Goal: Task Accomplishment & Management: Complete application form

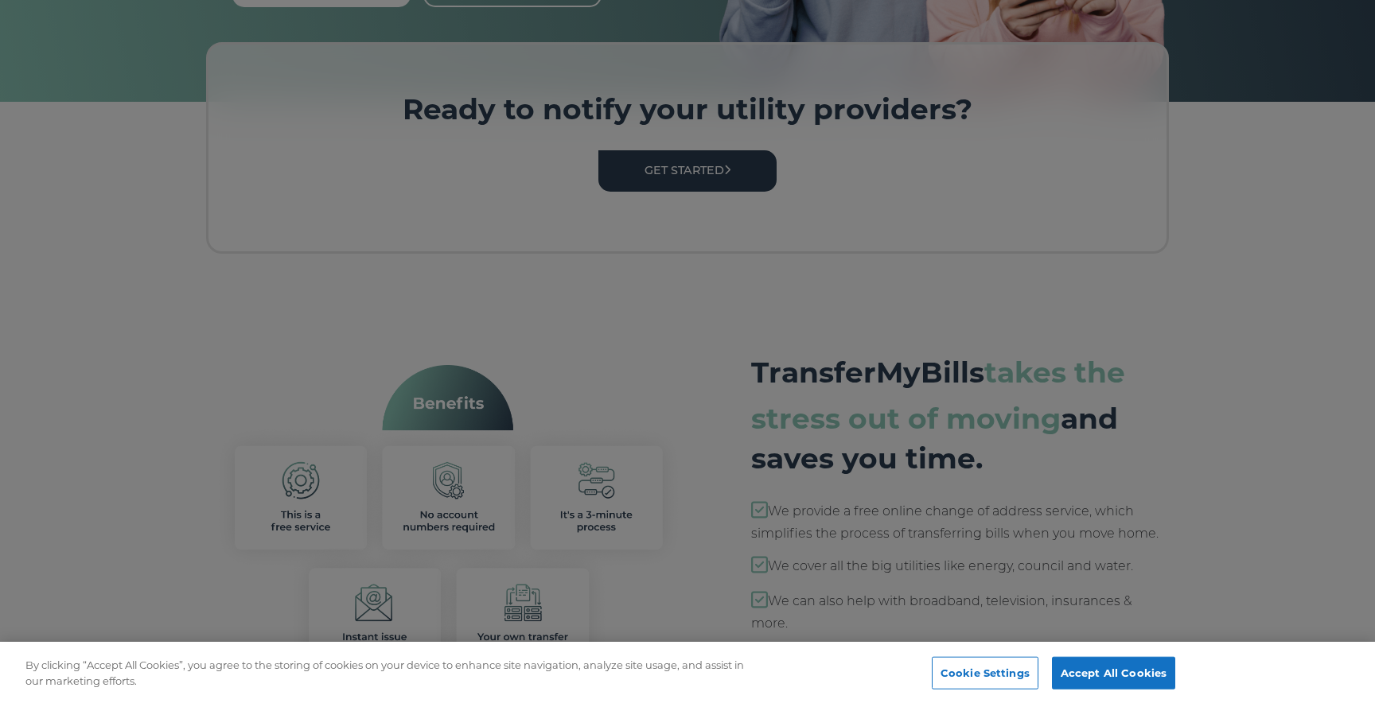
scroll to position [413, 0]
click at [1123, 683] on button "Accept All Cookies" at bounding box center [1113, 673] width 123 height 33
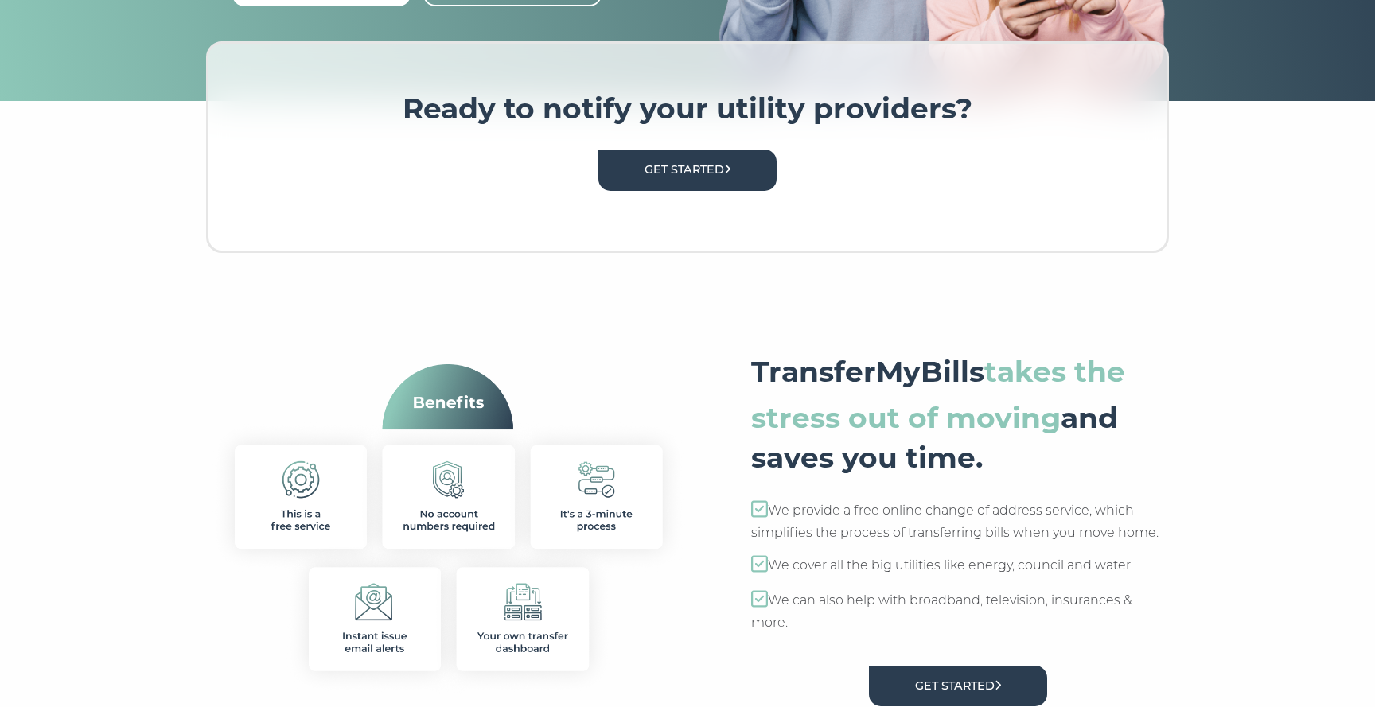
scroll to position [0, 0]
click at [714, 170] on link "Get Started" at bounding box center [687, 170] width 178 height 41
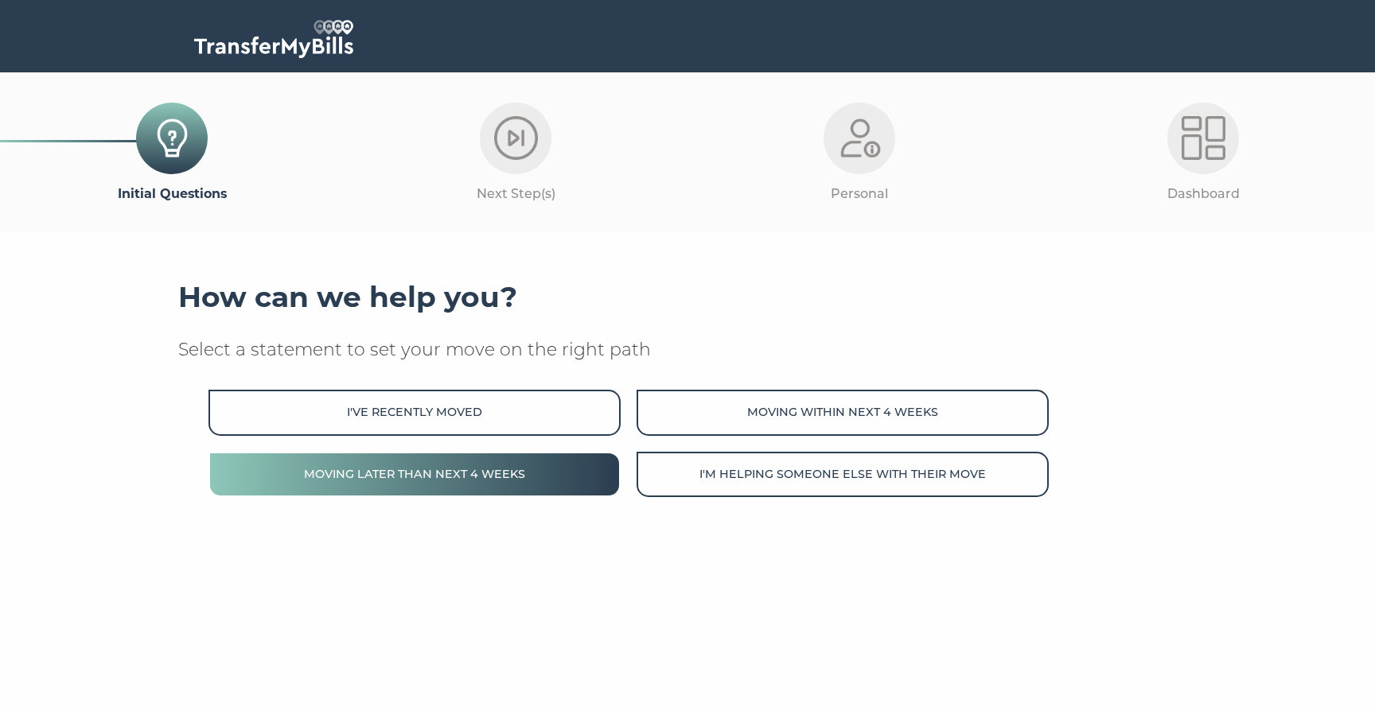
click at [558, 469] on button "Moving later than next 4 weeks" at bounding box center [414, 474] width 412 height 45
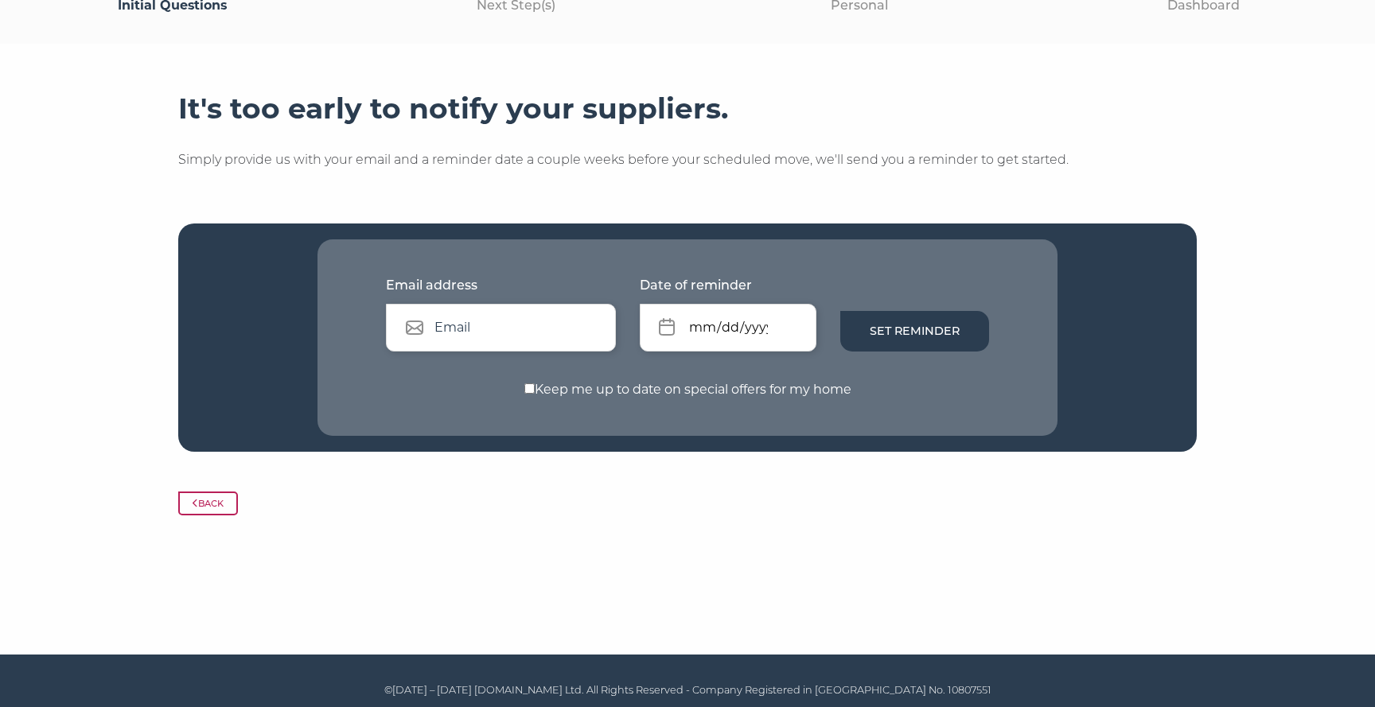
scroll to position [191, 0]
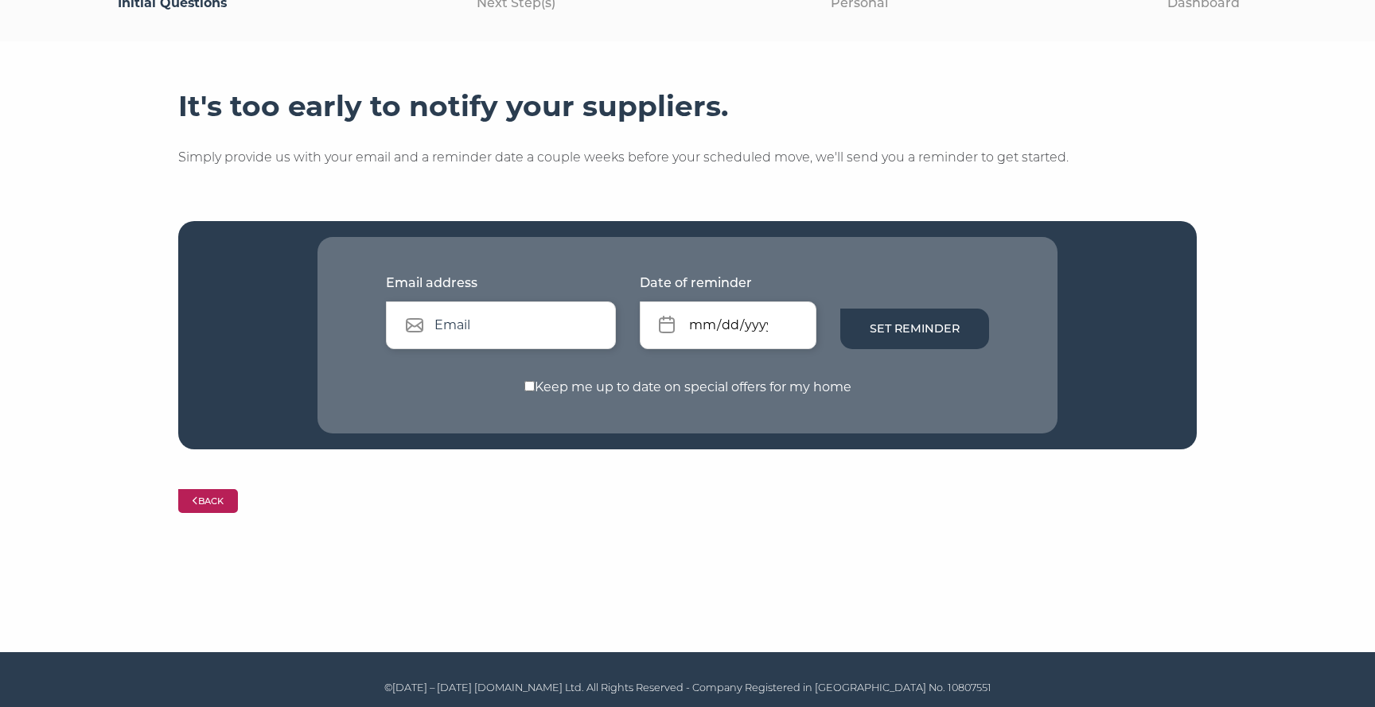
click at [206, 499] on button "Back" at bounding box center [208, 501] width 60 height 24
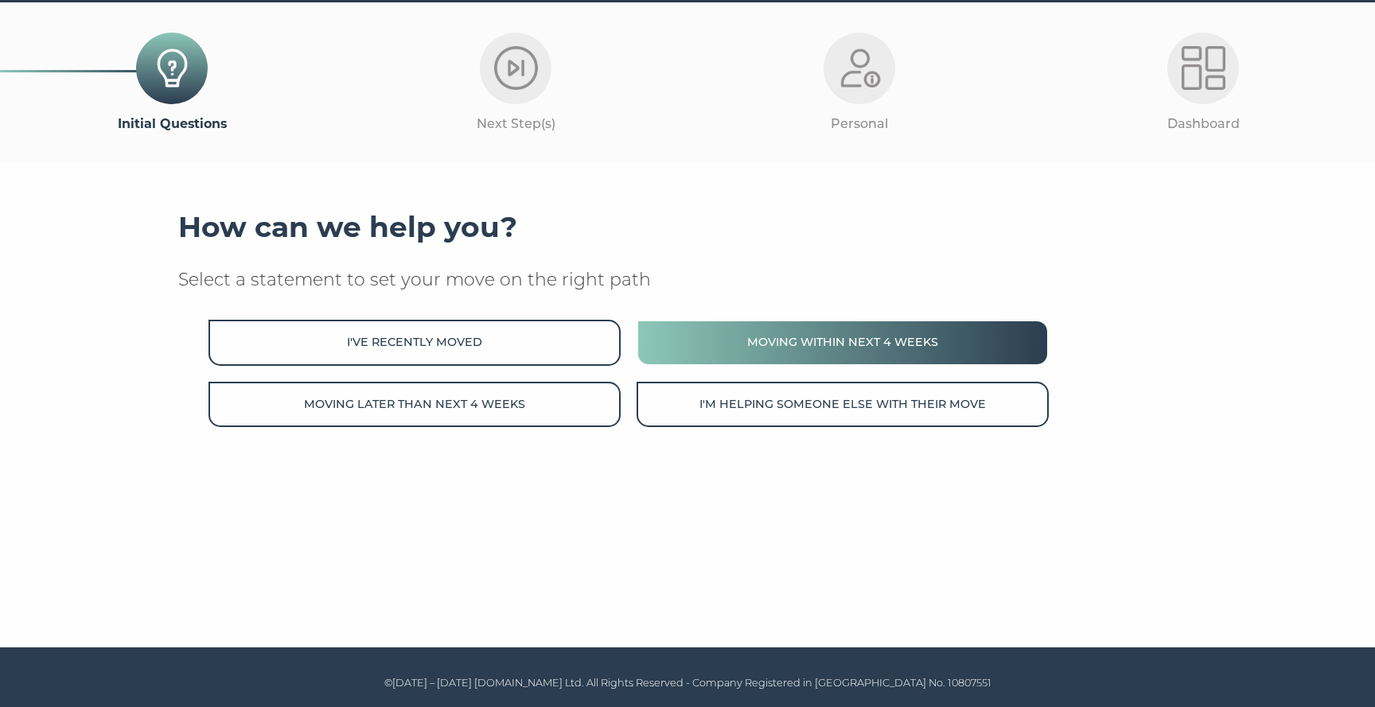
click at [814, 356] on button "Moving within next 4 weeks" at bounding box center [842, 342] width 412 height 45
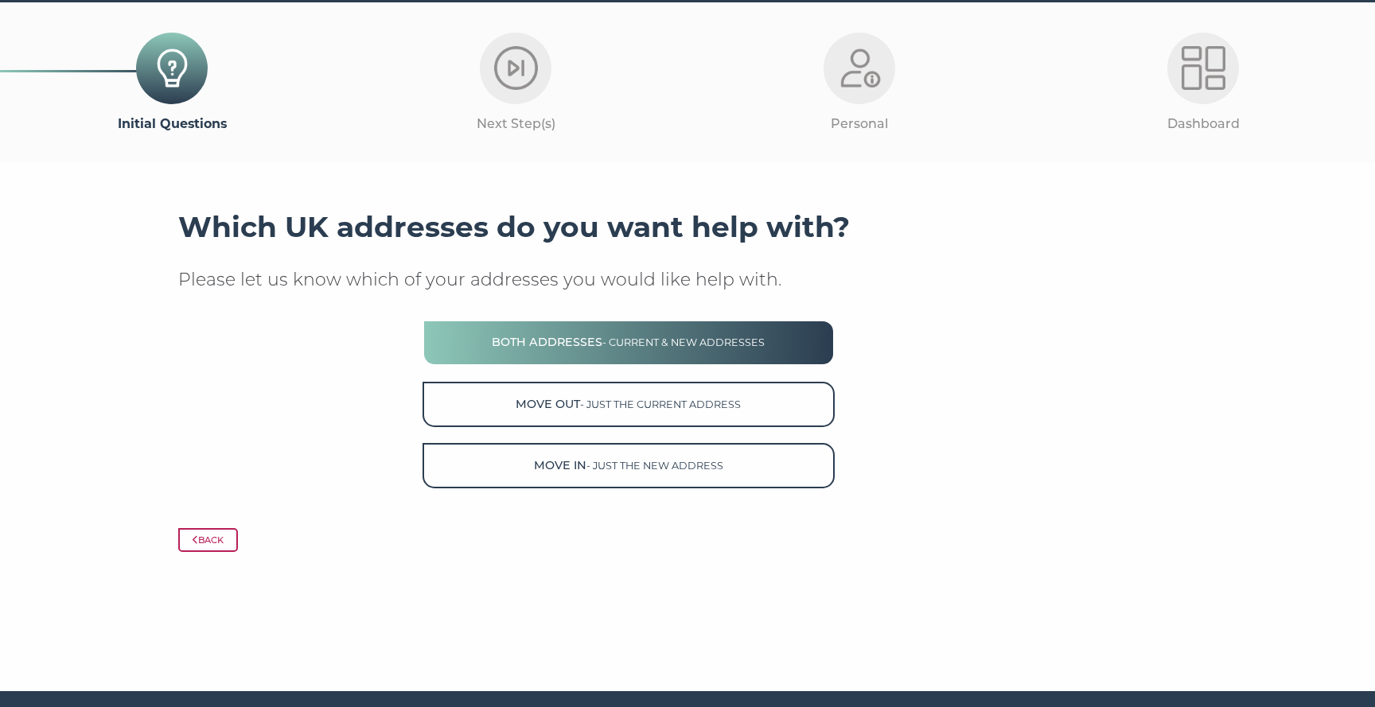
click at [813, 352] on button "Both Addresses - current & new addresses" at bounding box center [628, 342] width 412 height 45
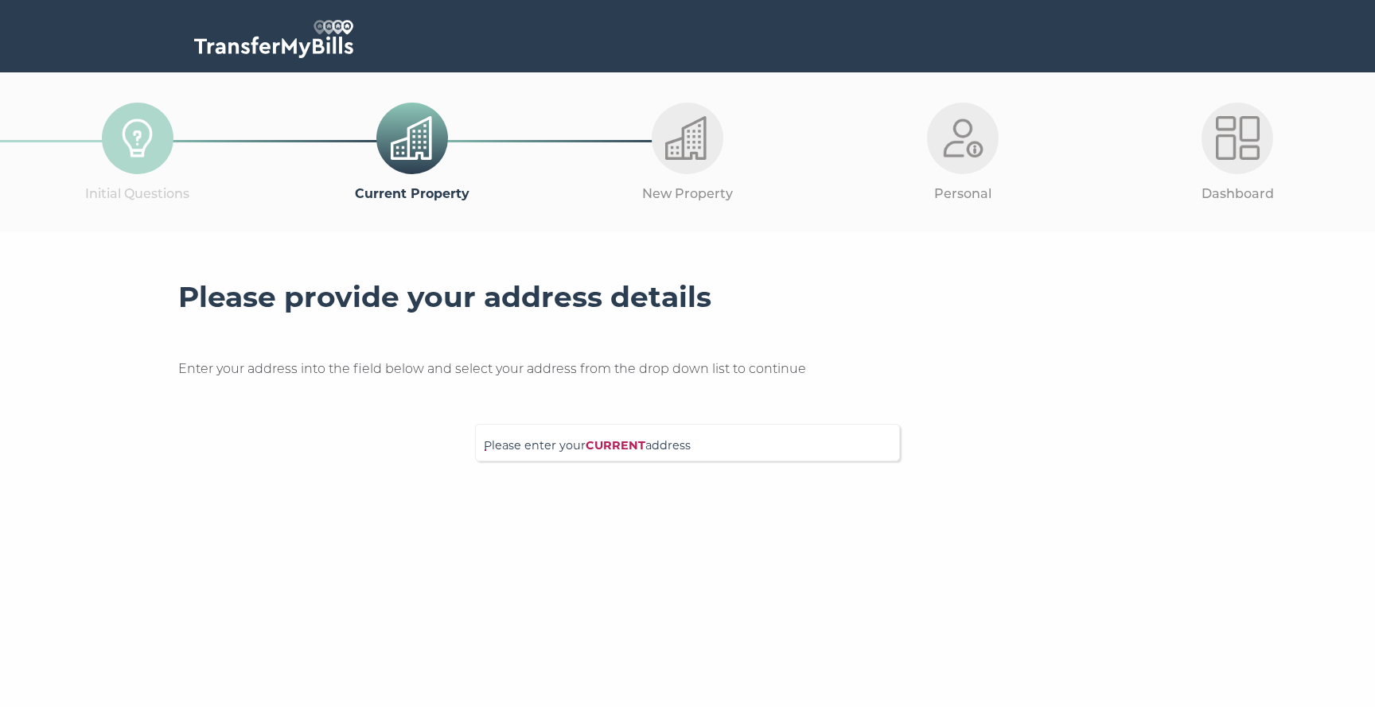
click at [686, 452] on span "Please enter your CURRENT address" at bounding box center [687, 451] width 407 height 28
click at [686, 449] on input "Please enter your CURRENT address" at bounding box center [655, 441] width 342 height 16
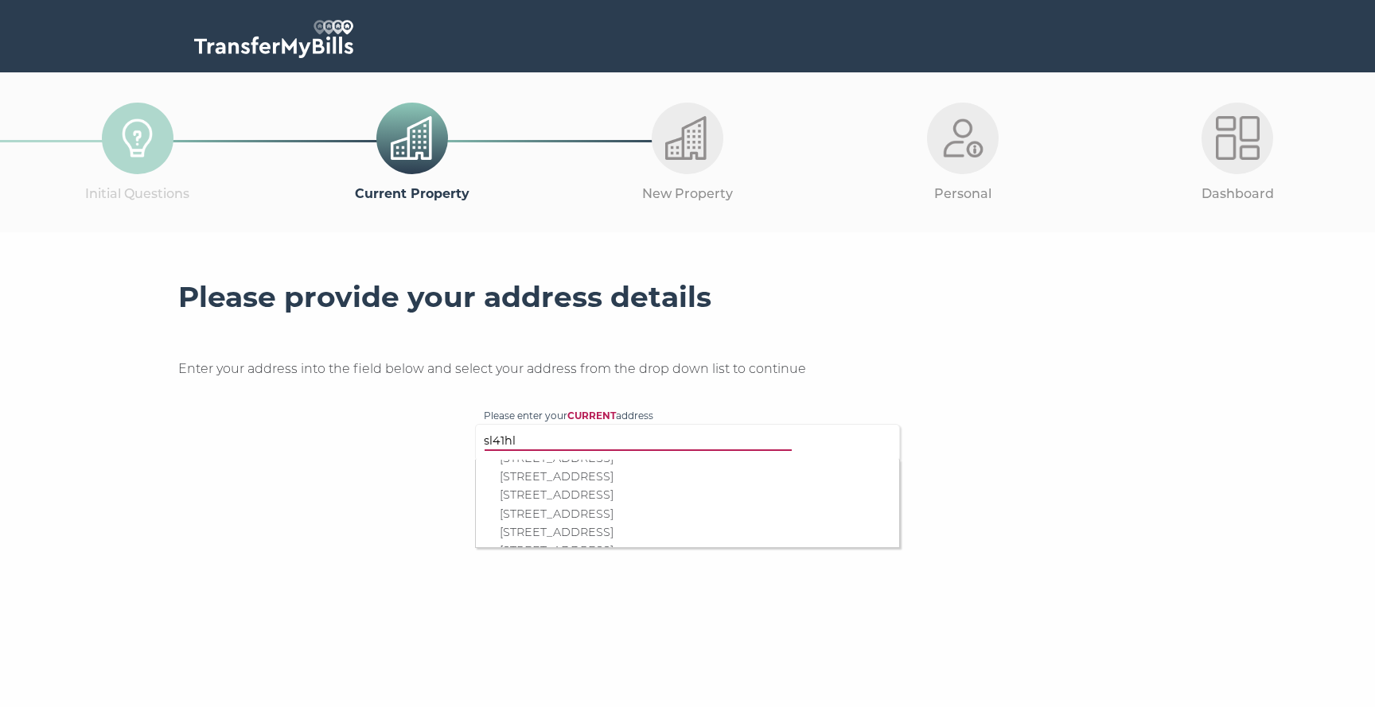
scroll to position [791, 0]
type input "sl41hl"
click at [633, 515] on p "[STREET_ADDRESS]" at bounding box center [695, 516] width 391 height 18
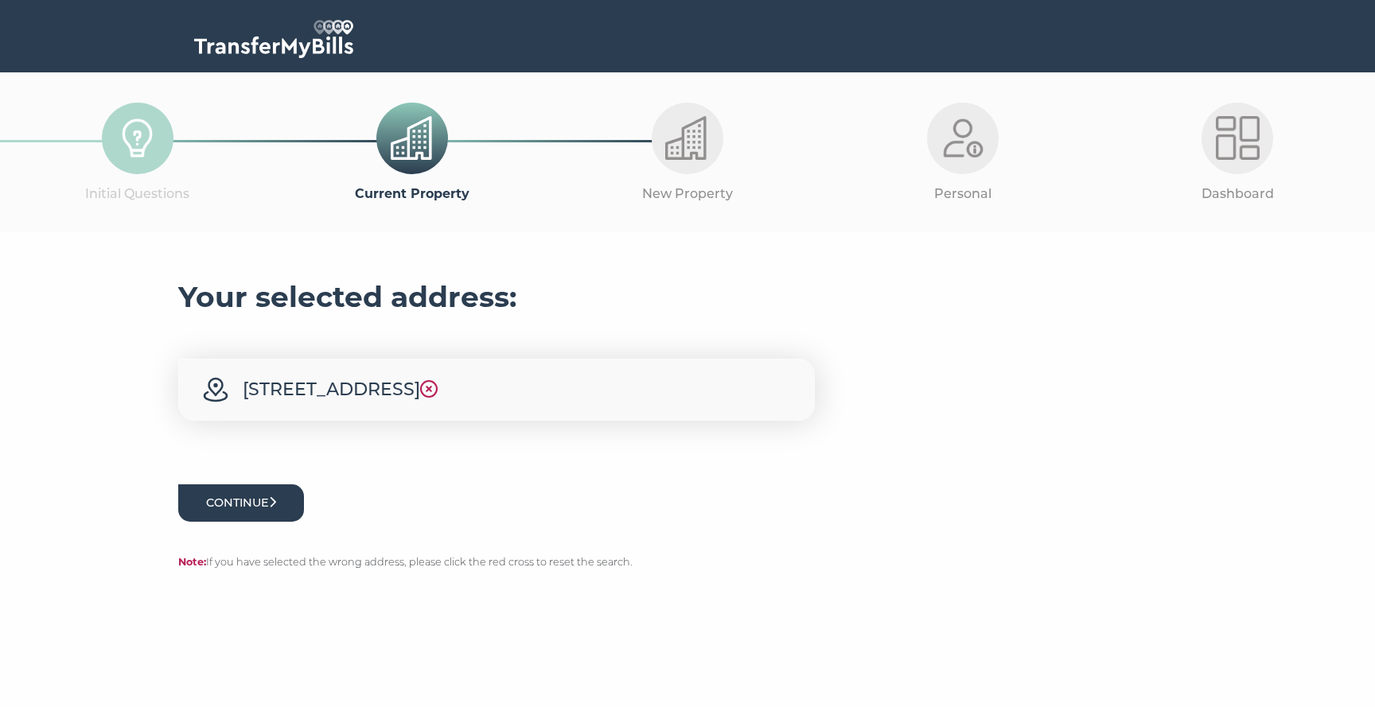
click at [264, 501] on button "Continue" at bounding box center [241, 502] width 126 height 37
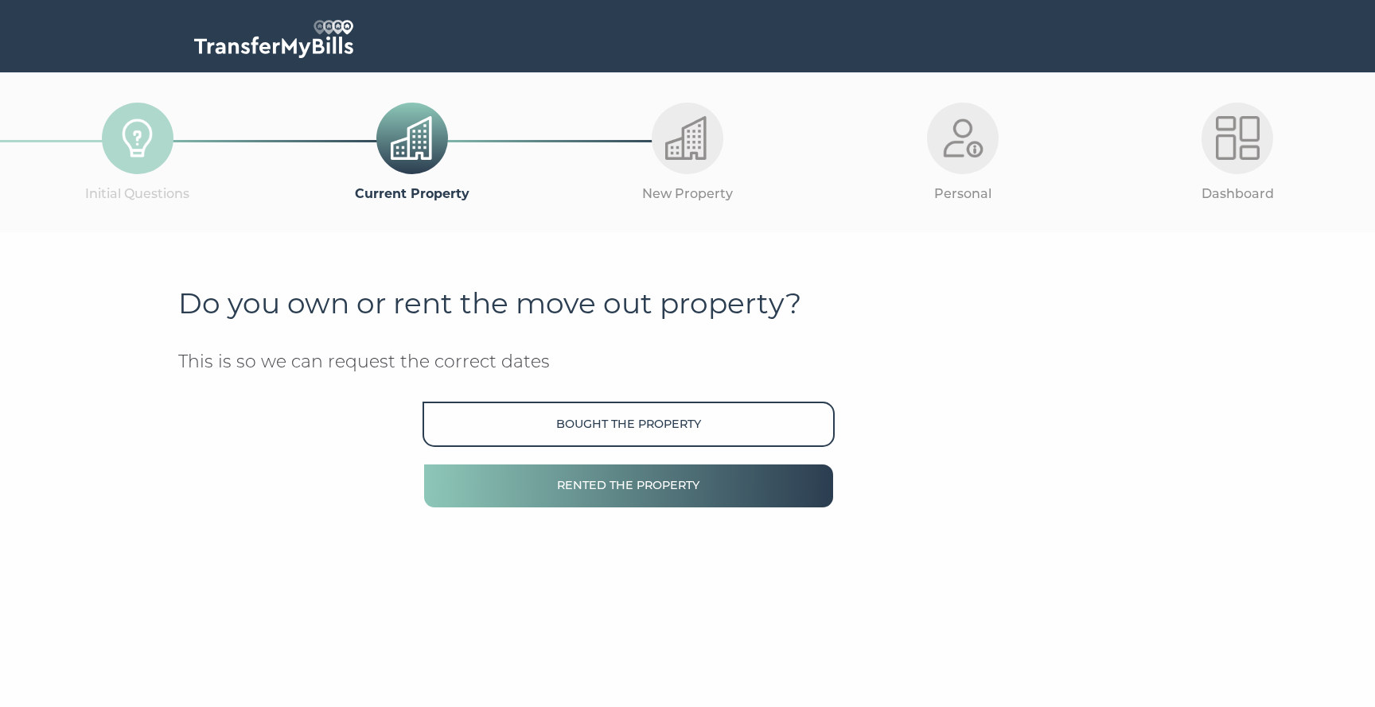
click at [566, 479] on button "Rented the property" at bounding box center [628, 485] width 412 height 45
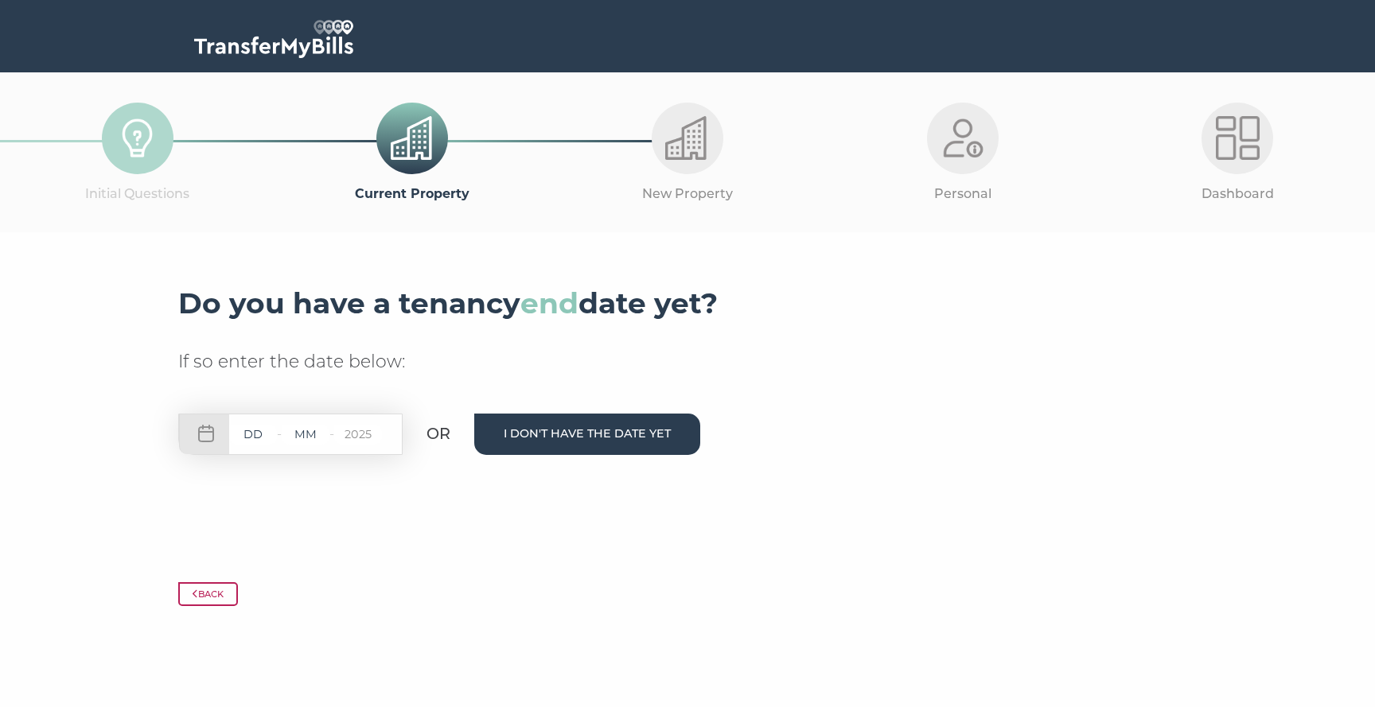
click at [555, 440] on button "I don't have the date yet" at bounding box center [587, 434] width 226 height 41
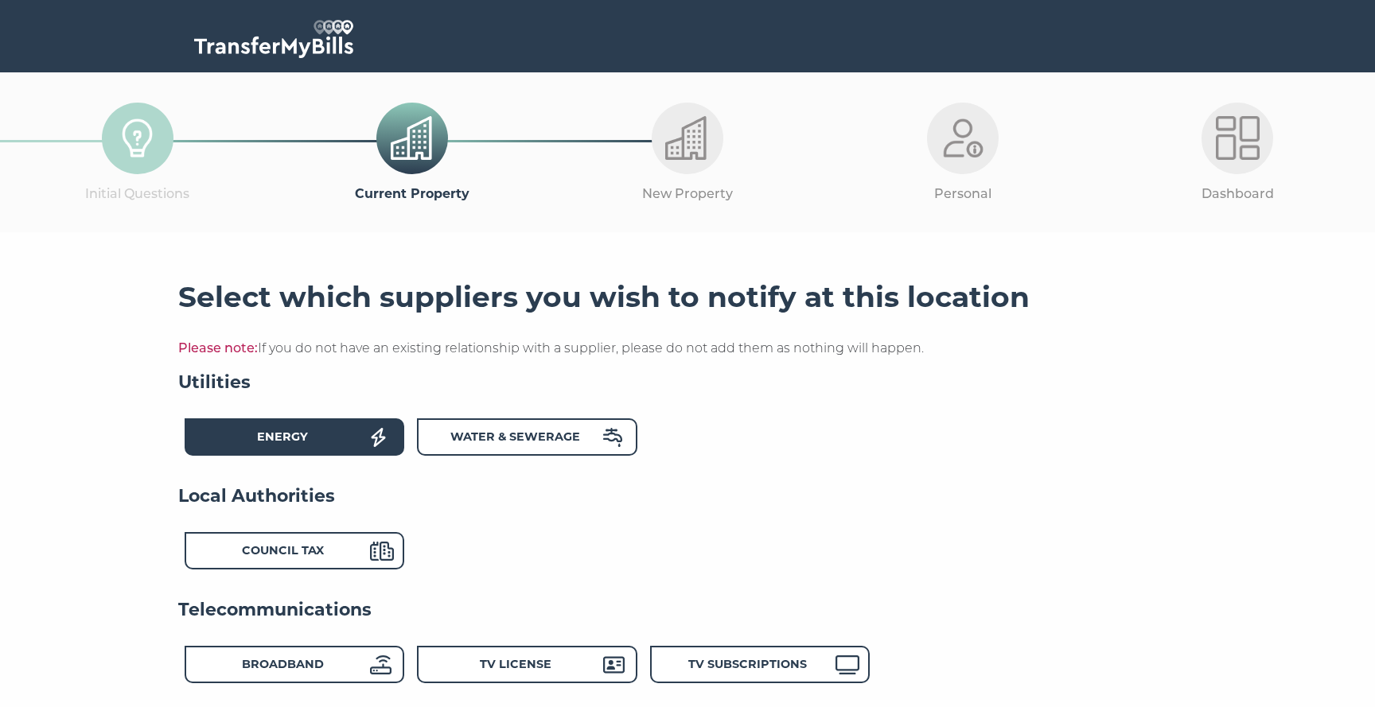
click at [333, 440] on div "Energy" at bounding box center [282, 439] width 175 height 23
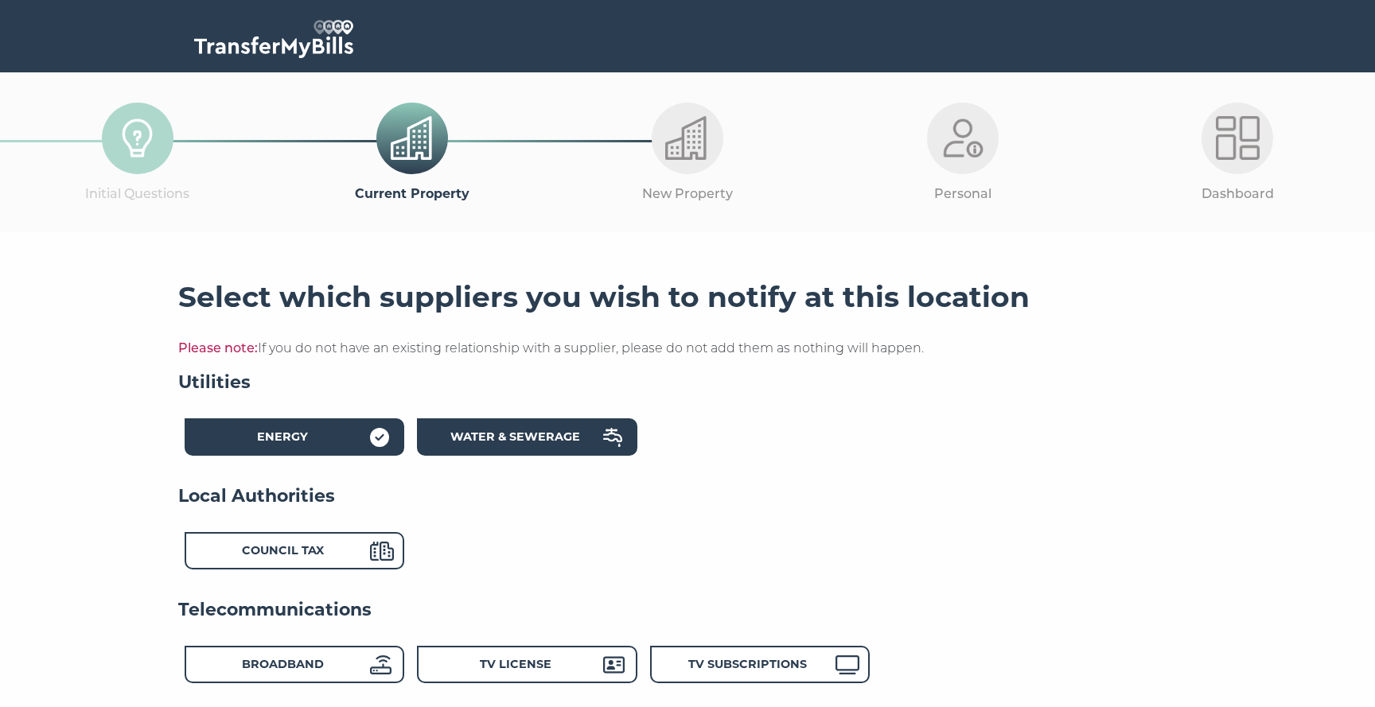
click at [473, 438] on strong "Water & Sewerage" at bounding box center [515, 437] width 130 height 14
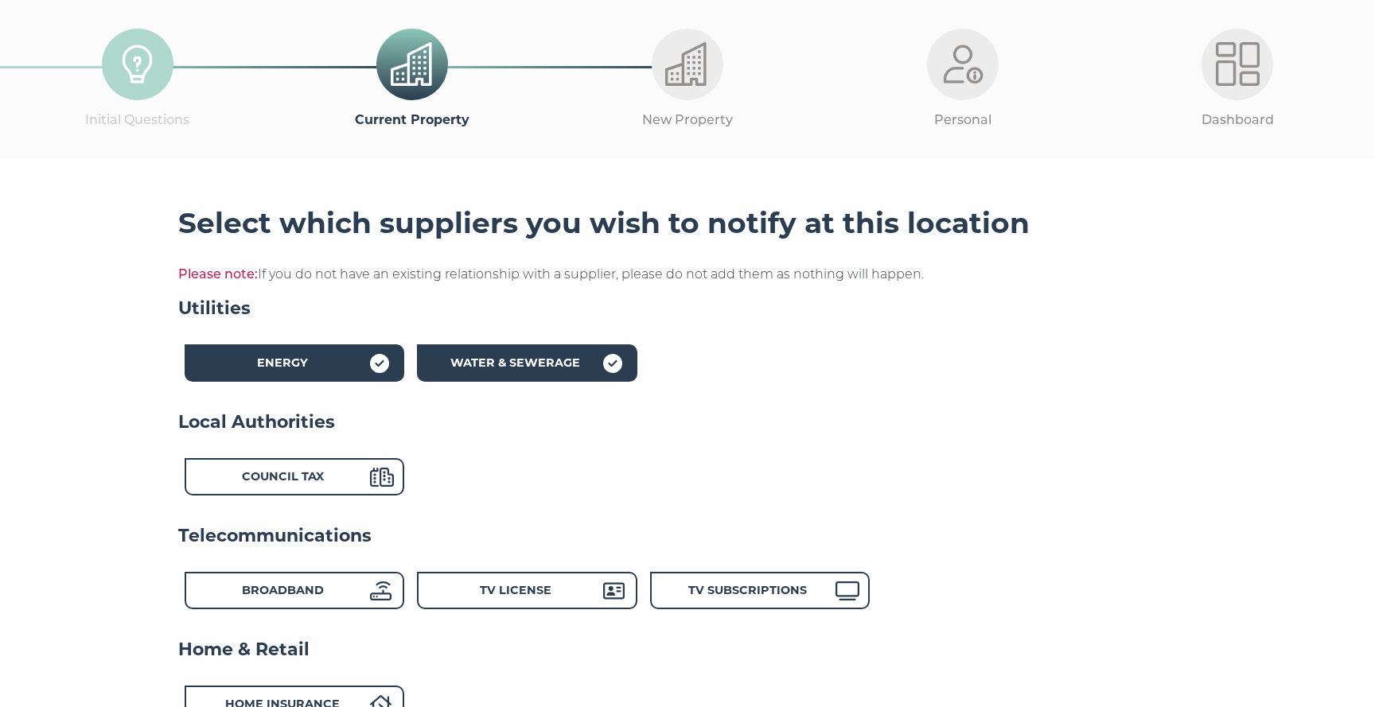
scroll to position [95, 0]
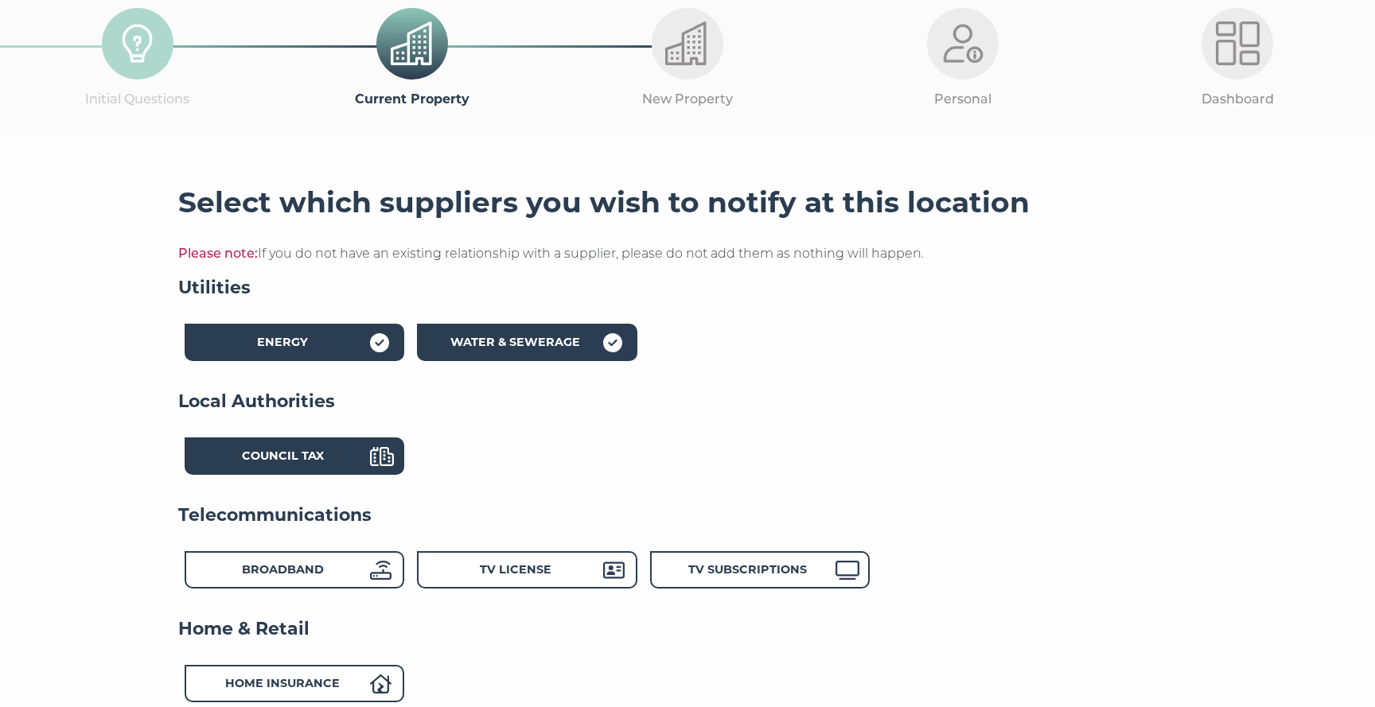
click at [373, 453] on icon at bounding box center [382, 456] width 24 height 19
click at [344, 562] on div "Broadband" at bounding box center [282, 572] width 175 height 23
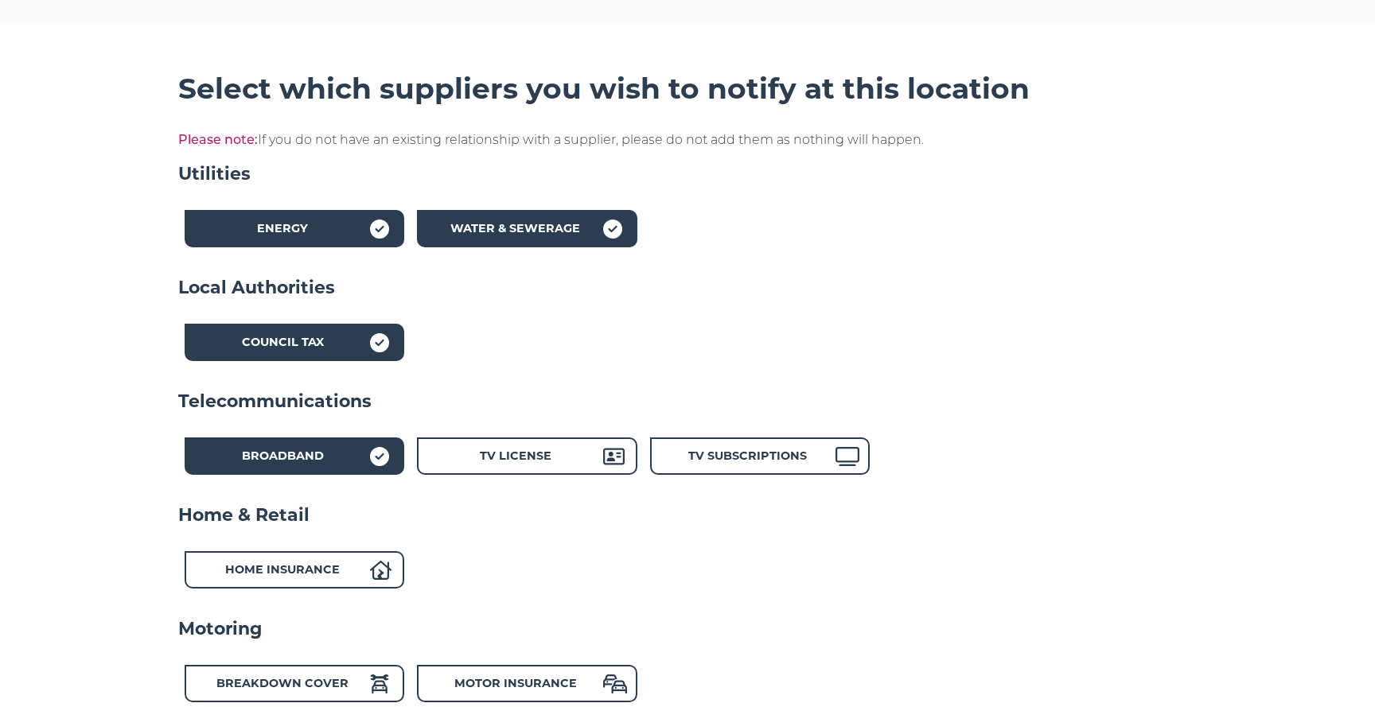
scroll to position [256, 0]
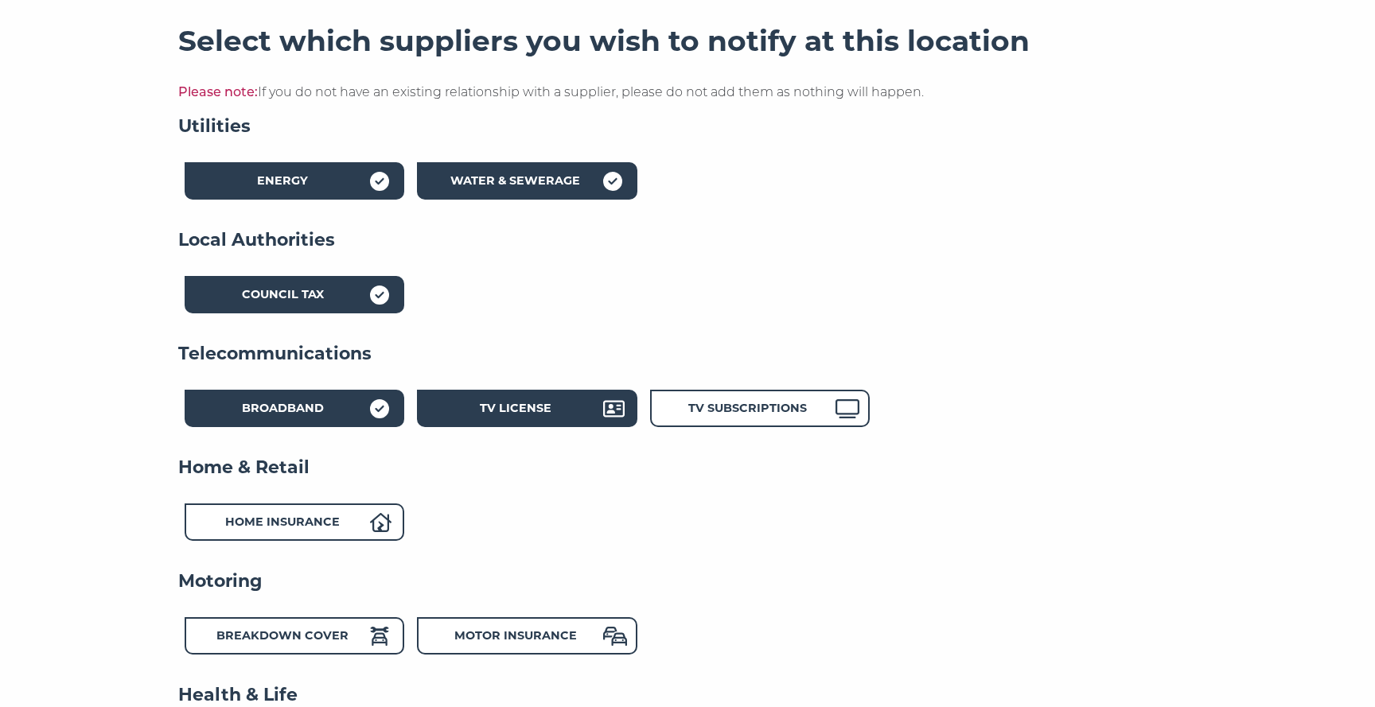
click at [552, 414] on div "TV License" at bounding box center [515, 410] width 175 height 23
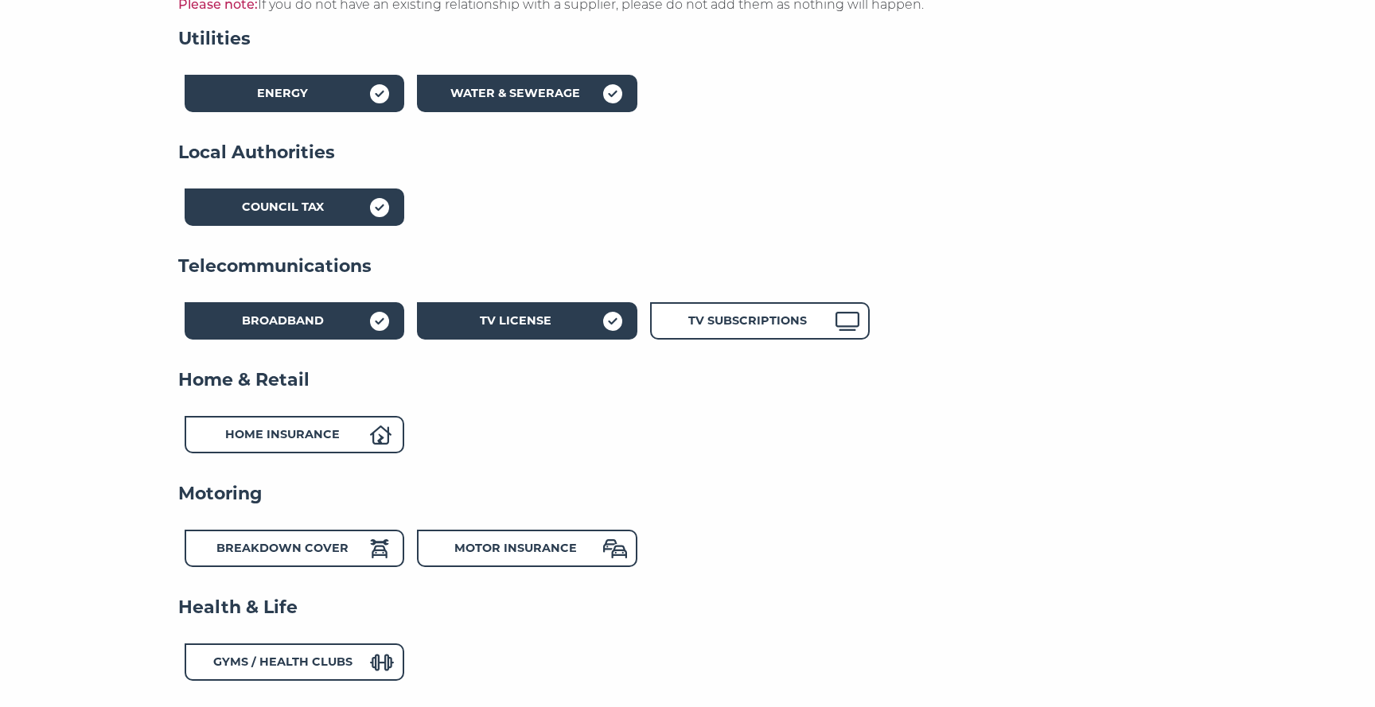
scroll to position [347, 0]
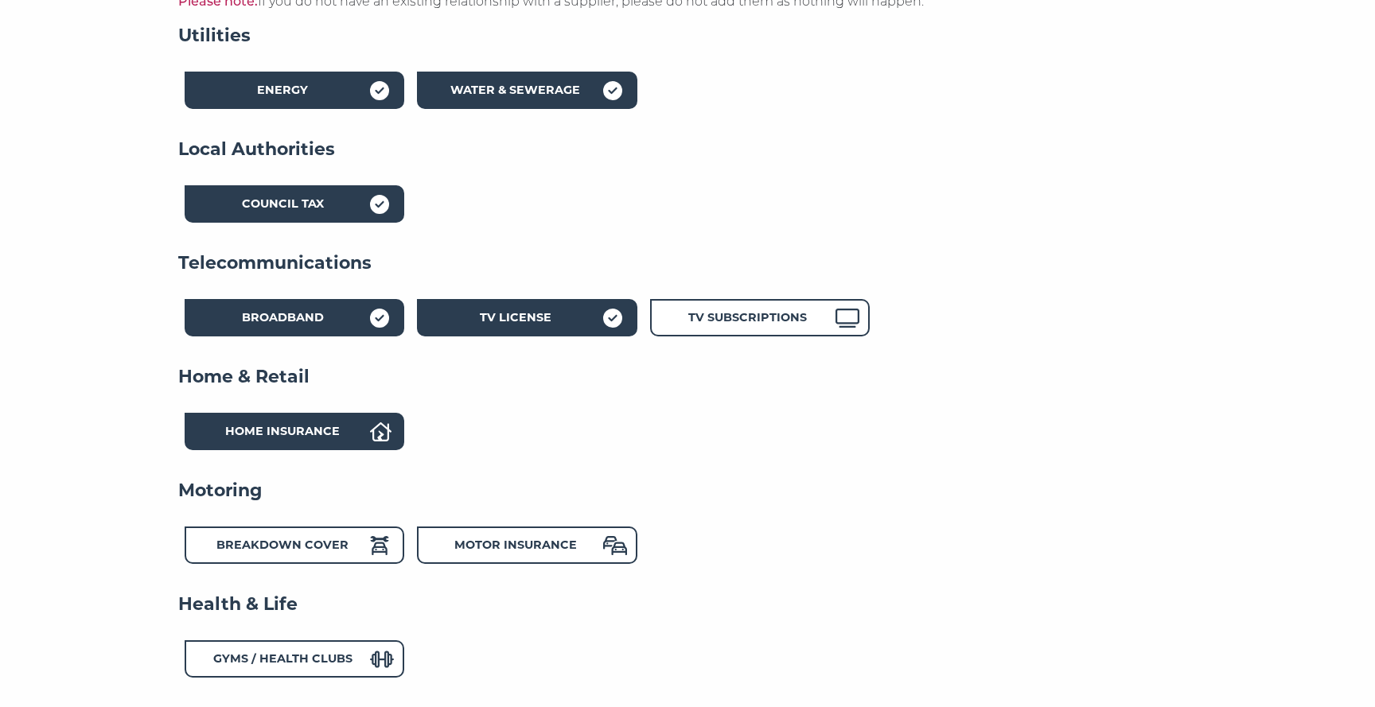
click at [381, 434] on icon at bounding box center [380, 431] width 21 height 19
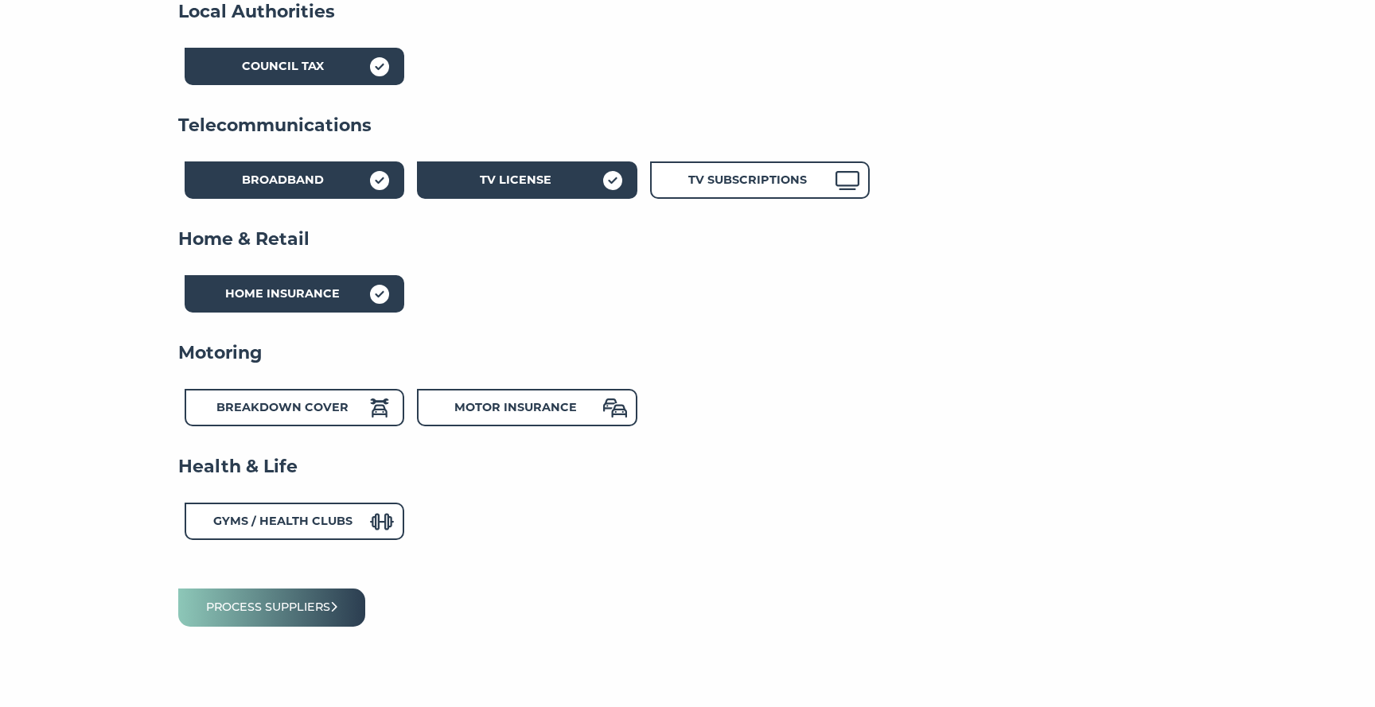
scroll to position [502, 0]
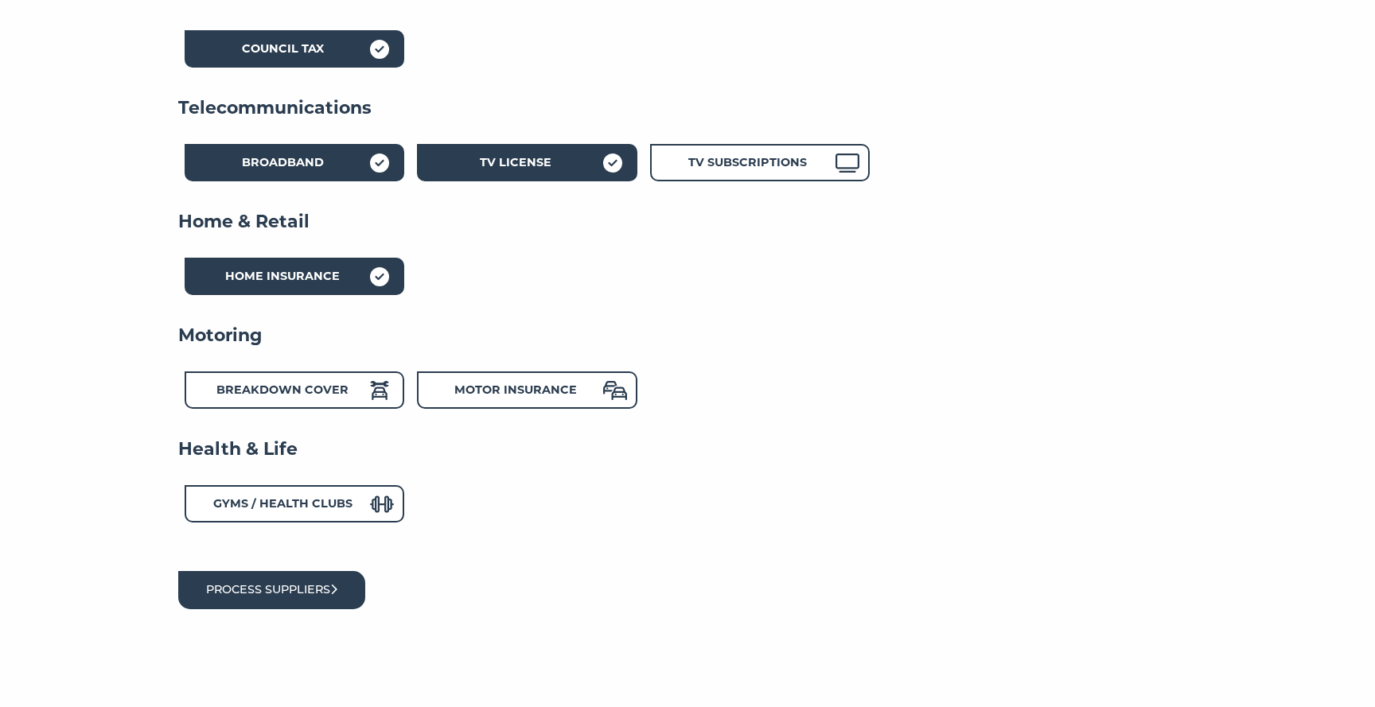
click at [337, 591] on icon "submit" at bounding box center [333, 589] width 7 height 11
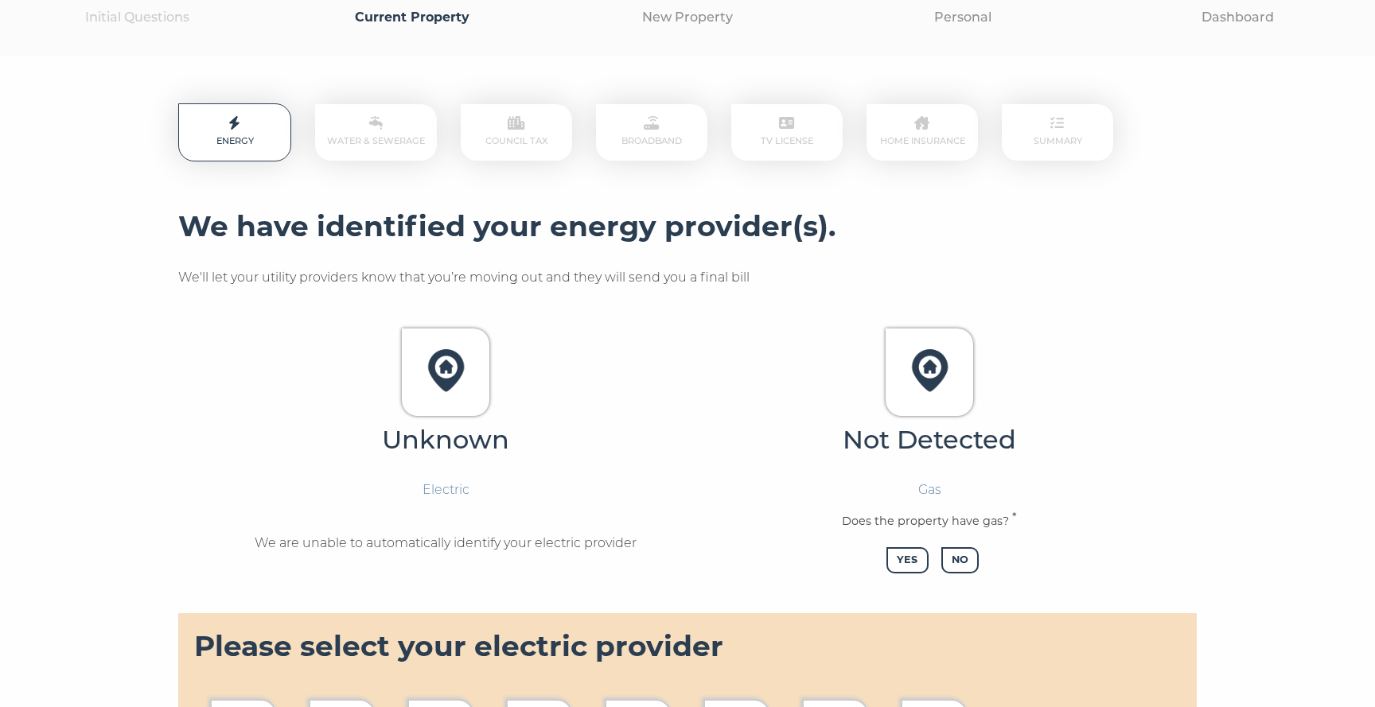
scroll to position [179, 0]
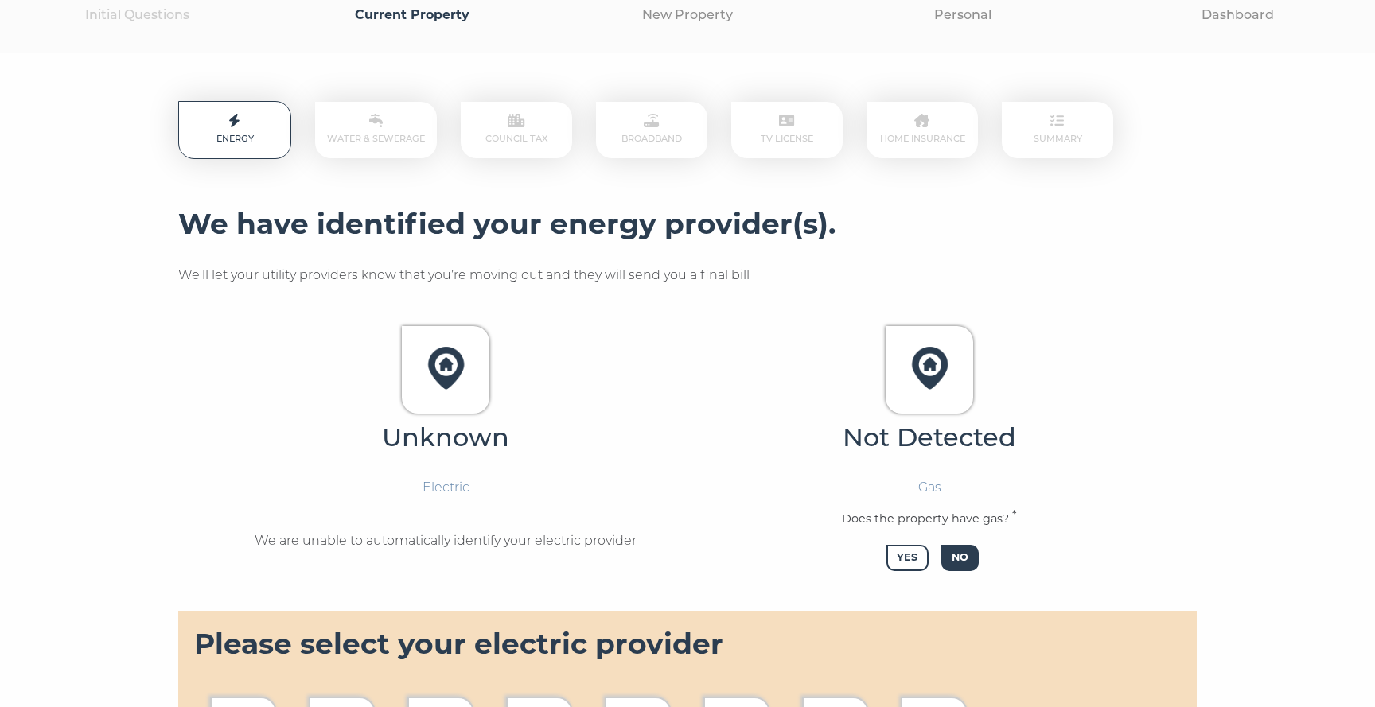
click at [953, 555] on span "No" at bounding box center [959, 558] width 37 height 26
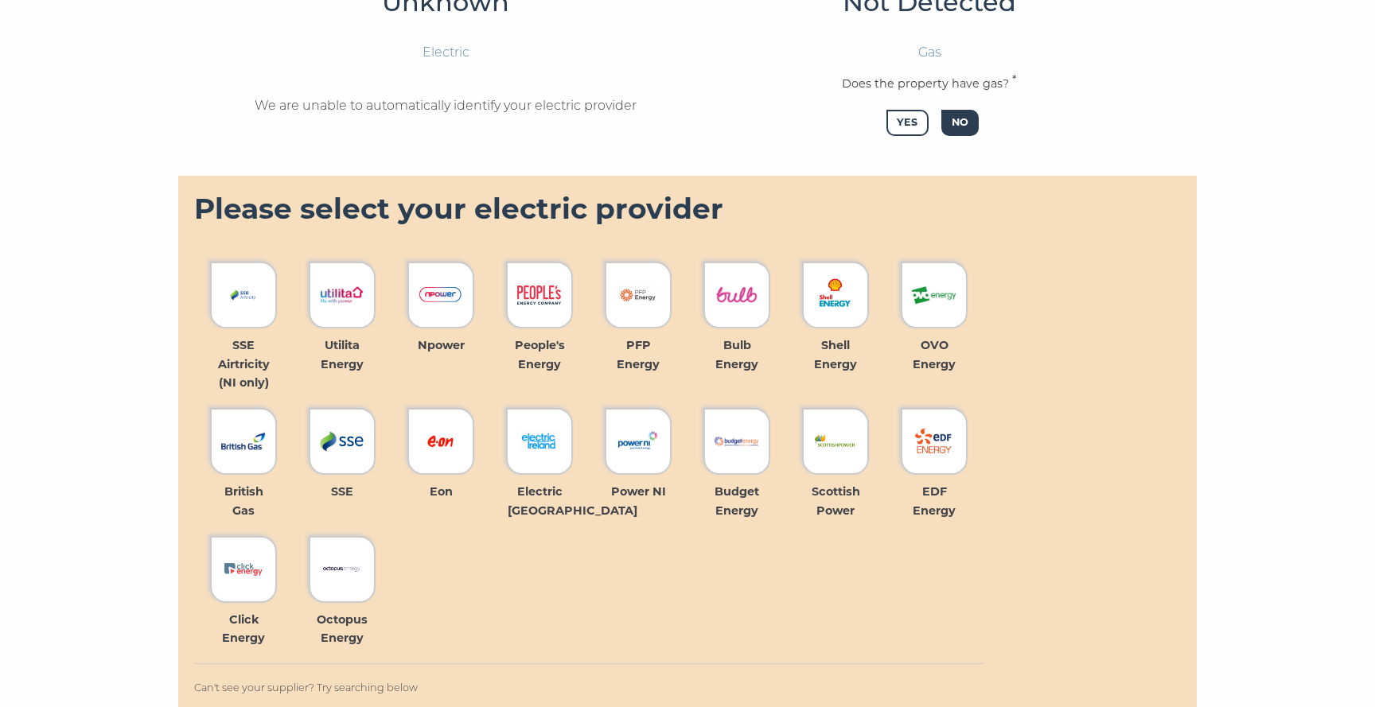
scroll to position [648, 0]
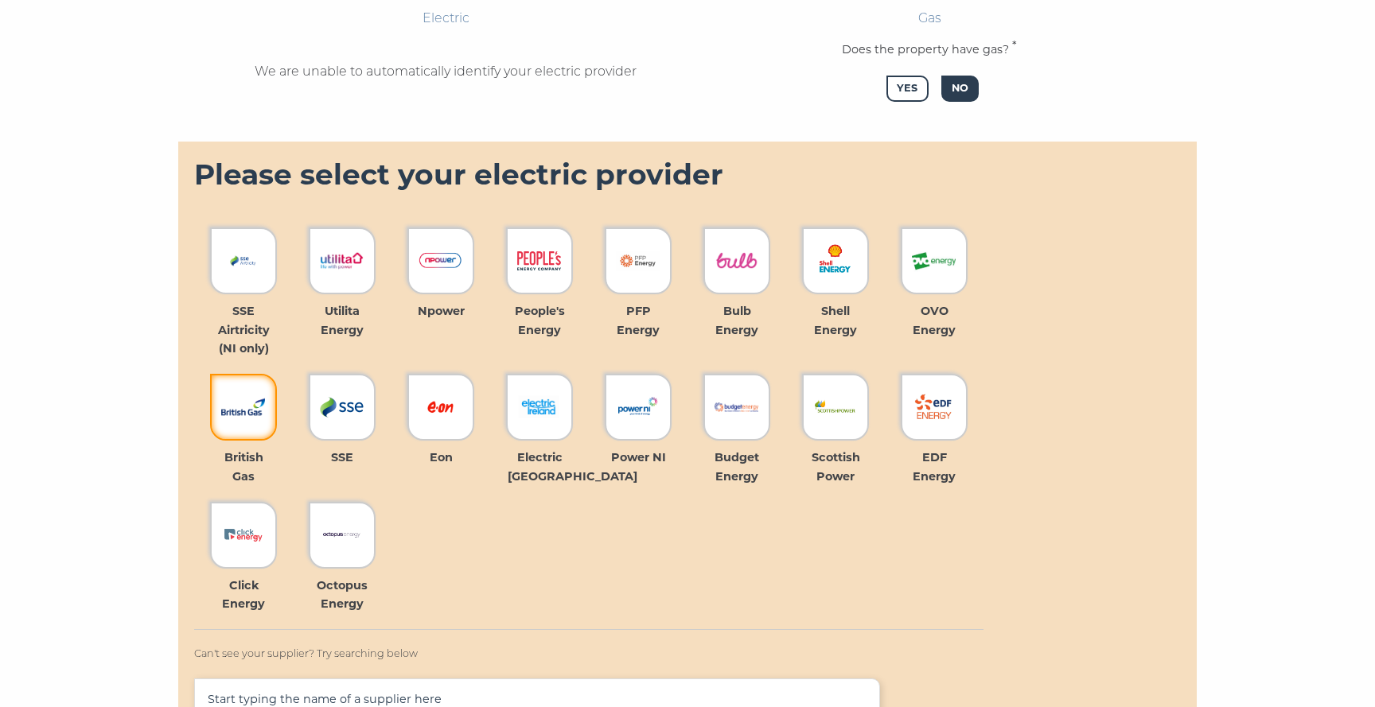
click at [258, 420] on img at bounding box center [243, 407] width 44 height 44
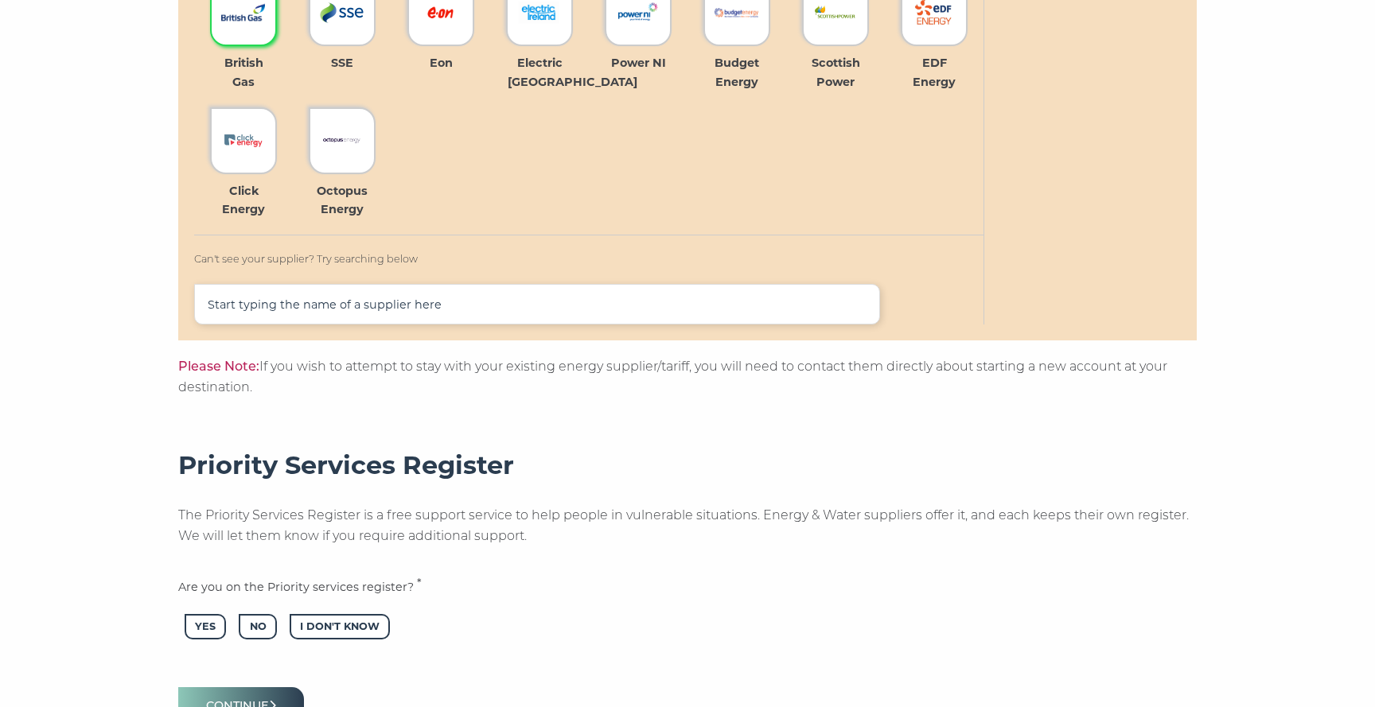
scroll to position [1057, 0]
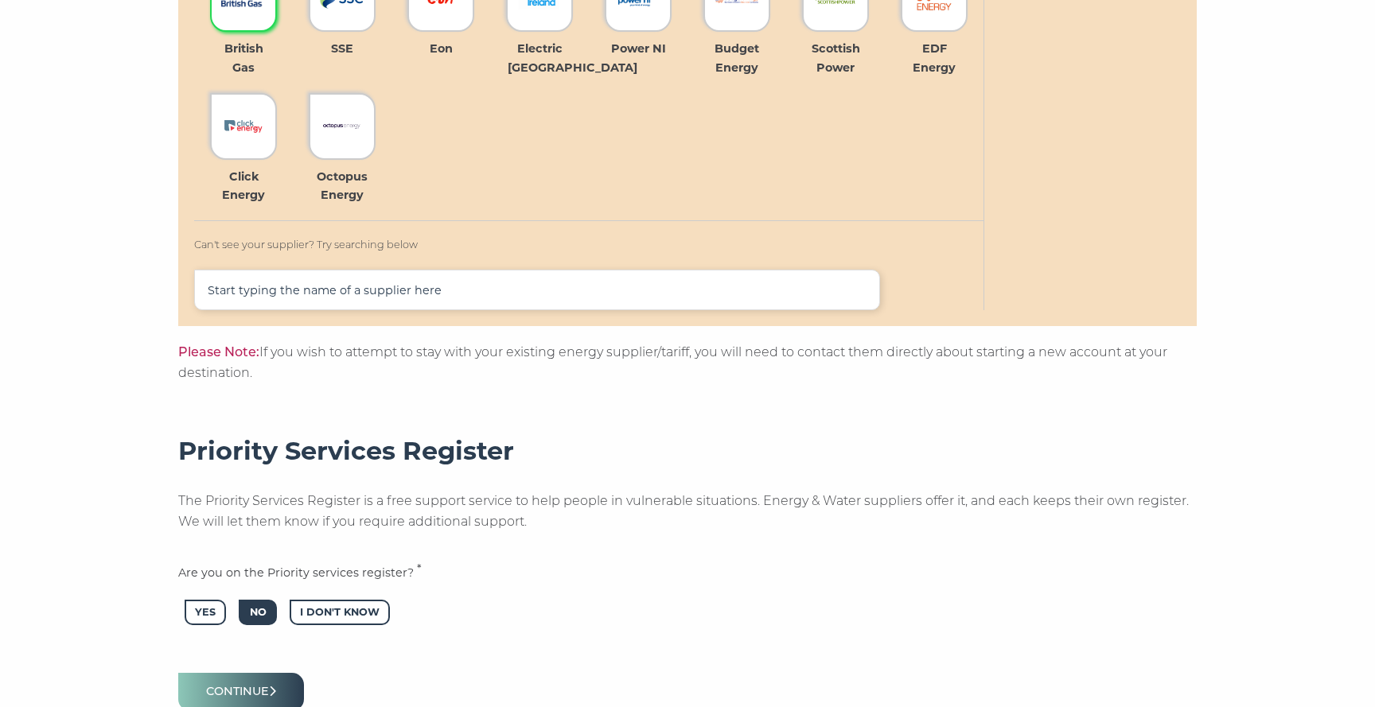
click at [275, 612] on span "No" at bounding box center [257, 613] width 37 height 26
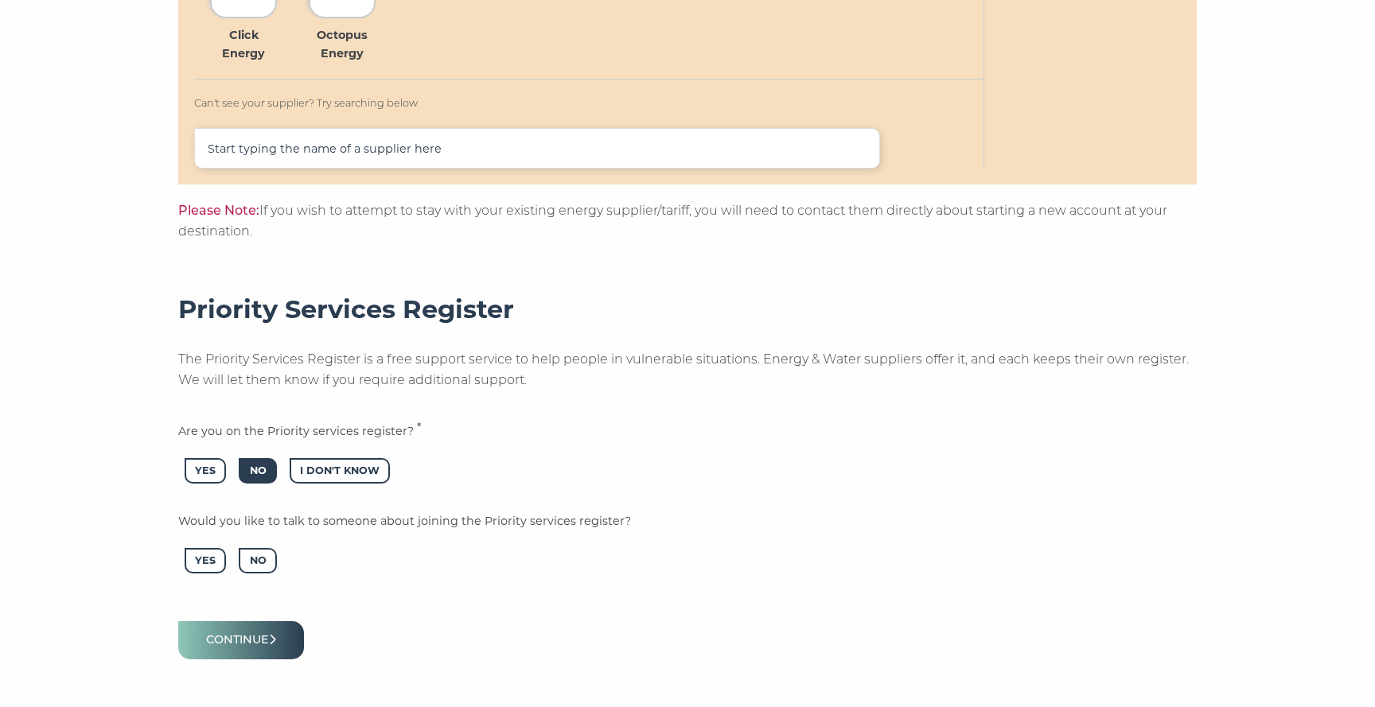
scroll to position [1200, 0]
click at [263, 558] on span "No" at bounding box center [257, 559] width 37 height 26
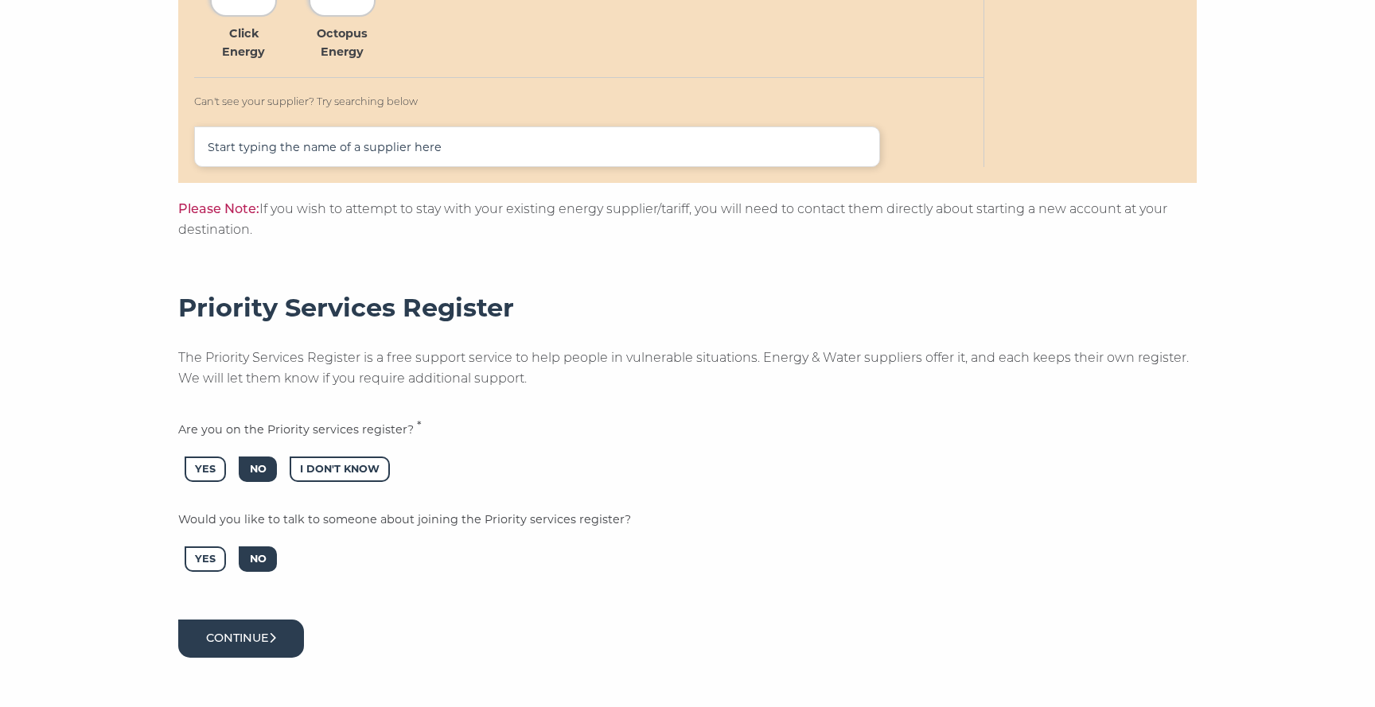
click at [264, 635] on button "Continue" at bounding box center [241, 638] width 126 height 37
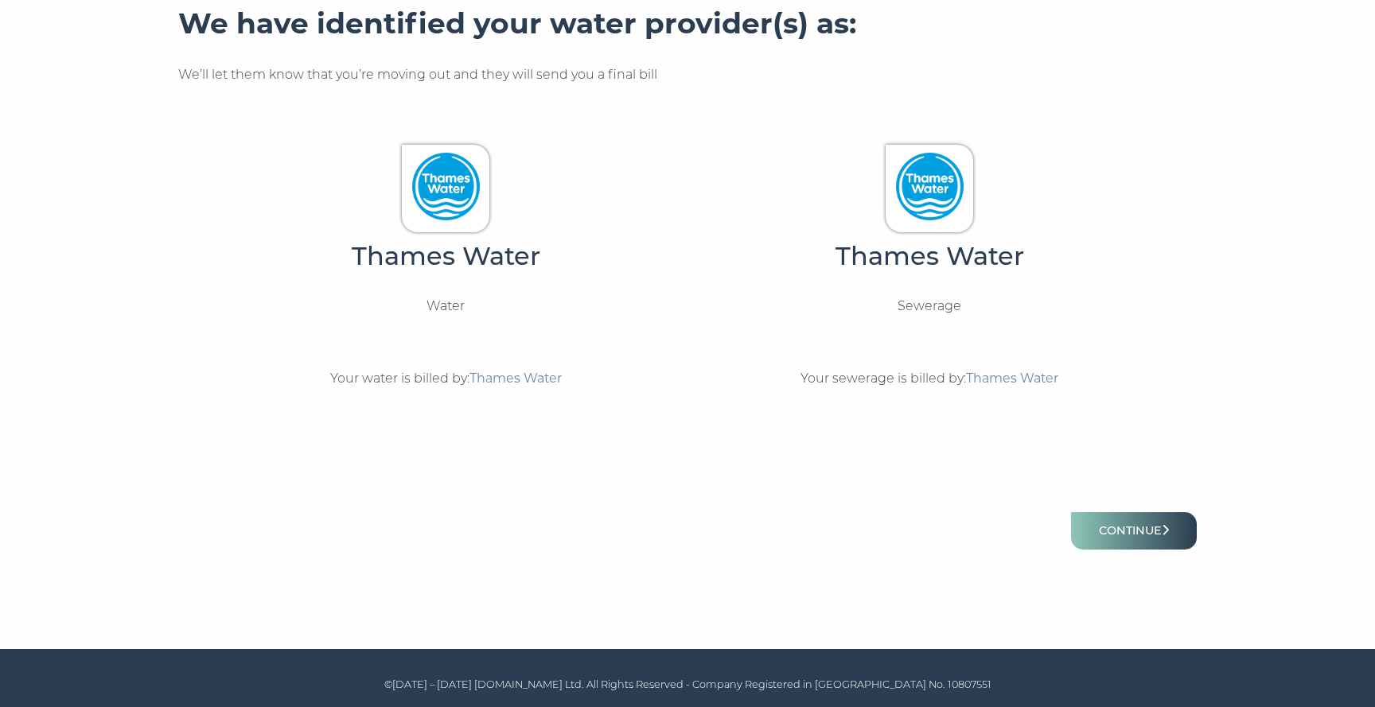
scroll to position [382, 0]
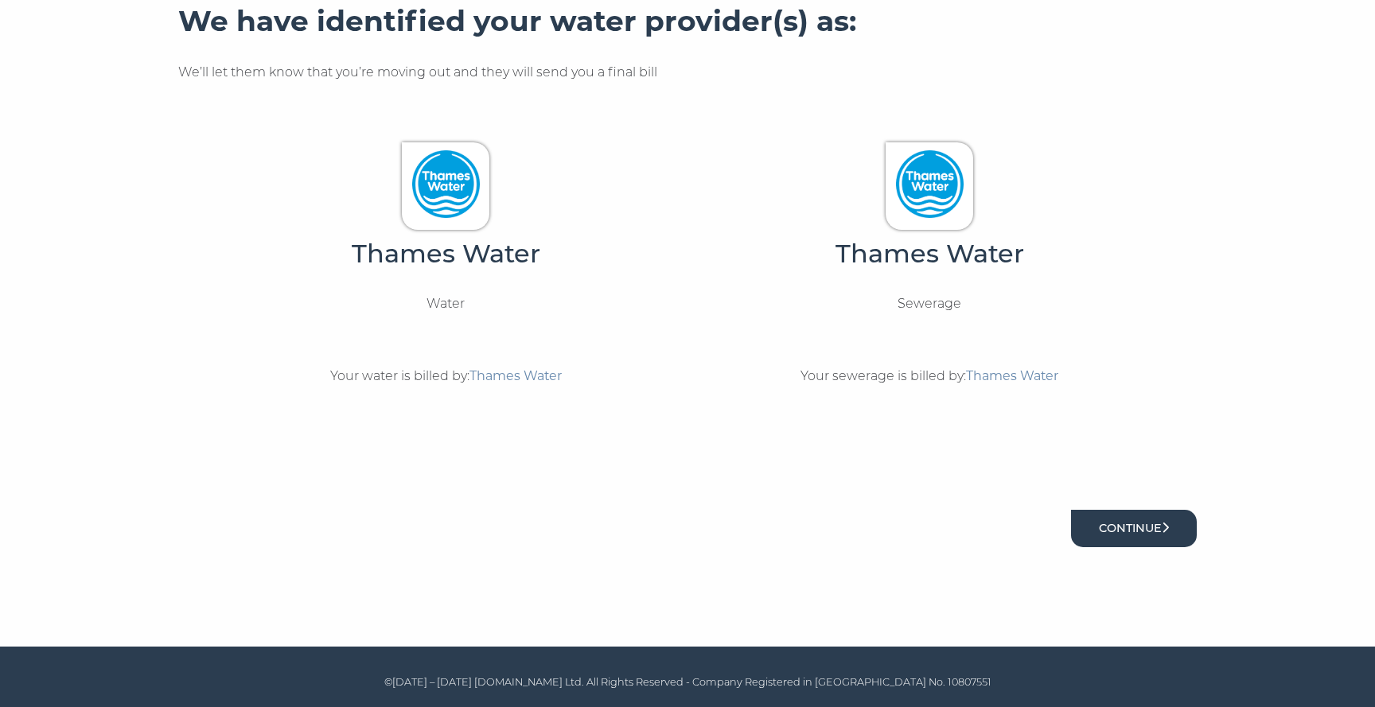
click at [1095, 535] on button "Continue" at bounding box center [1134, 528] width 126 height 37
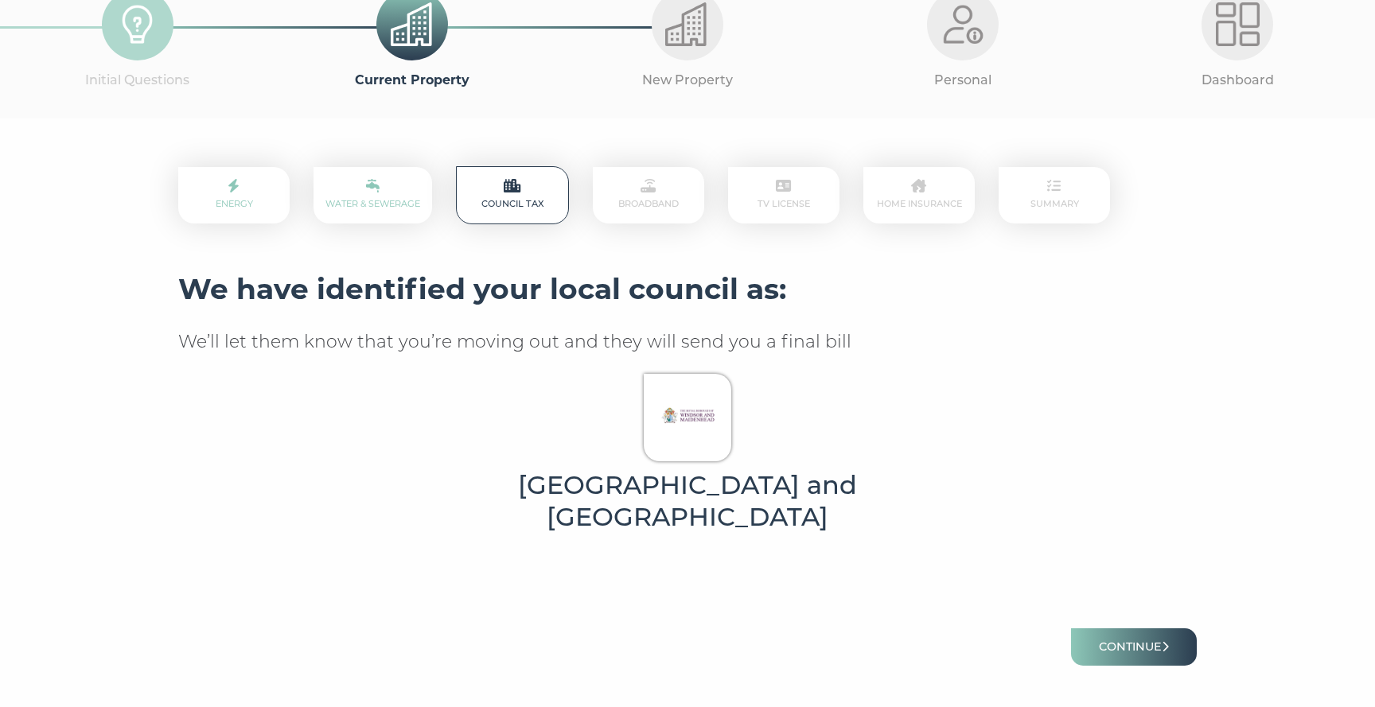
scroll to position [190, 0]
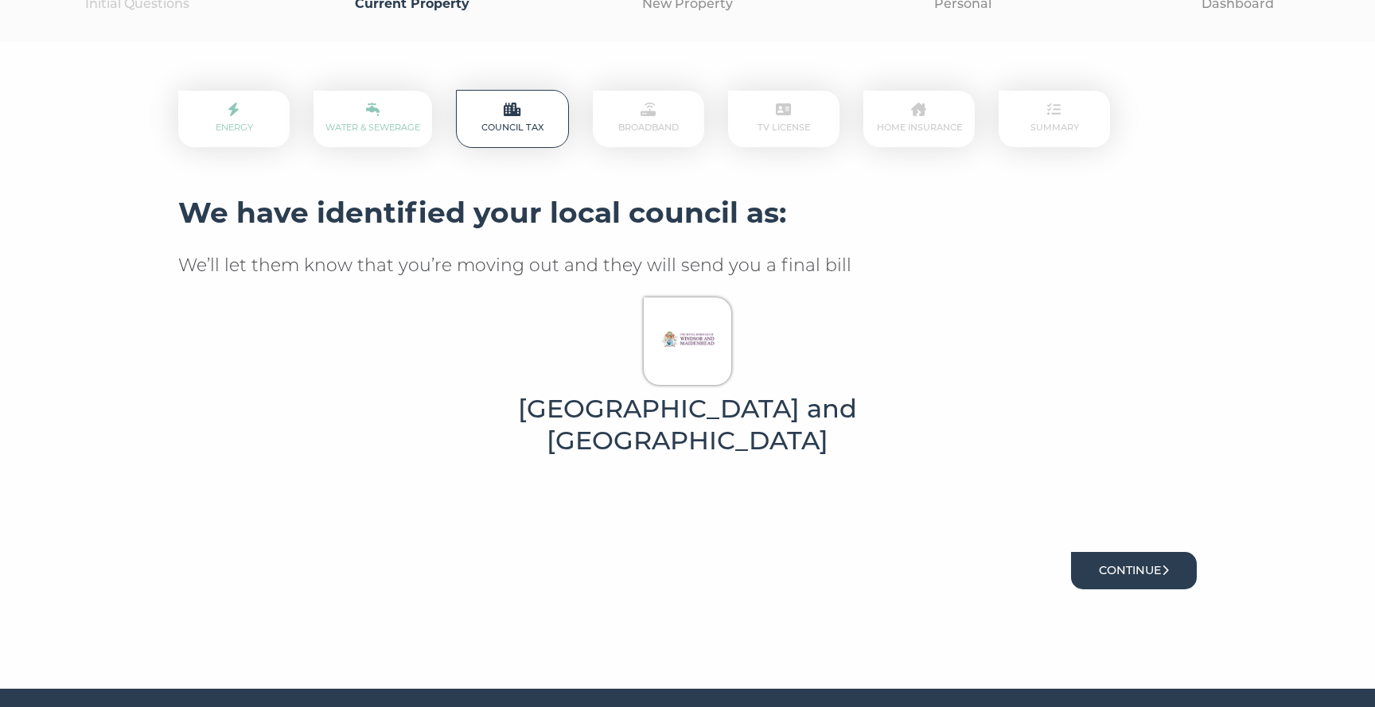
click at [1114, 551] on form "[GEOGRAPHIC_DATA] and [GEOGRAPHIC_DATA] Continue" at bounding box center [687, 446] width 1018 height 312
click at [1187, 583] on button "Continue" at bounding box center [1134, 570] width 126 height 37
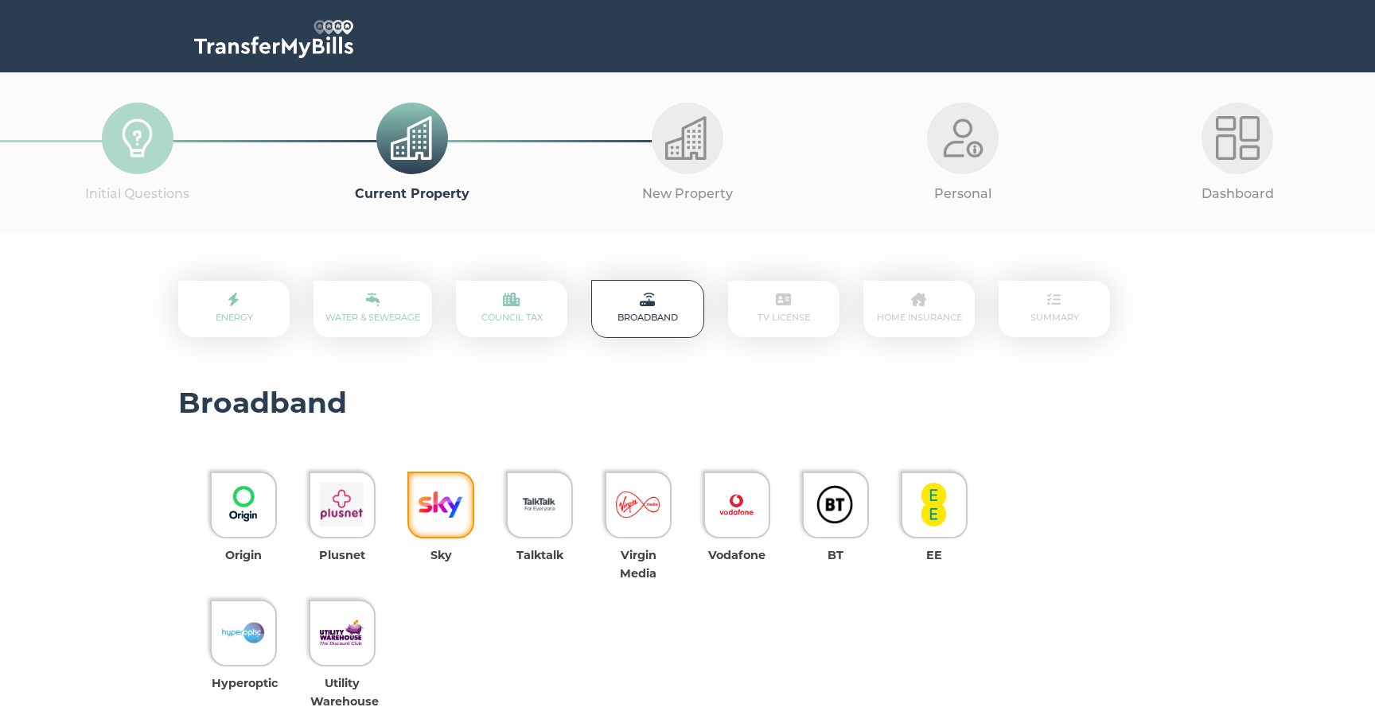
click at [452, 515] on img at bounding box center [440, 505] width 44 height 44
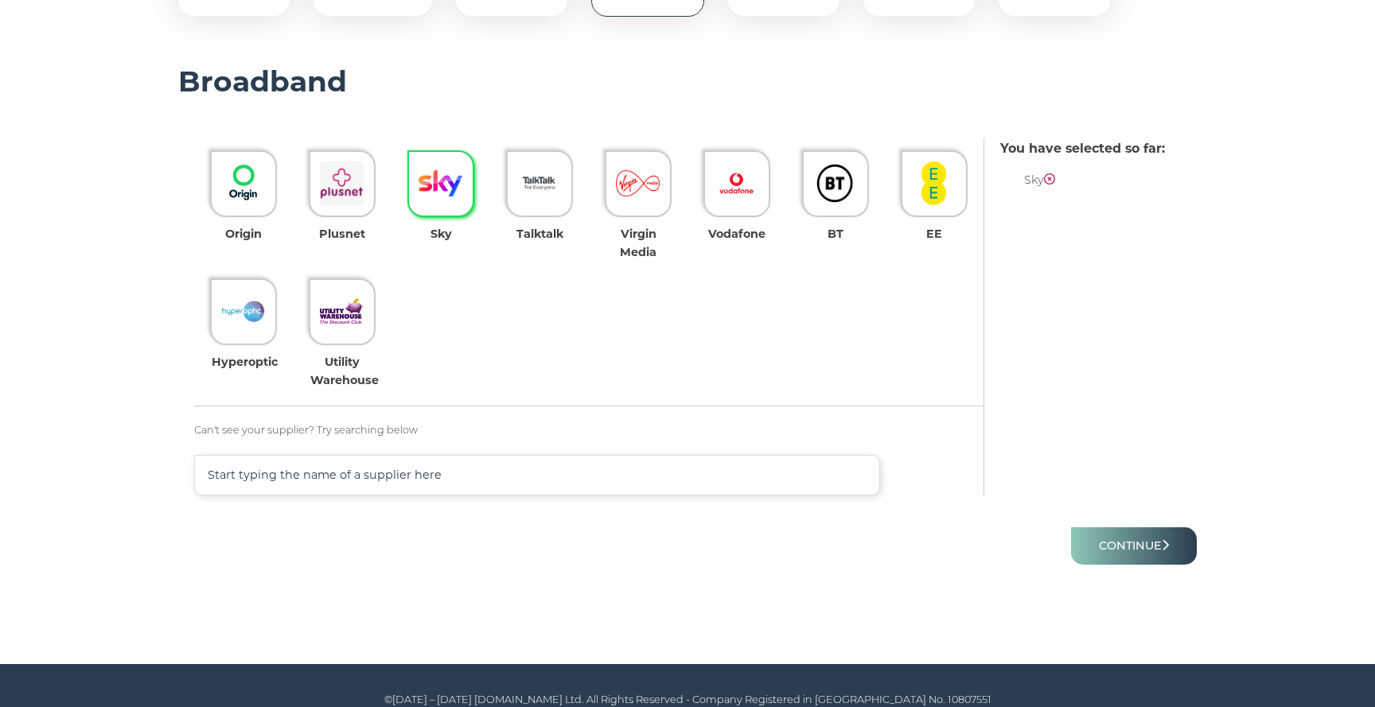
scroll to position [338, 0]
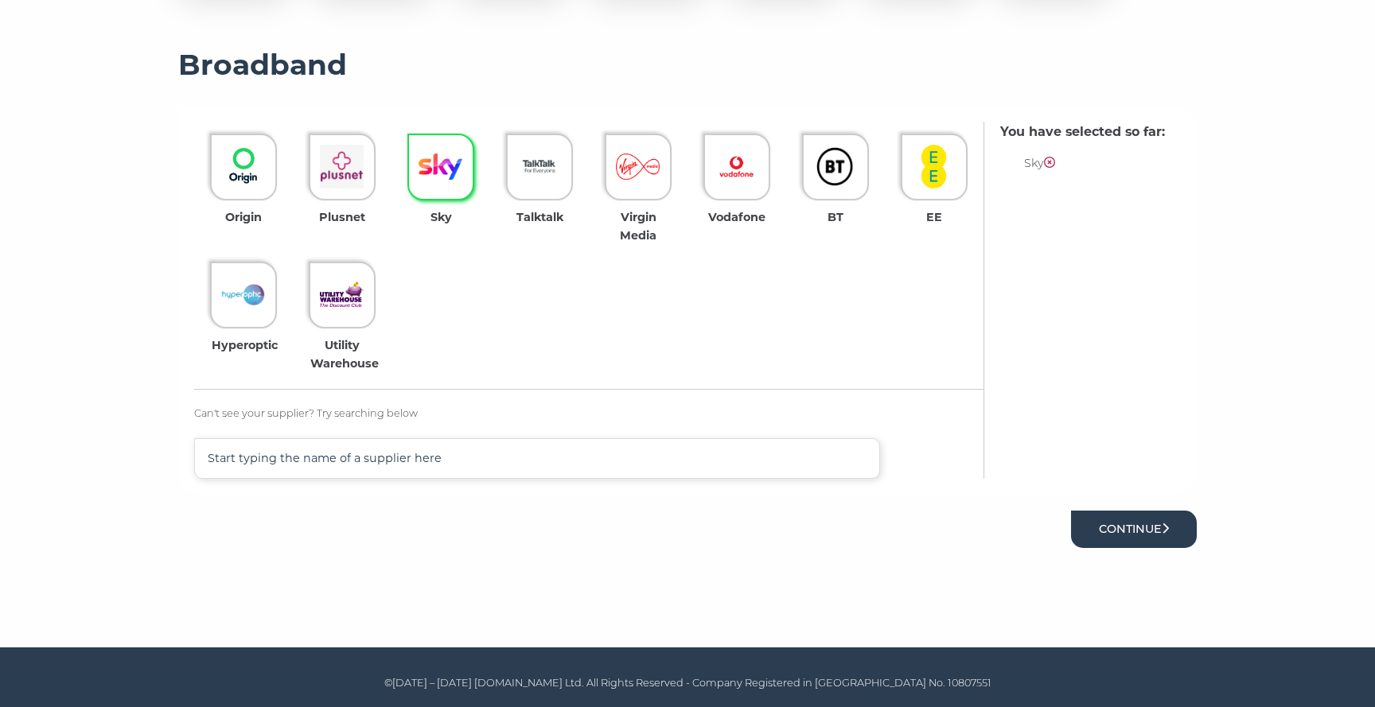
click at [1071, 526] on button "Continue" at bounding box center [1134, 529] width 126 height 37
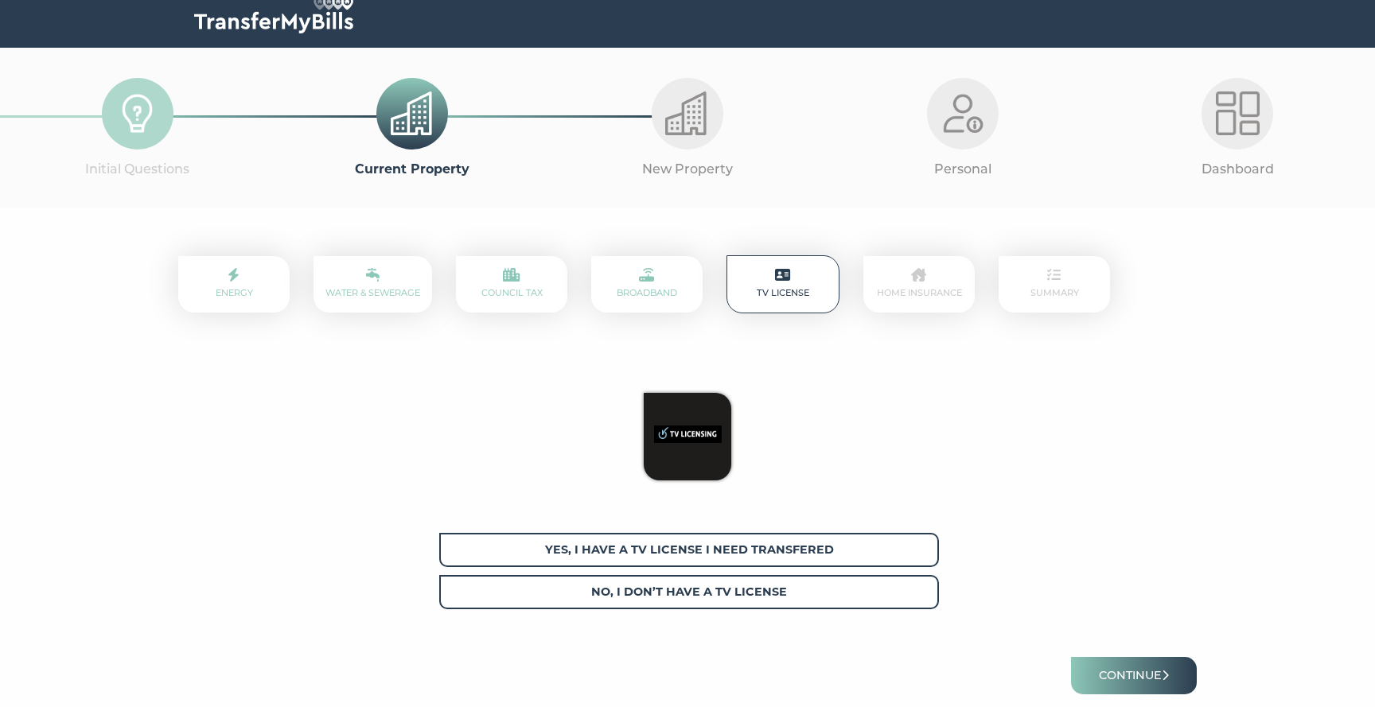
scroll to position [26, 0]
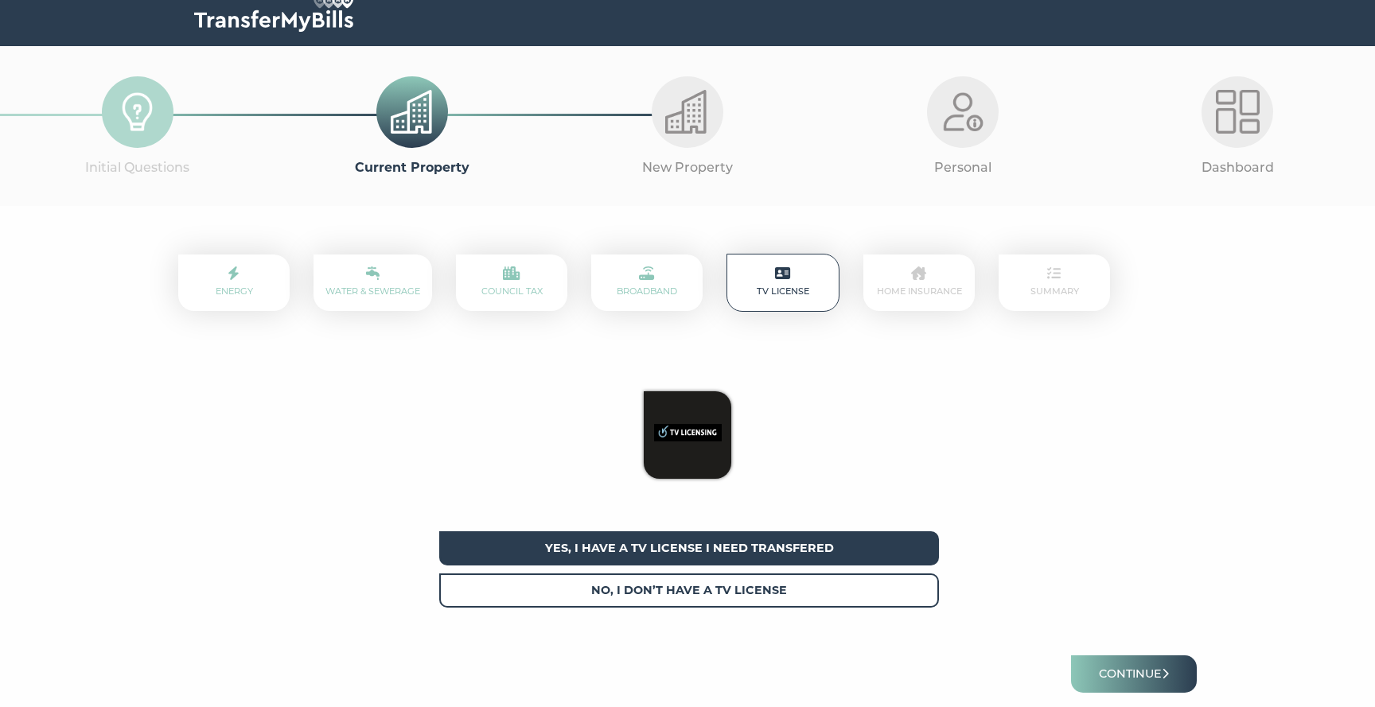
click at [756, 538] on span "Yes, I have a tv license I need transfered" at bounding box center [689, 548] width 500 height 34
click at [1099, 672] on button "Continue" at bounding box center [1134, 673] width 126 height 37
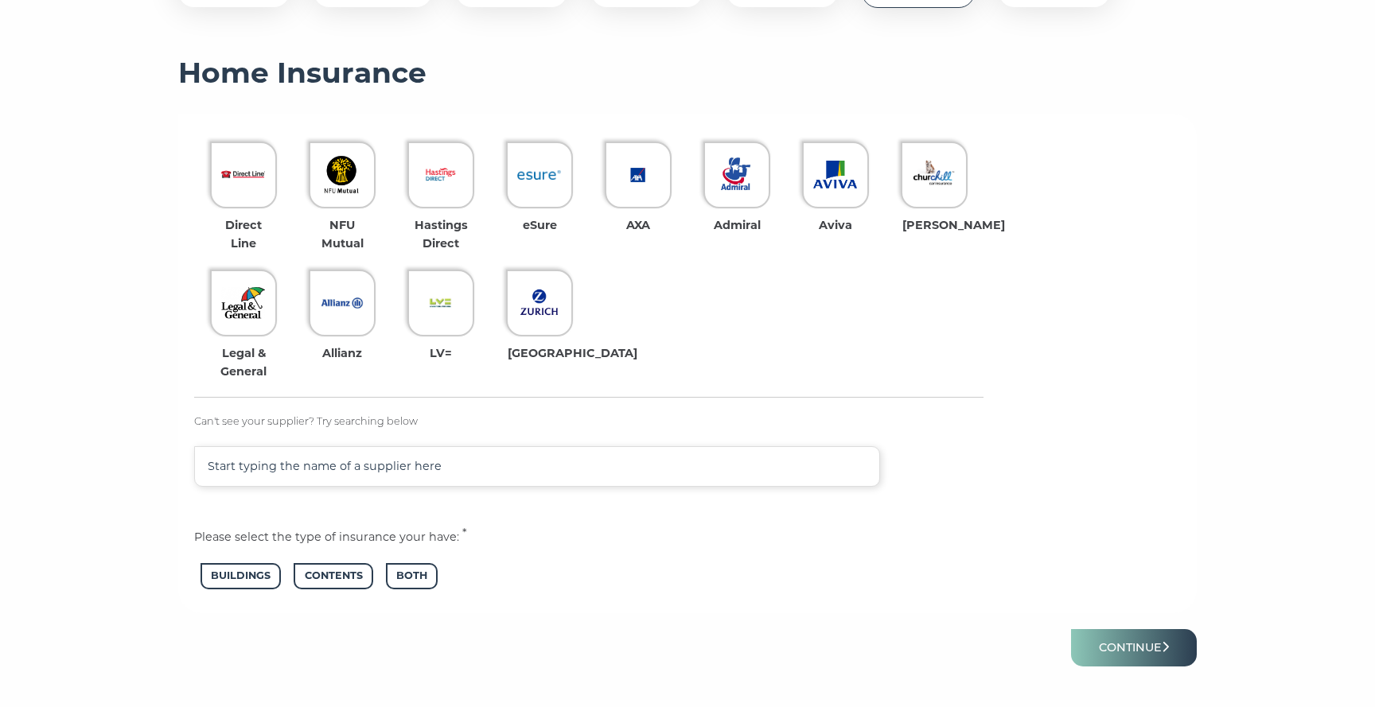
scroll to position [331, 0]
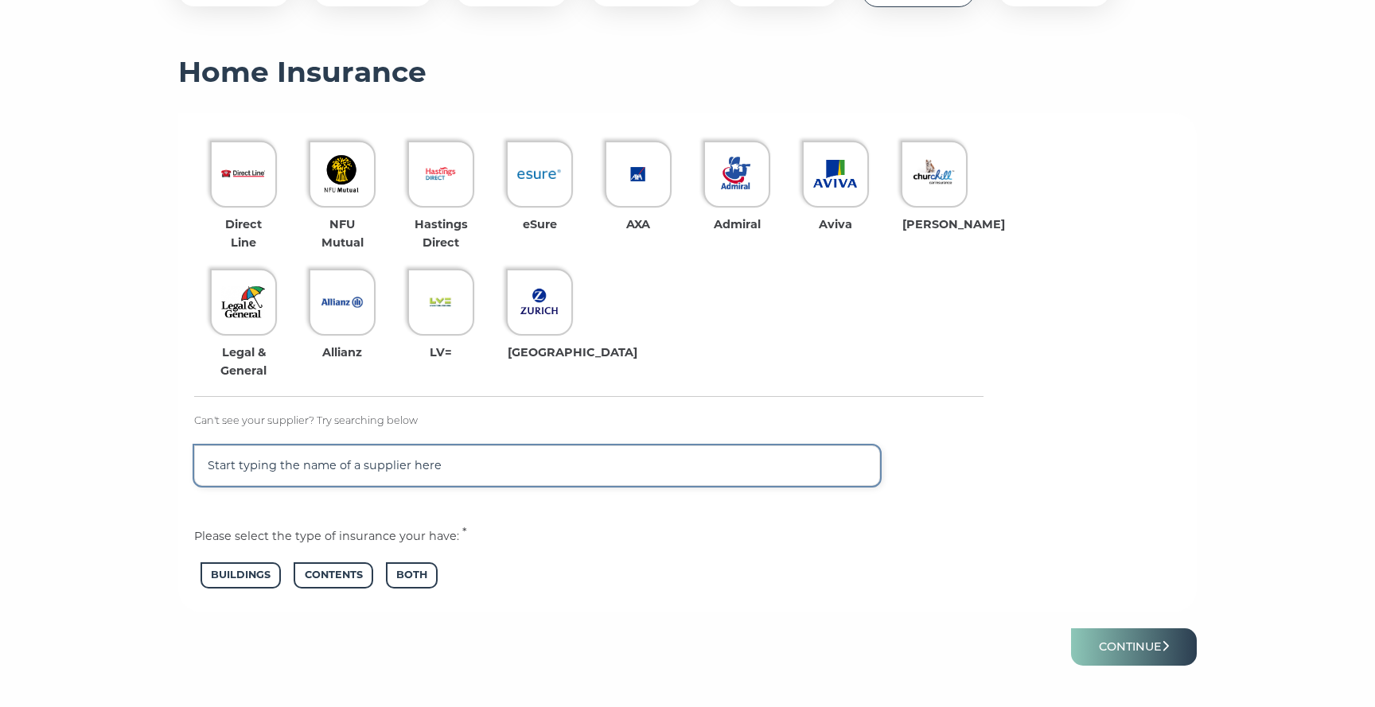
click at [527, 471] on input "text" at bounding box center [537, 465] width 686 height 41
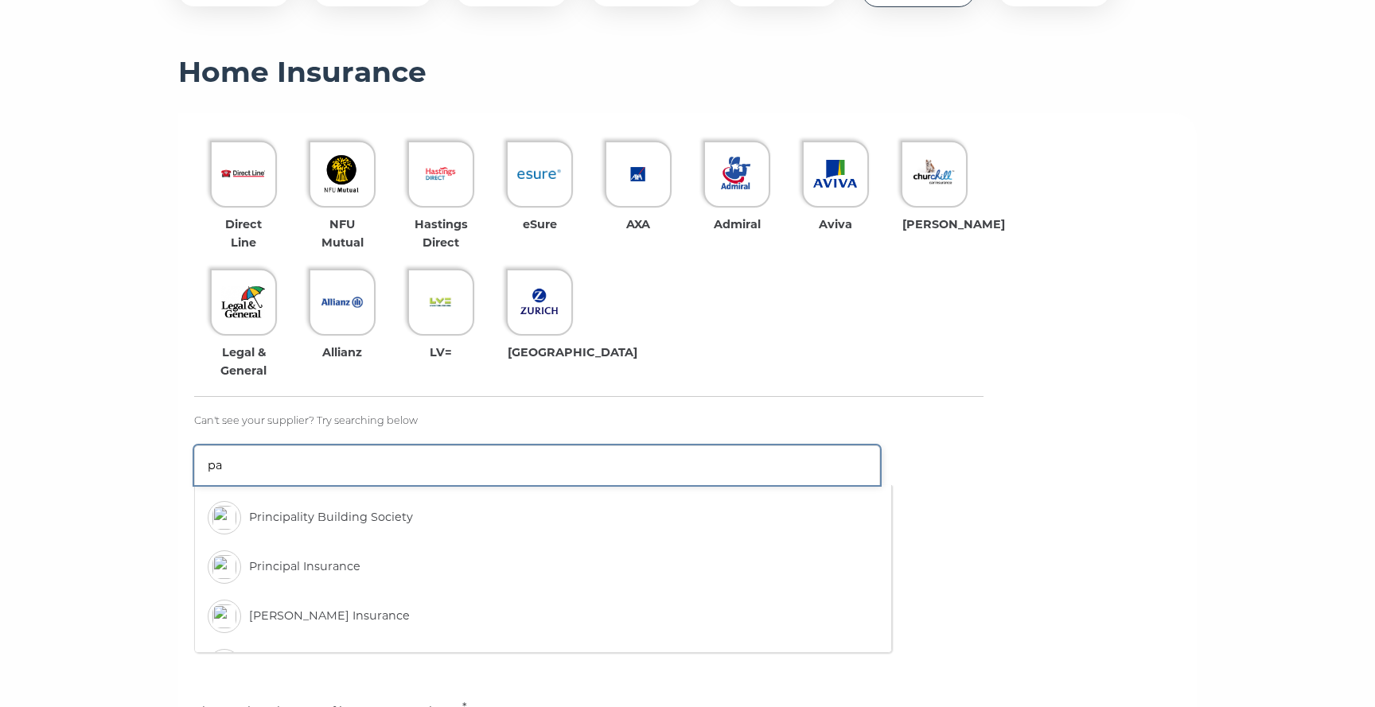
click at [422, 476] on input "pa" at bounding box center [537, 465] width 686 height 40
type input "pay"
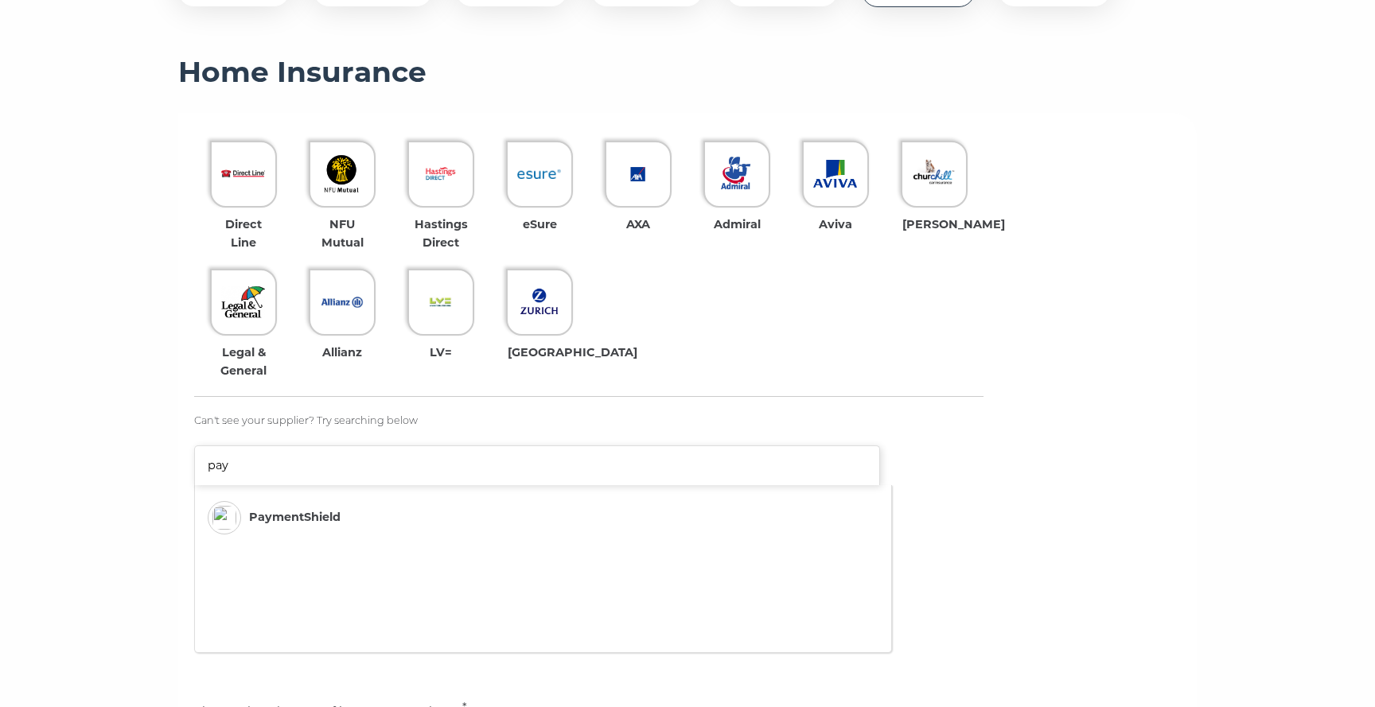
click at [356, 512] on li "PaymentShield" at bounding box center [520, 517] width 641 height 49
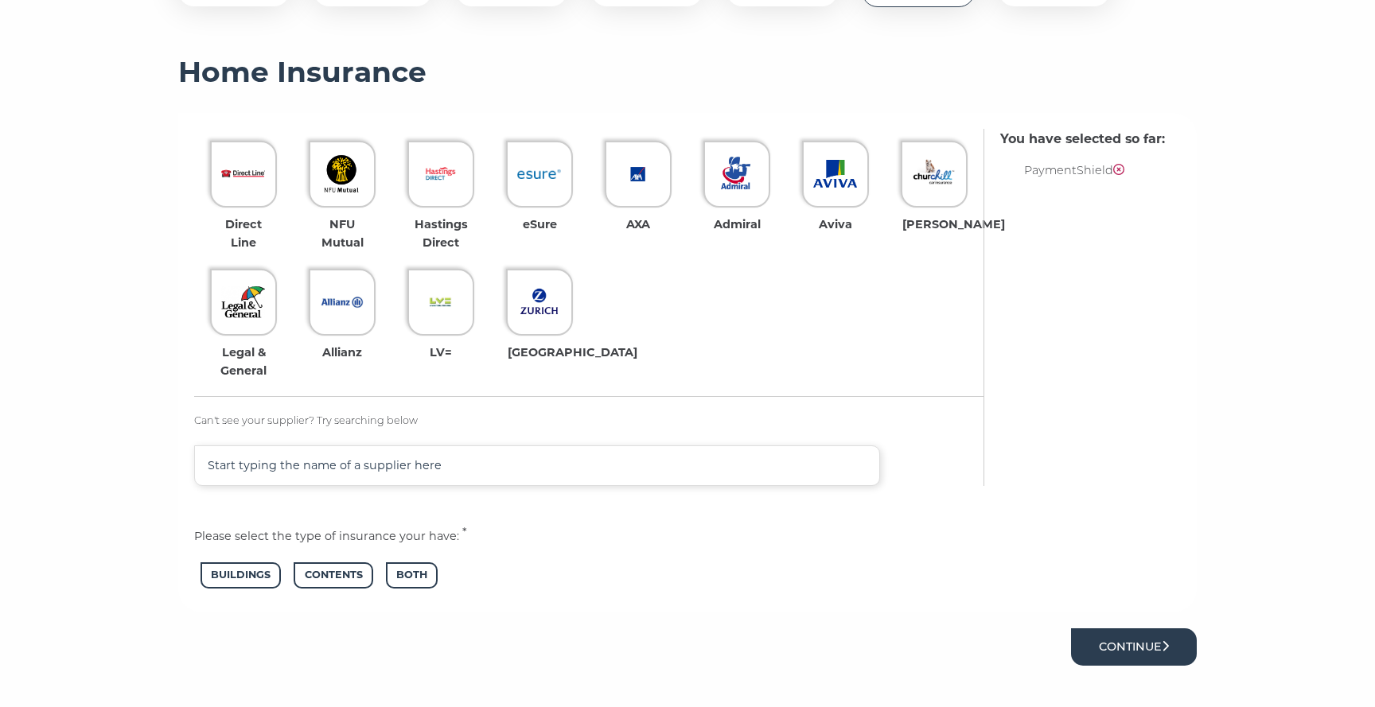
click at [1079, 646] on button "Continue" at bounding box center [1134, 646] width 126 height 37
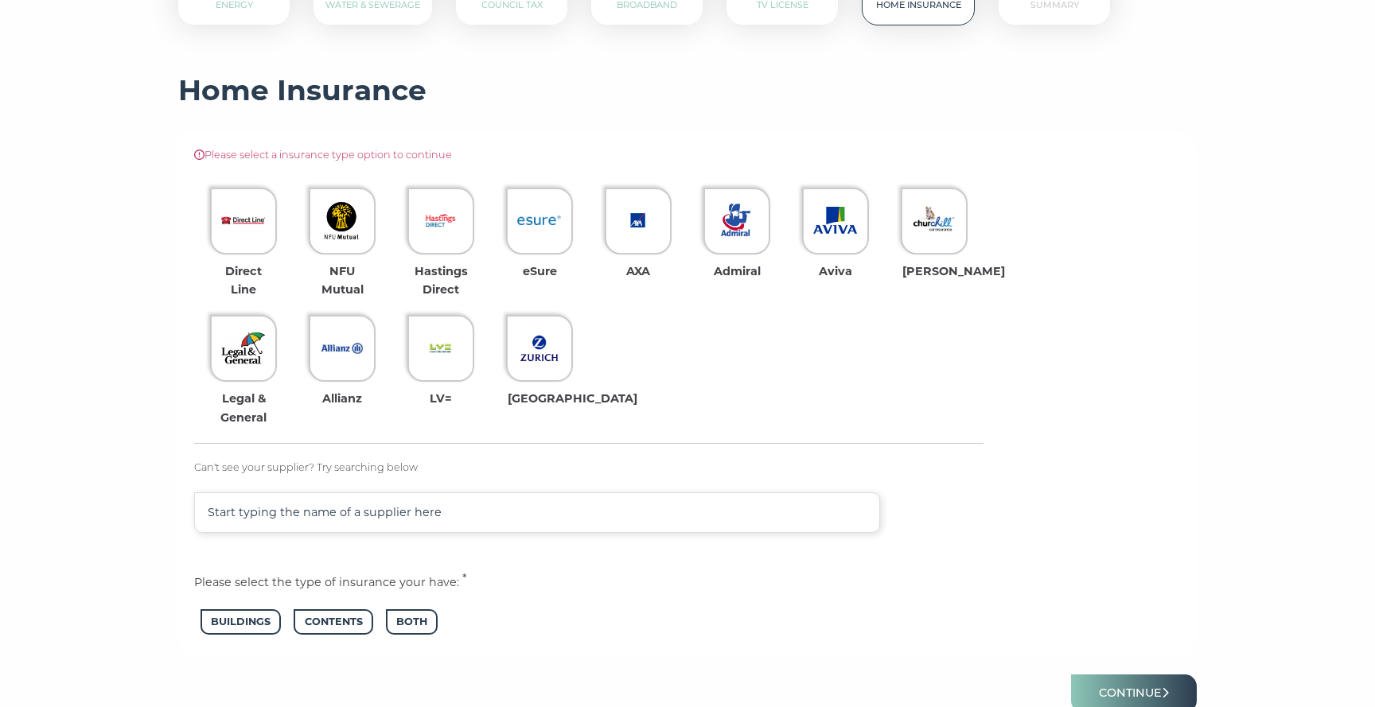
scroll to position [311, 0]
click at [543, 519] on input "text" at bounding box center [537, 514] width 686 height 41
type input "pay"
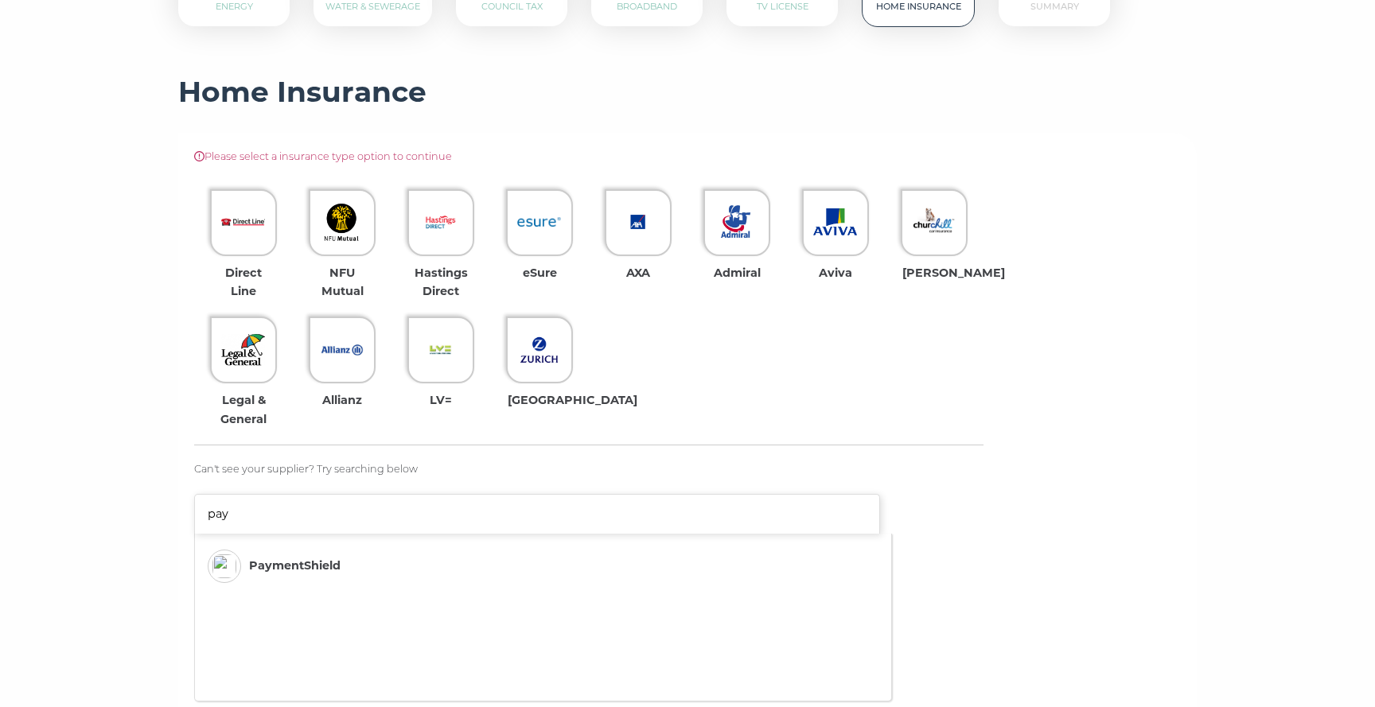
click at [379, 559] on li "PaymentShield" at bounding box center [520, 566] width 641 height 49
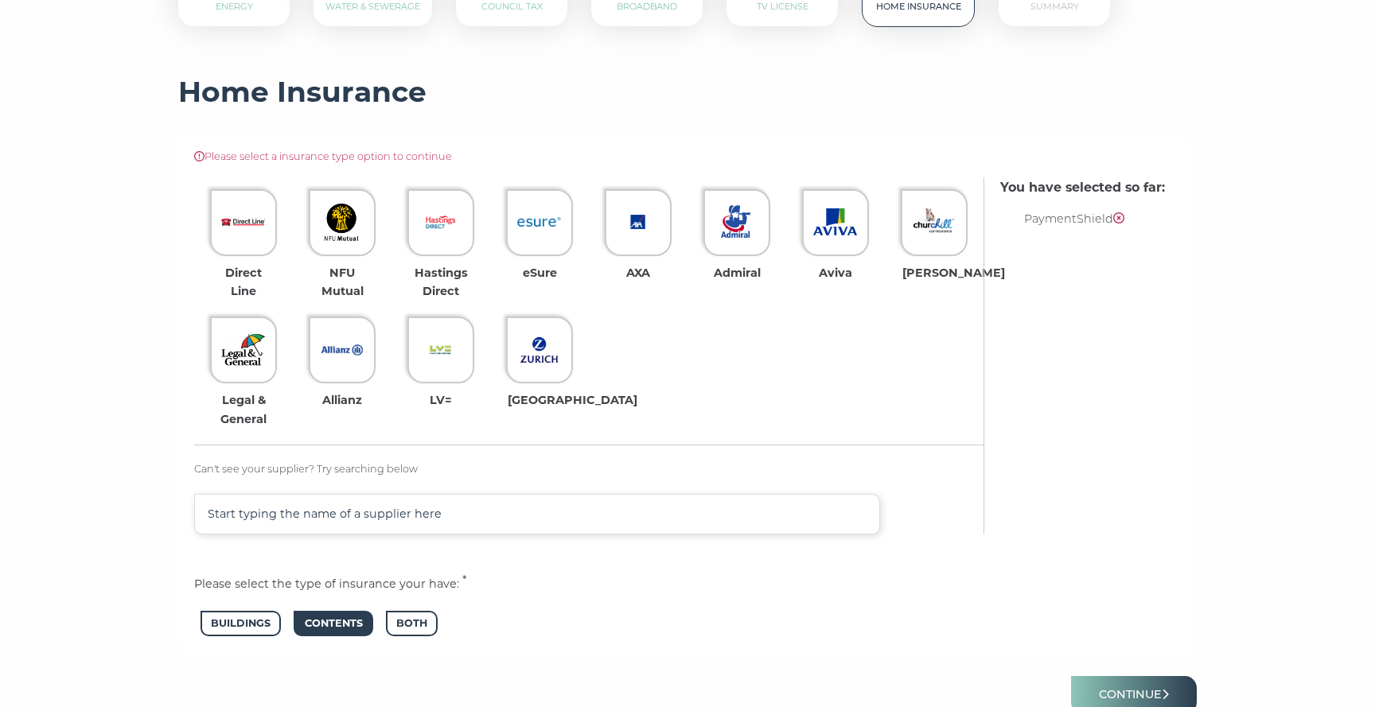
click at [364, 627] on span "Contents" at bounding box center [333, 624] width 79 height 26
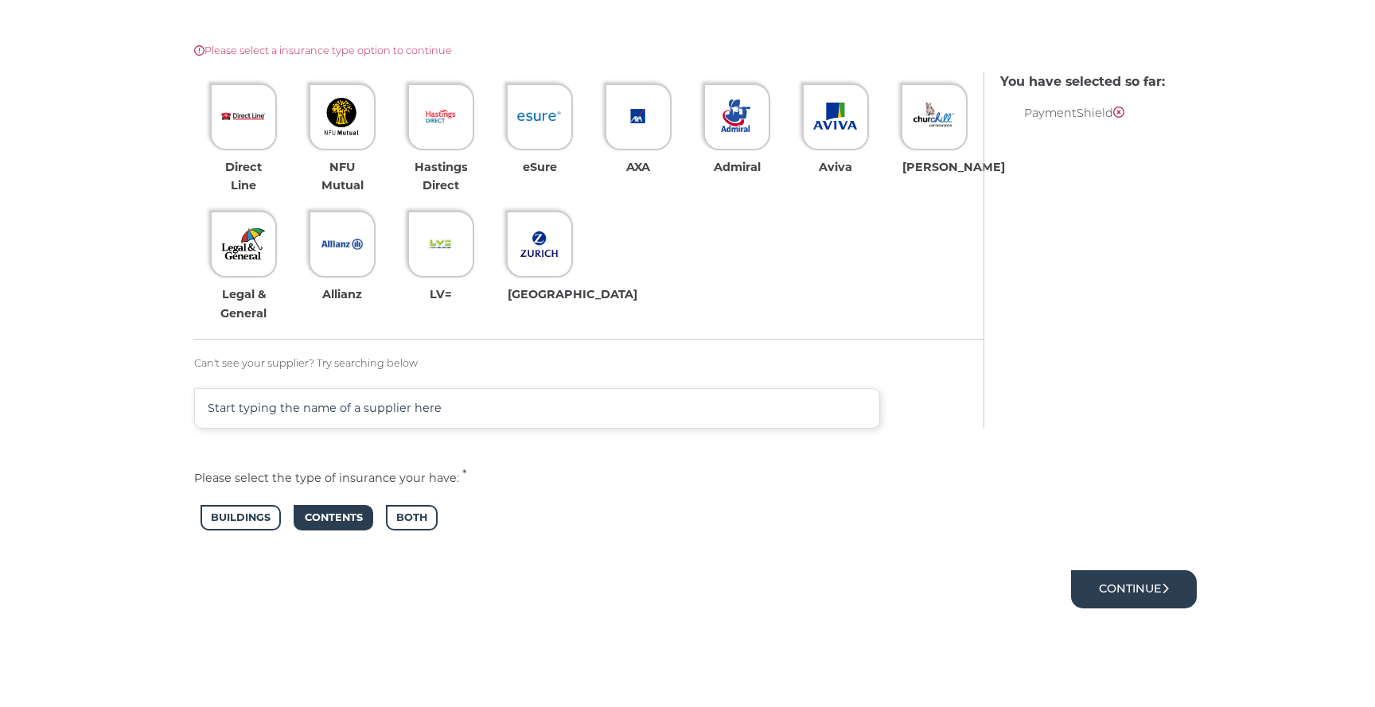
click at [1096, 586] on button "Continue" at bounding box center [1134, 588] width 126 height 37
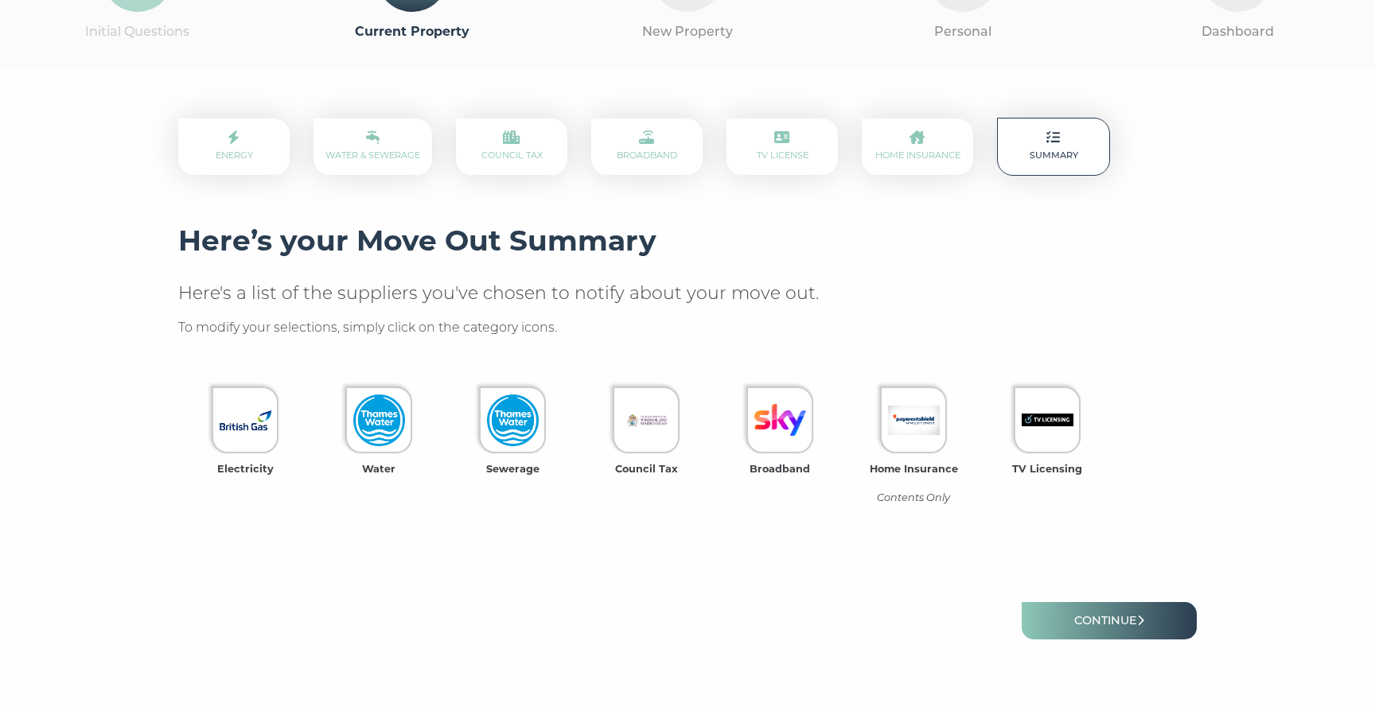
scroll to position [189, 0]
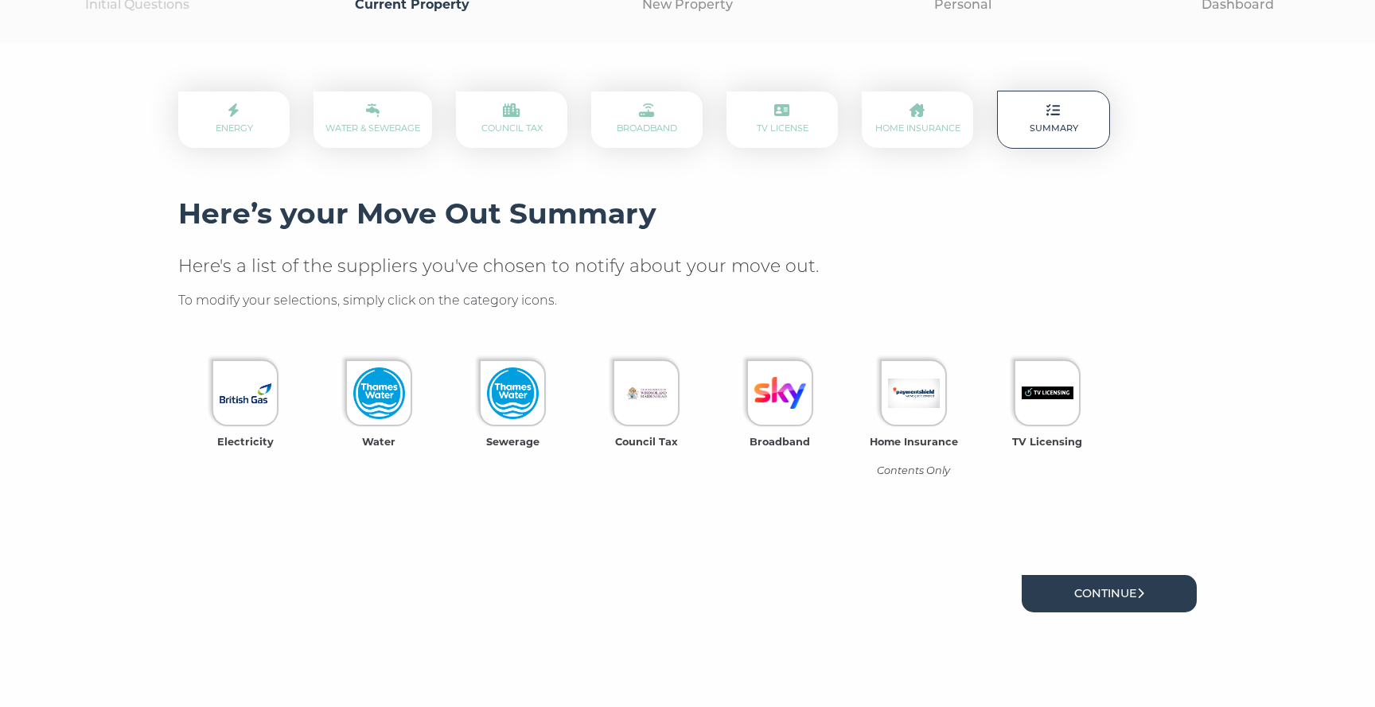
click at [1075, 582] on link "Continue" at bounding box center [1108, 593] width 175 height 37
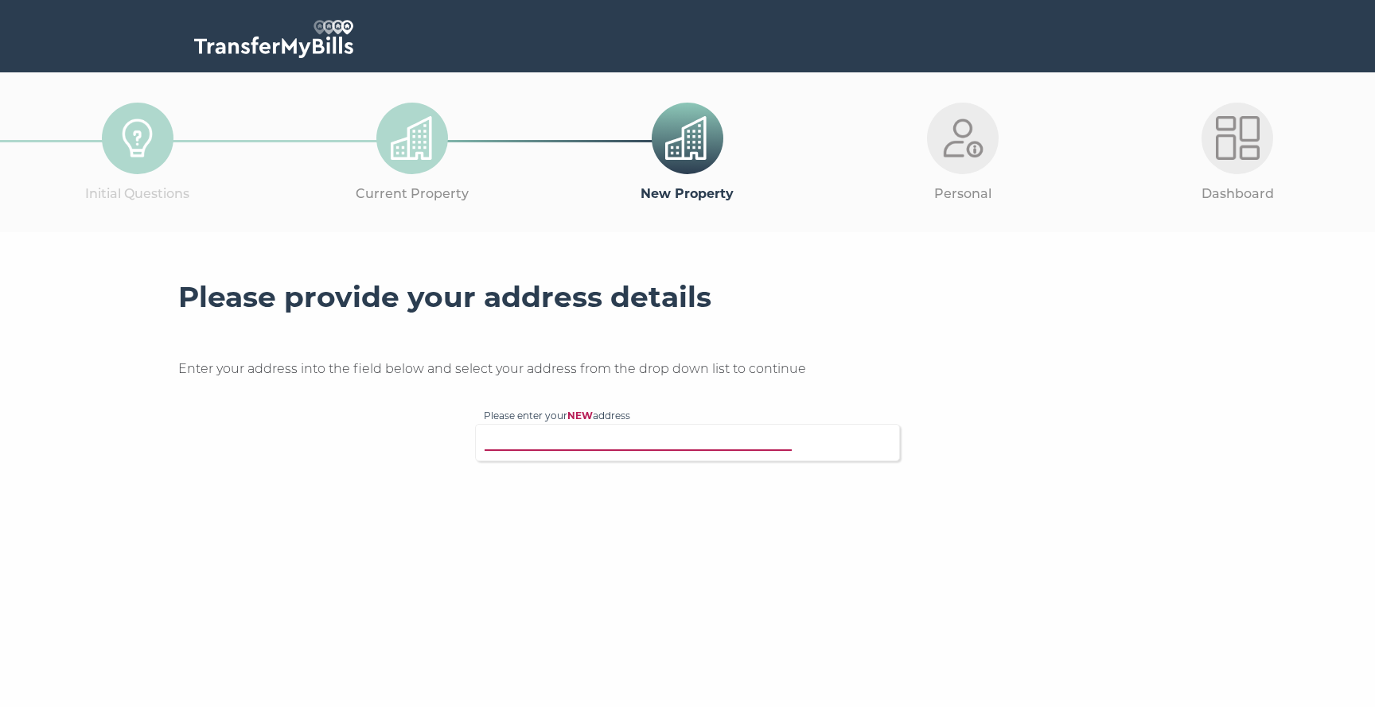
click at [747, 441] on input "Please enter your NEW address" at bounding box center [655, 441] width 342 height 16
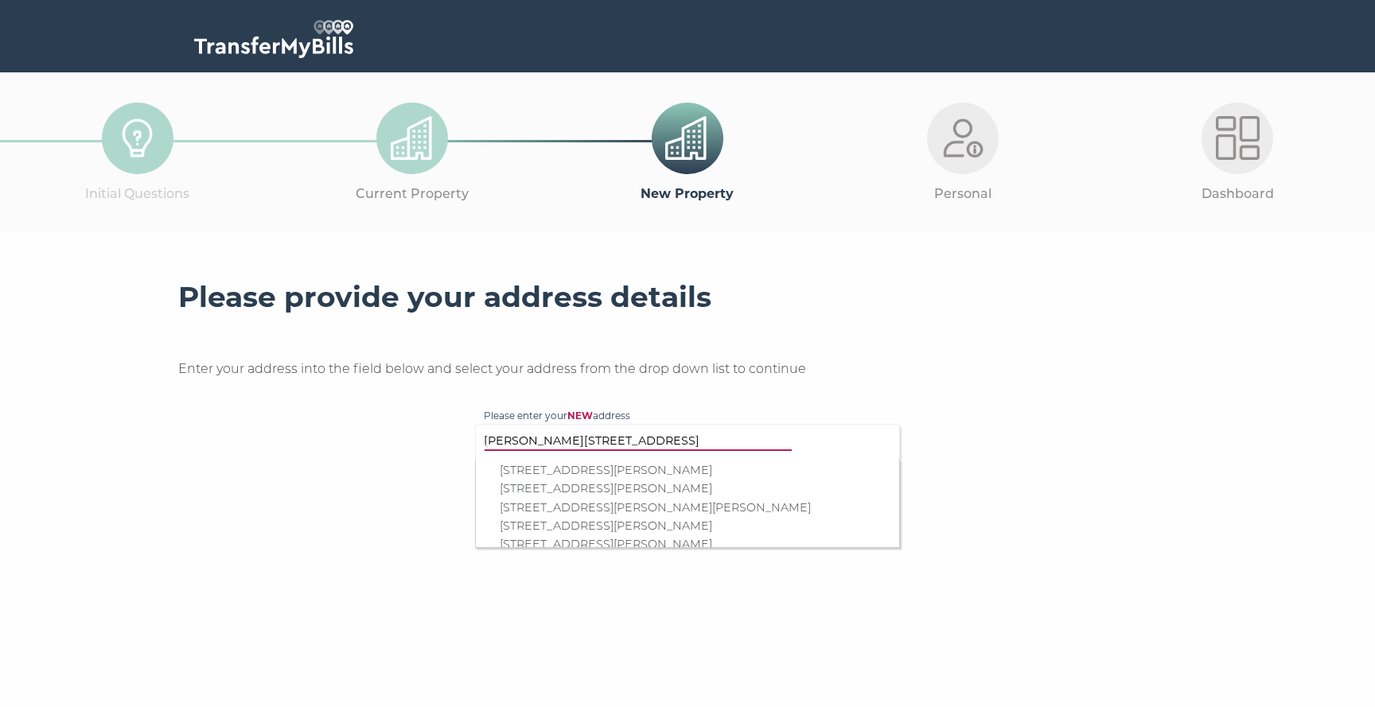
scroll to position [79, 0]
type input "dagmar road 16"
click at [684, 488] on p "16 Dagmar Road, Windsor, SL4 1JL" at bounding box center [695, 486] width 391 height 18
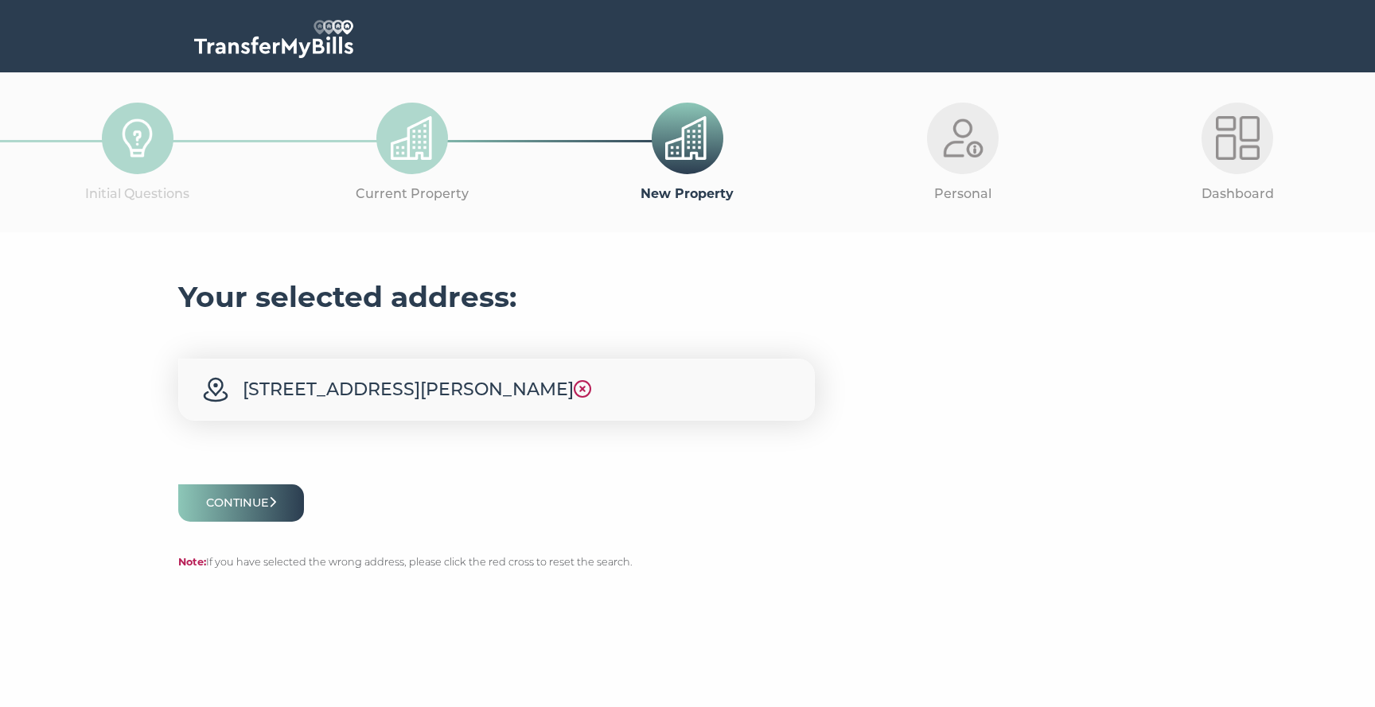
click at [370, 386] on h4 "16 Dagmar Road, Windsor, SL4 1JL" at bounding box center [496, 390] width 636 height 62
click at [574, 386] on icon at bounding box center [583, 389] width 18 height 18
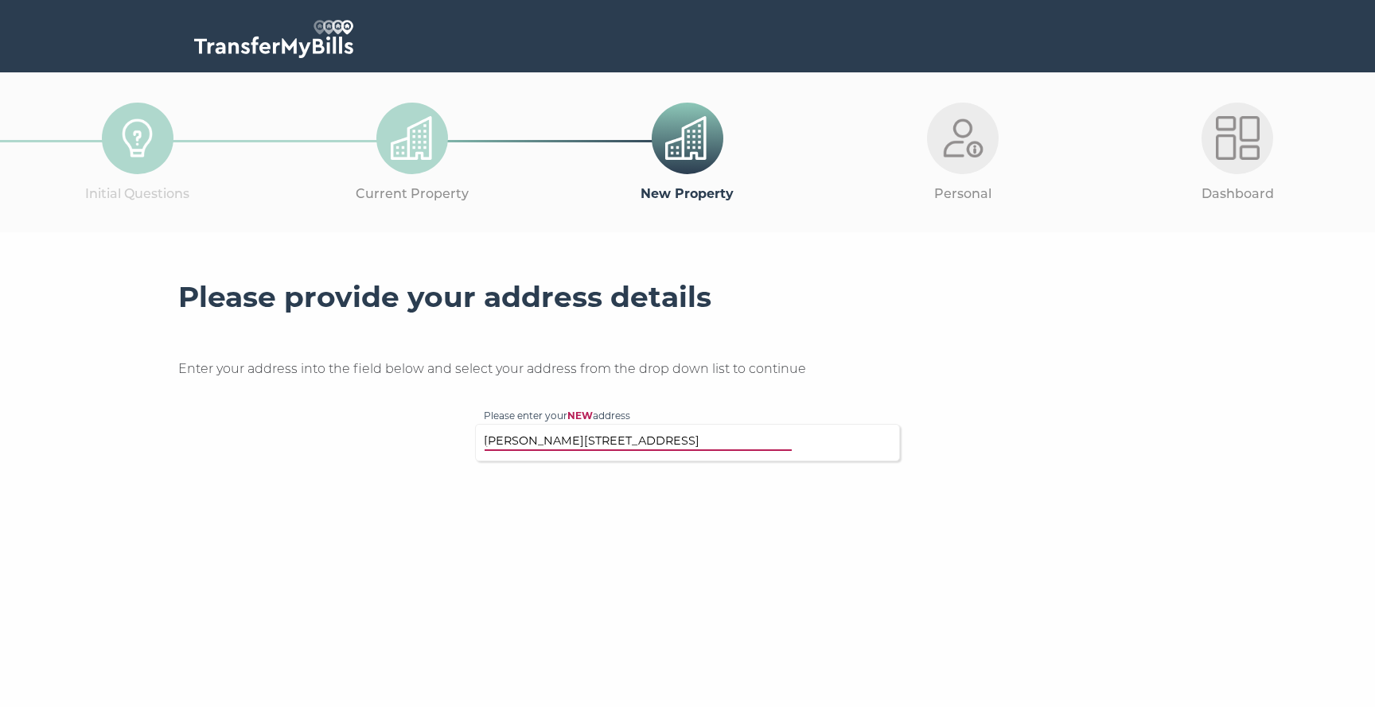
click at [598, 438] on input "dagmar road 16" at bounding box center [655, 441] width 342 height 16
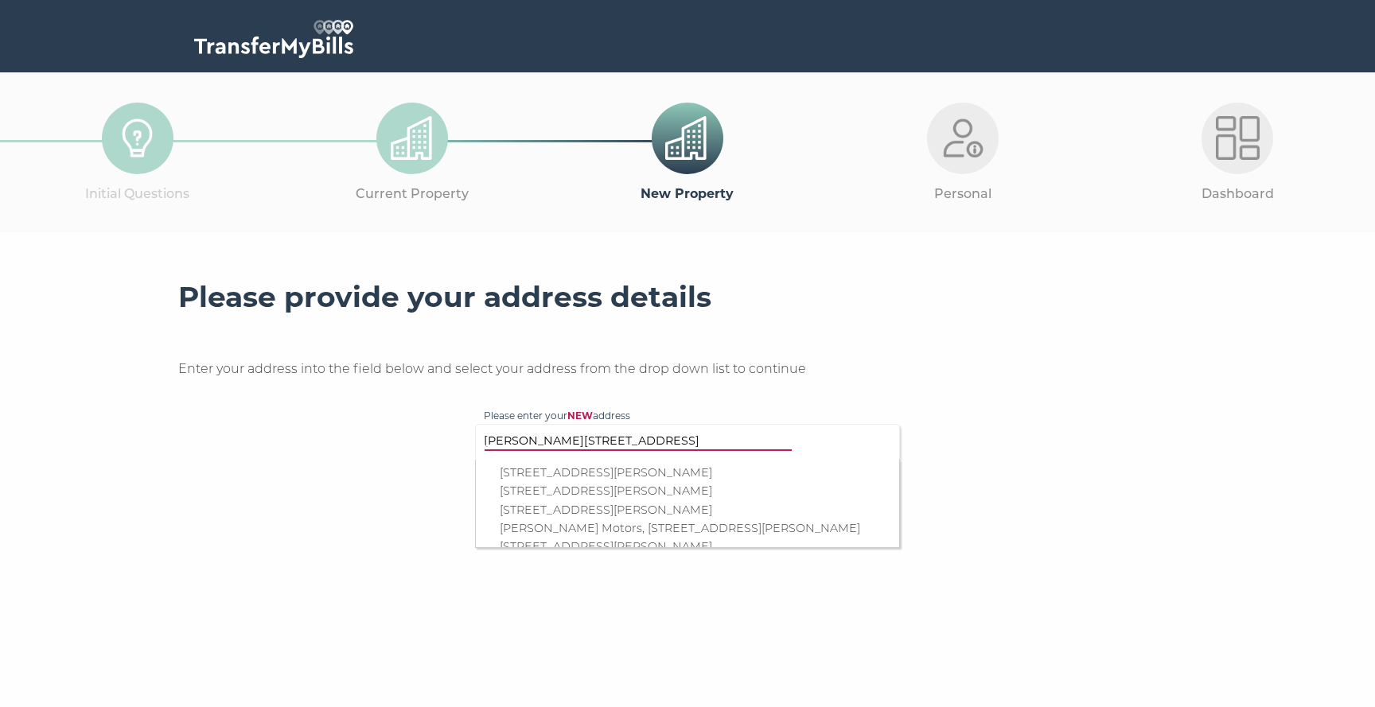
type input "dagmar road 16"
click at [617, 497] on p "16 Dagmar Road, Windsor, SL4 1JL" at bounding box center [695, 495] width 391 height 18
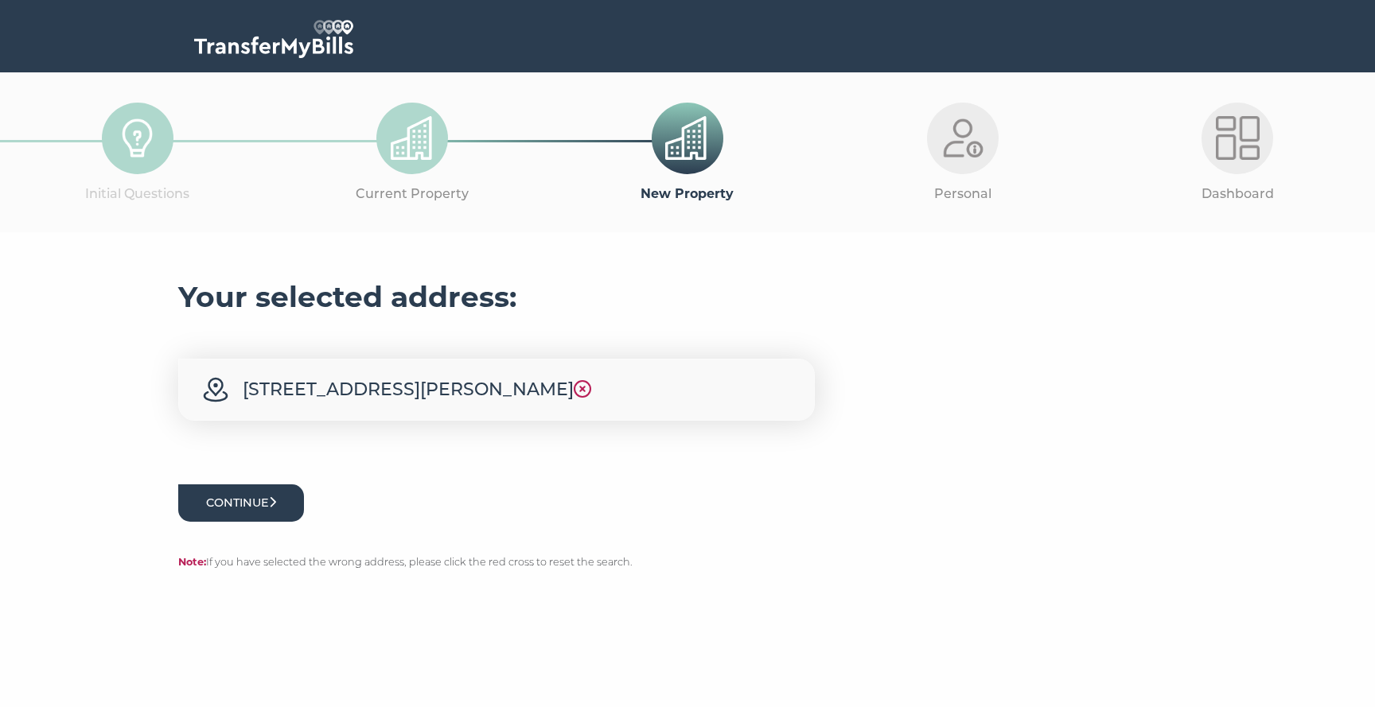
click at [274, 506] on icon "submit" at bounding box center [273, 502] width 6 height 10
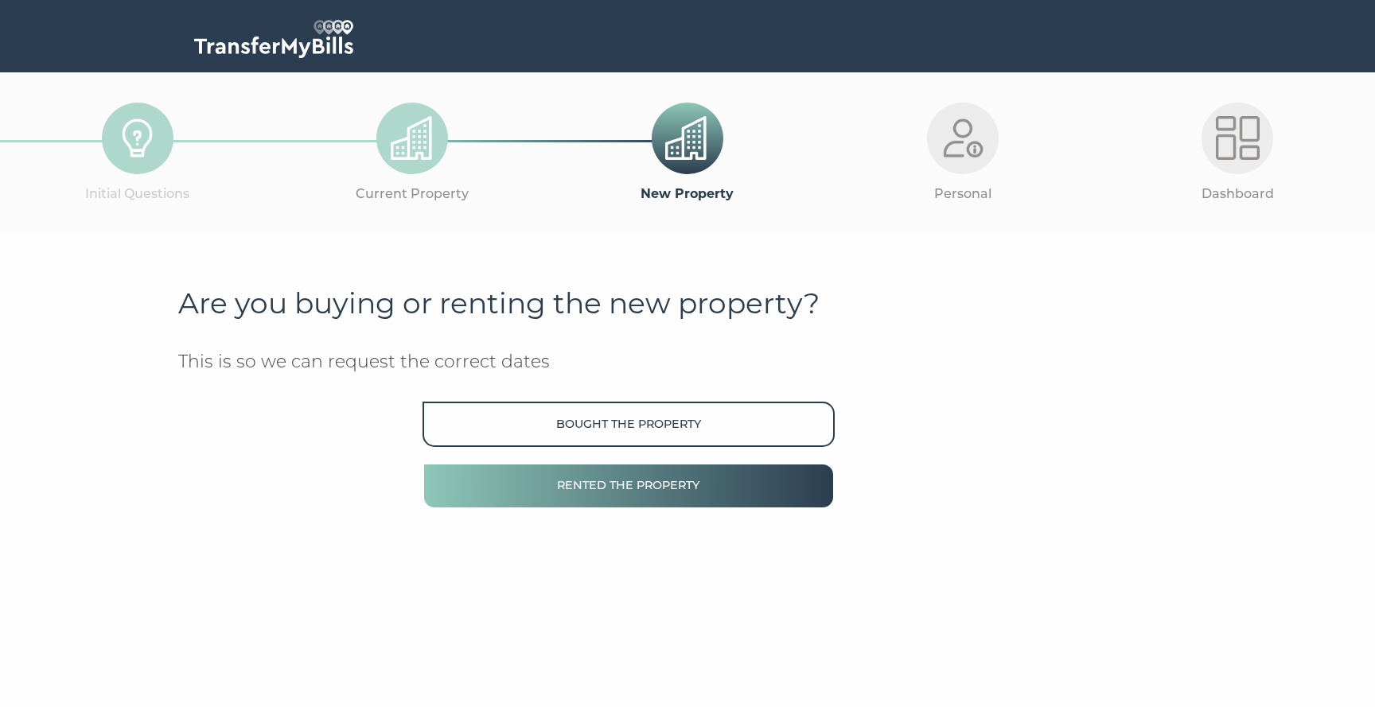
click at [580, 491] on button "Rented the property" at bounding box center [628, 485] width 412 height 45
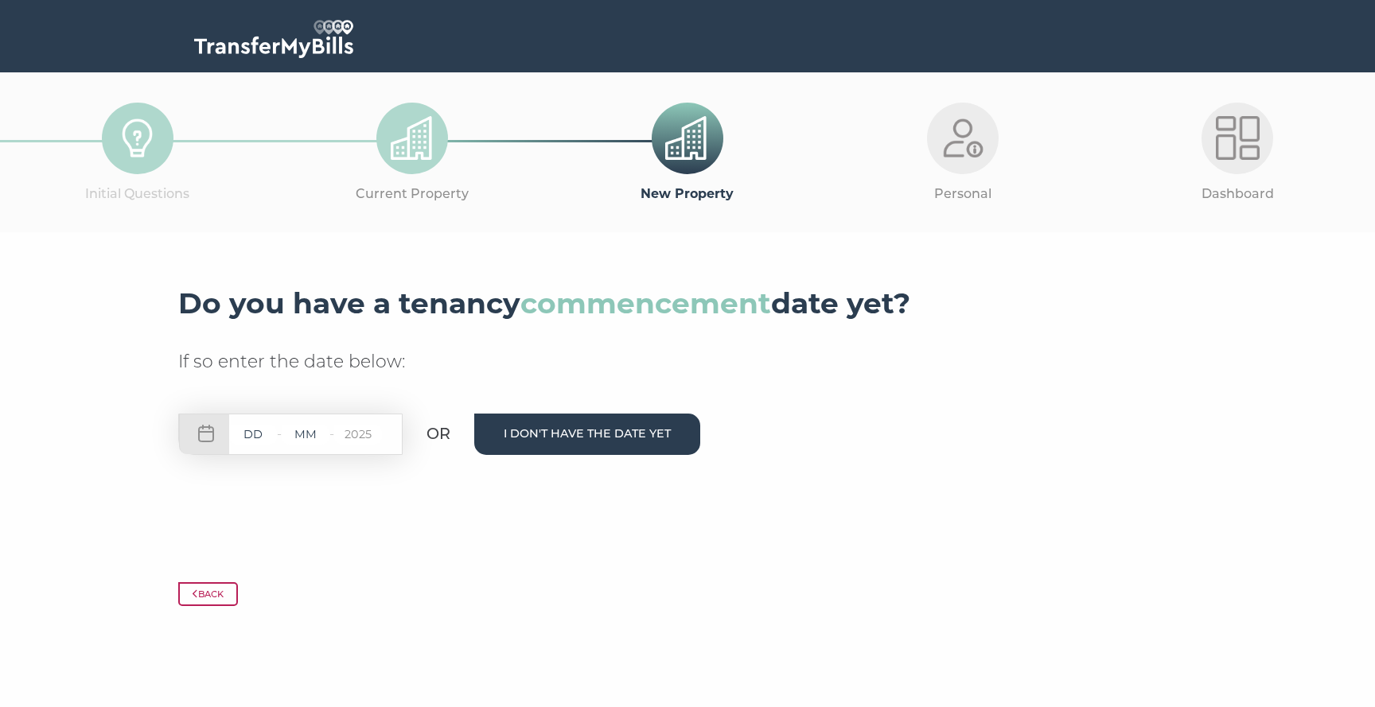
click at [595, 438] on button "I don't have the date yet" at bounding box center [587, 434] width 226 height 41
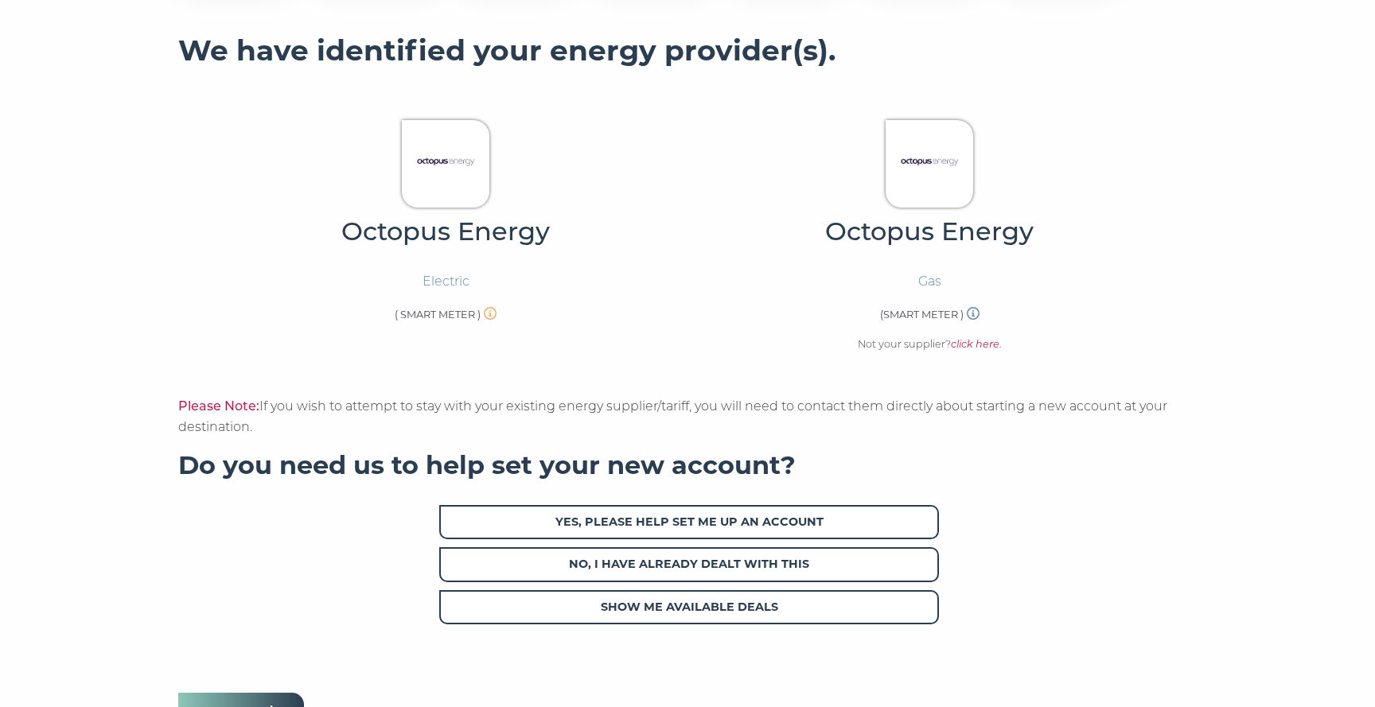
scroll to position [354, 0]
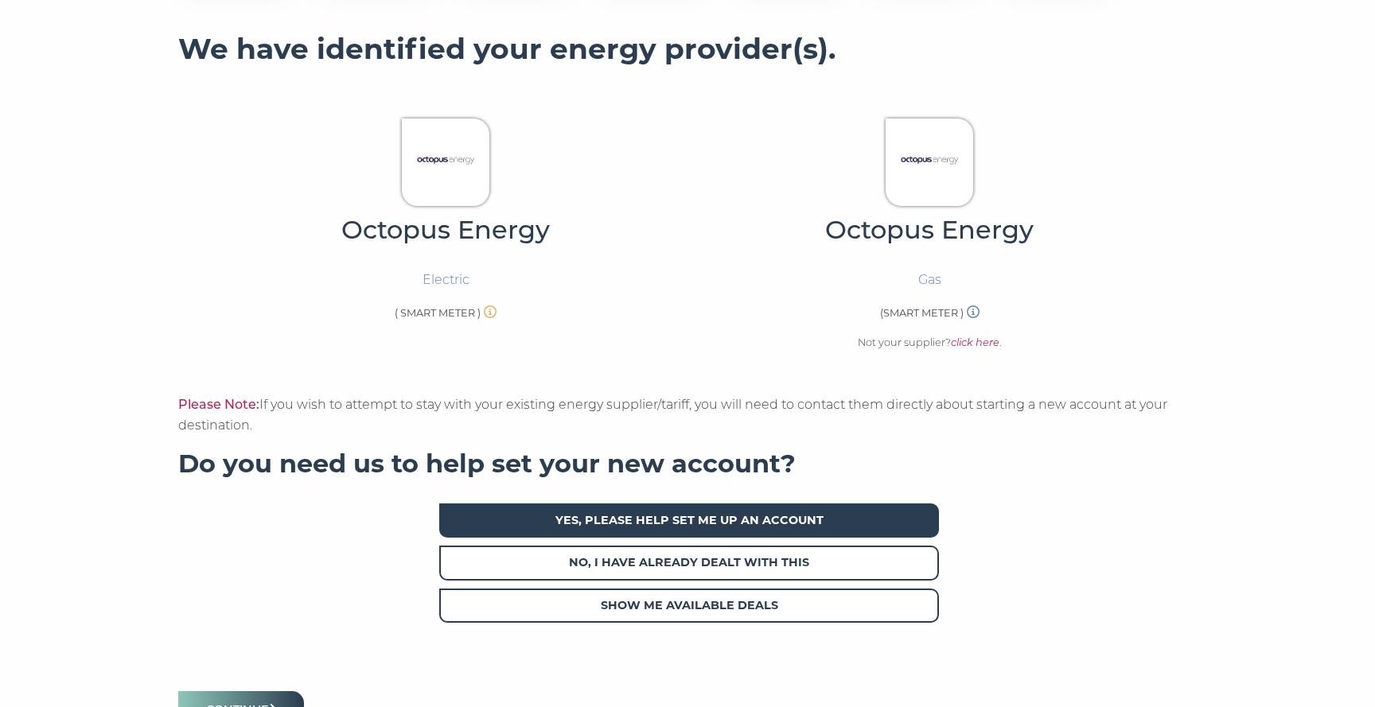
click at [651, 513] on span "Yes, please help set me up an account" at bounding box center [689, 521] width 500 height 34
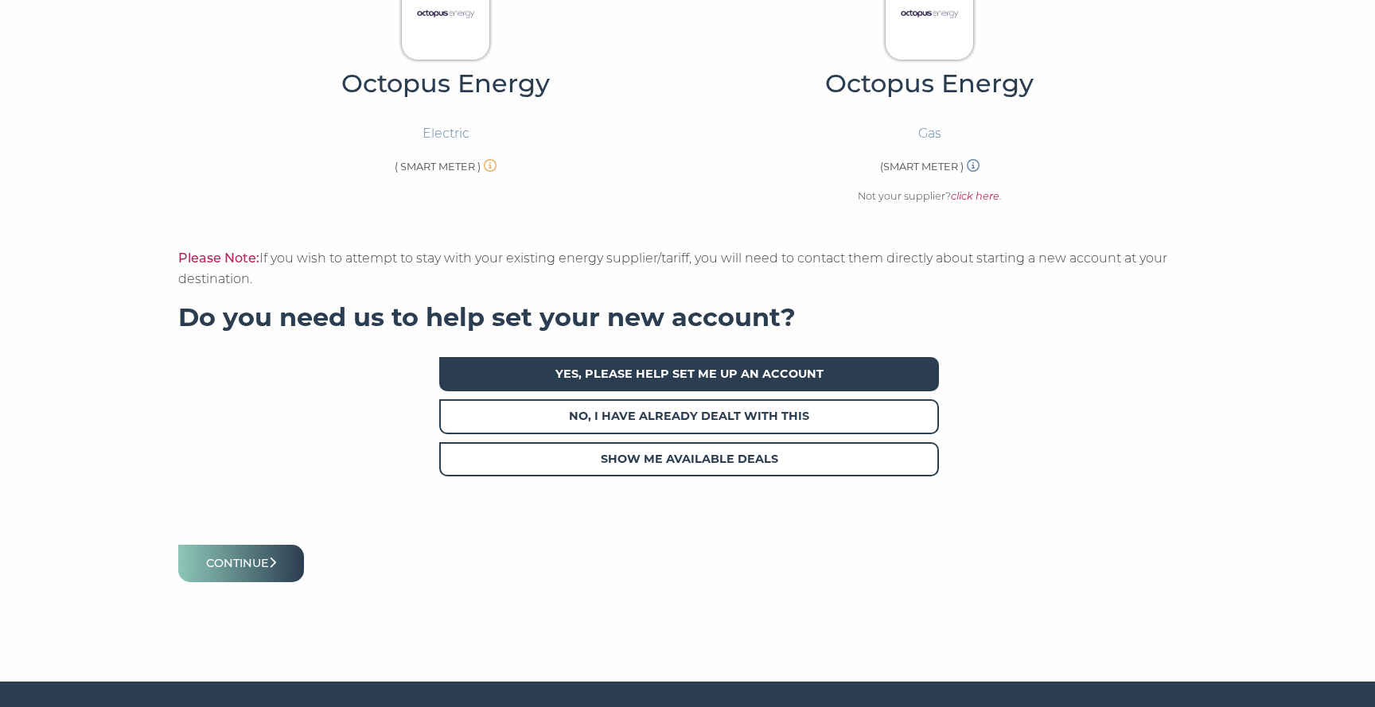
scroll to position [527, 0]
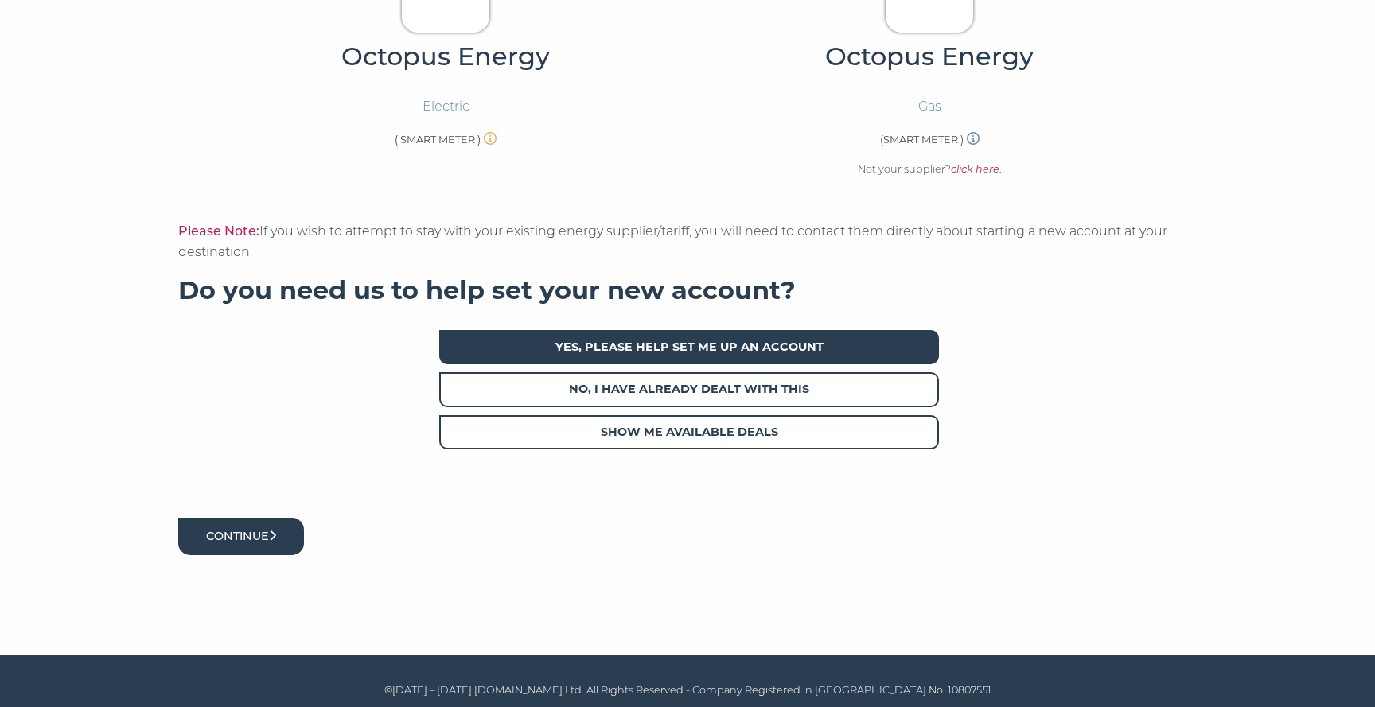
click at [274, 539] on icon "submit" at bounding box center [272, 535] width 7 height 11
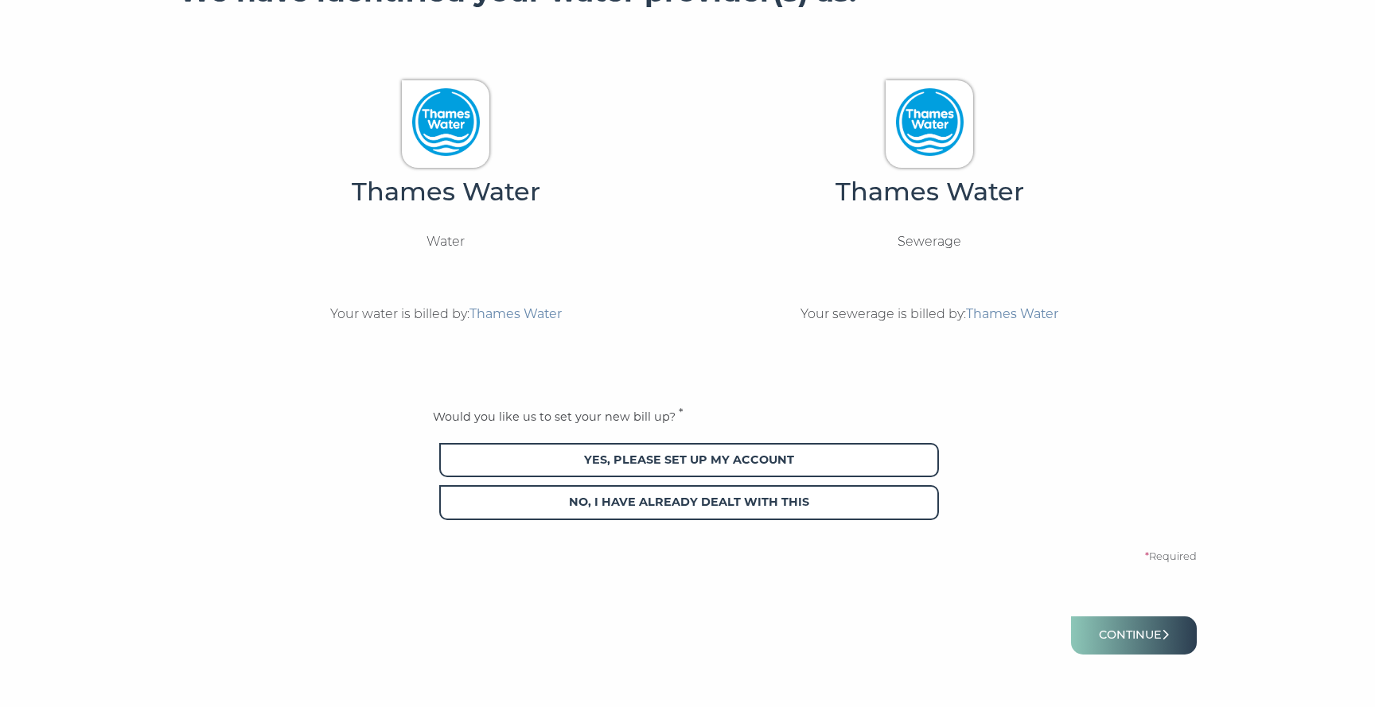
scroll to position [414, 0]
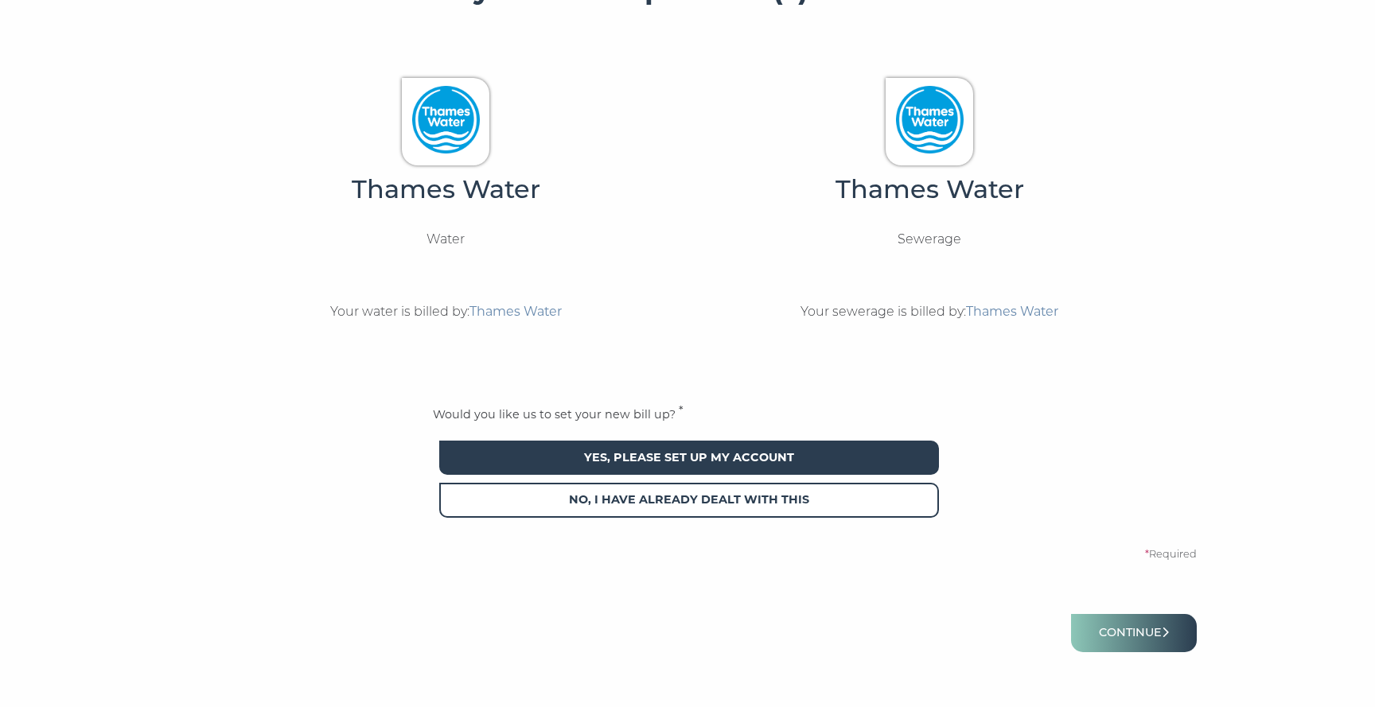
click at [594, 460] on span "Yes, please set up my account" at bounding box center [689, 458] width 500 height 34
click at [1145, 629] on button "Continue" at bounding box center [1134, 632] width 126 height 37
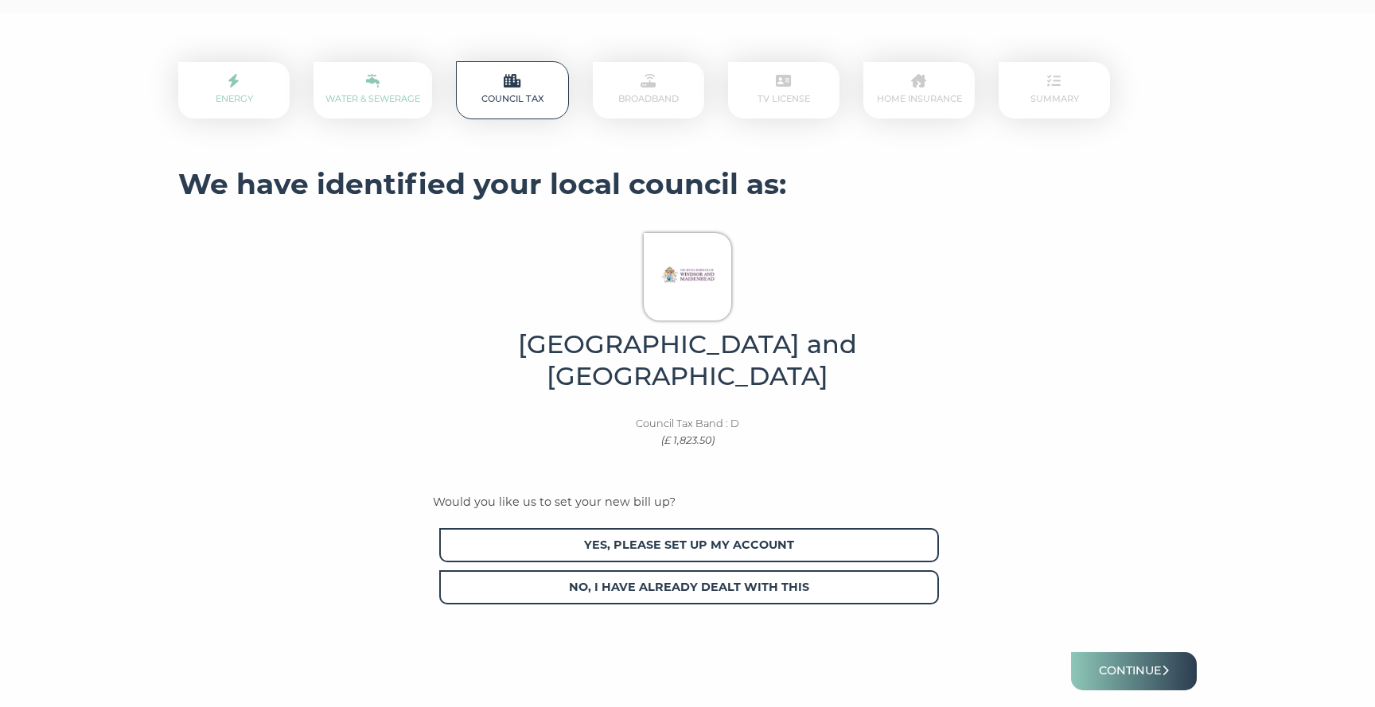
scroll to position [287, 0]
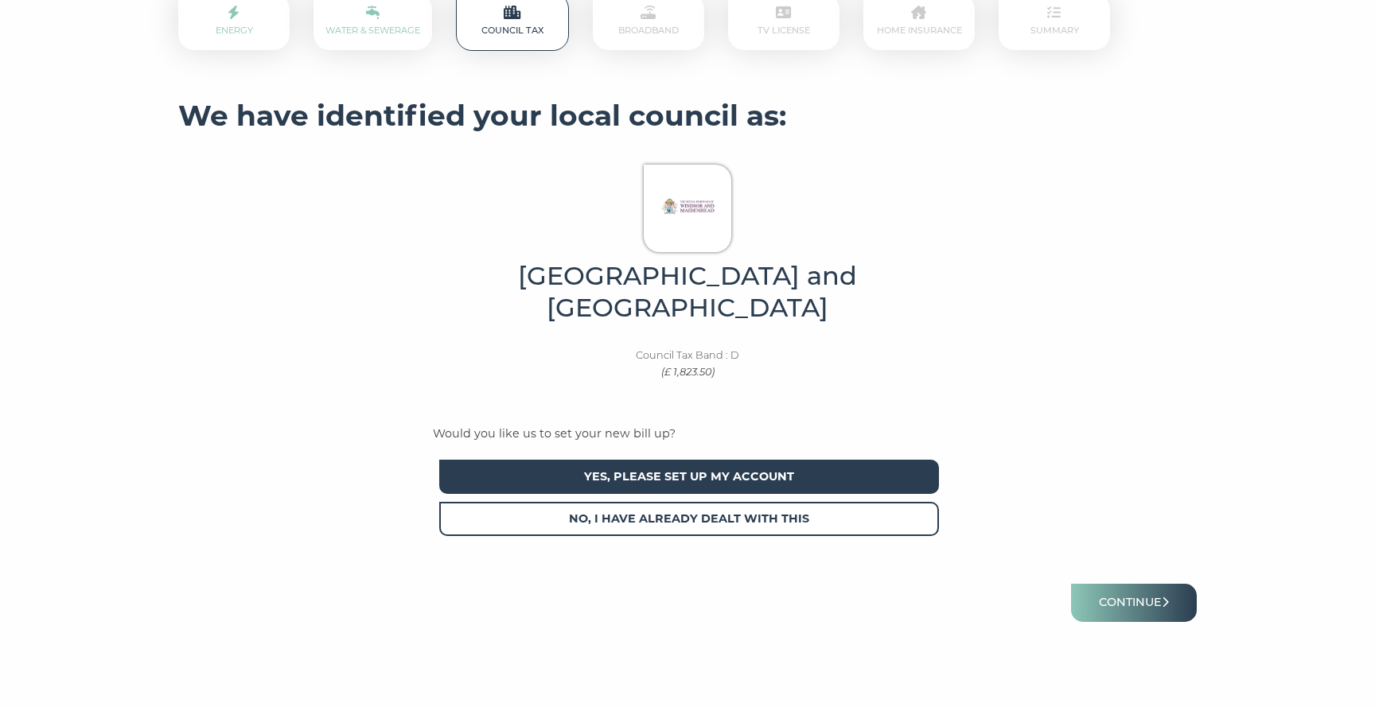
click at [844, 477] on span "Yes, please set up my account" at bounding box center [689, 477] width 500 height 34
click at [1112, 609] on button "Continue" at bounding box center [1134, 602] width 126 height 37
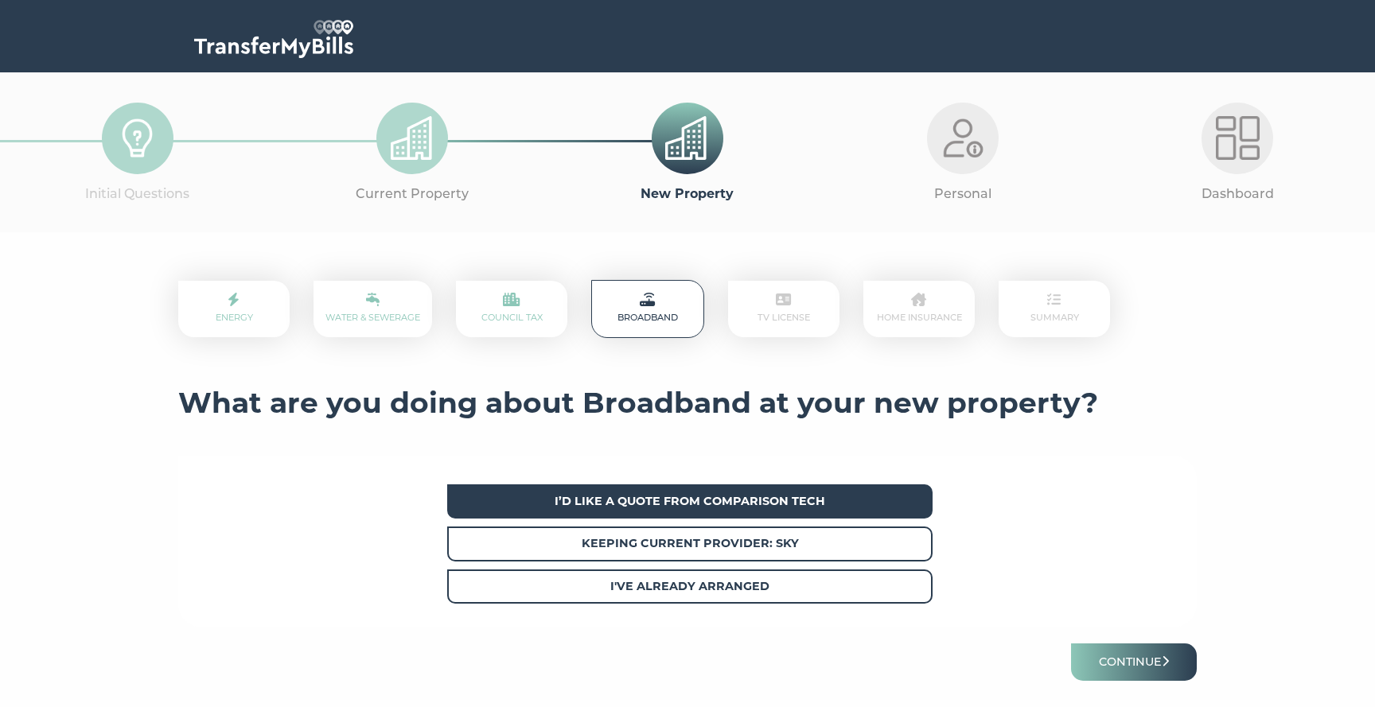
click at [814, 504] on strong "I’d like a quote from Comparison Tech" at bounding box center [689, 501] width 270 height 14
click at [1118, 665] on button "Continue" at bounding box center [1134, 662] width 126 height 37
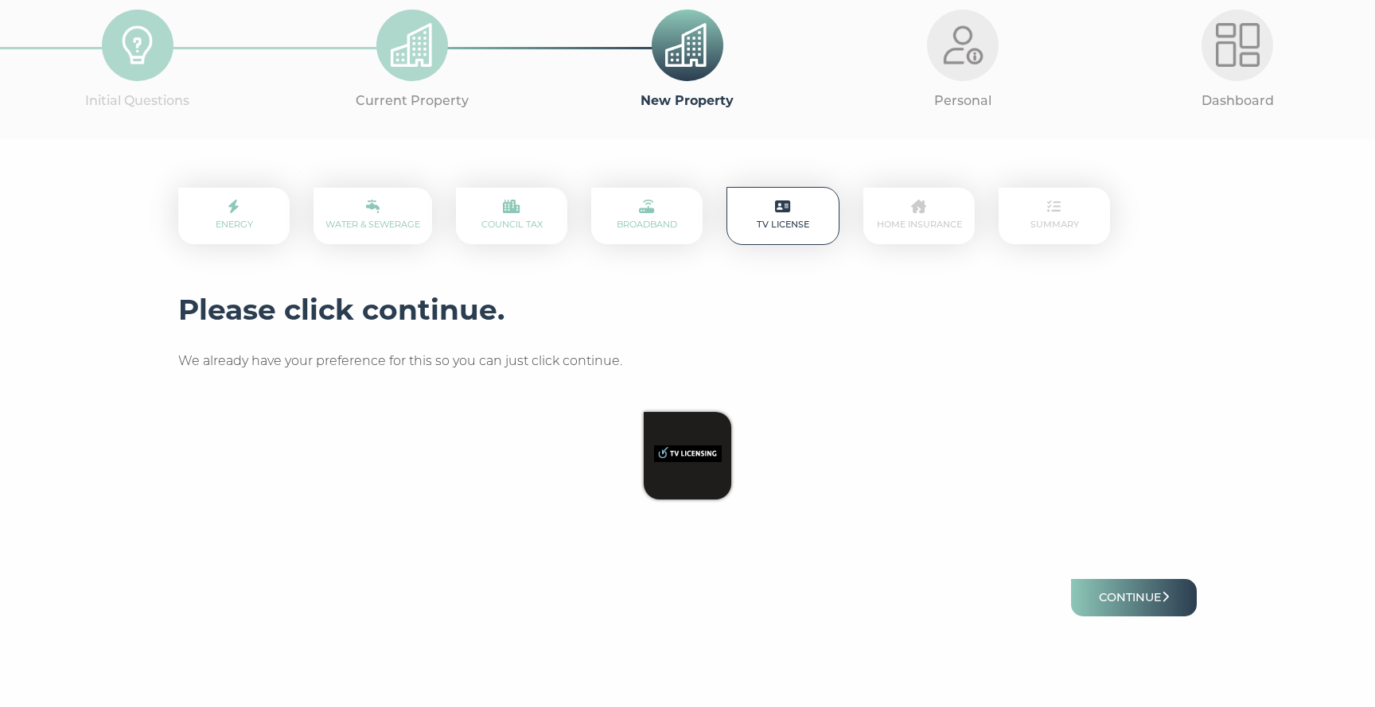
scroll to position [128, 0]
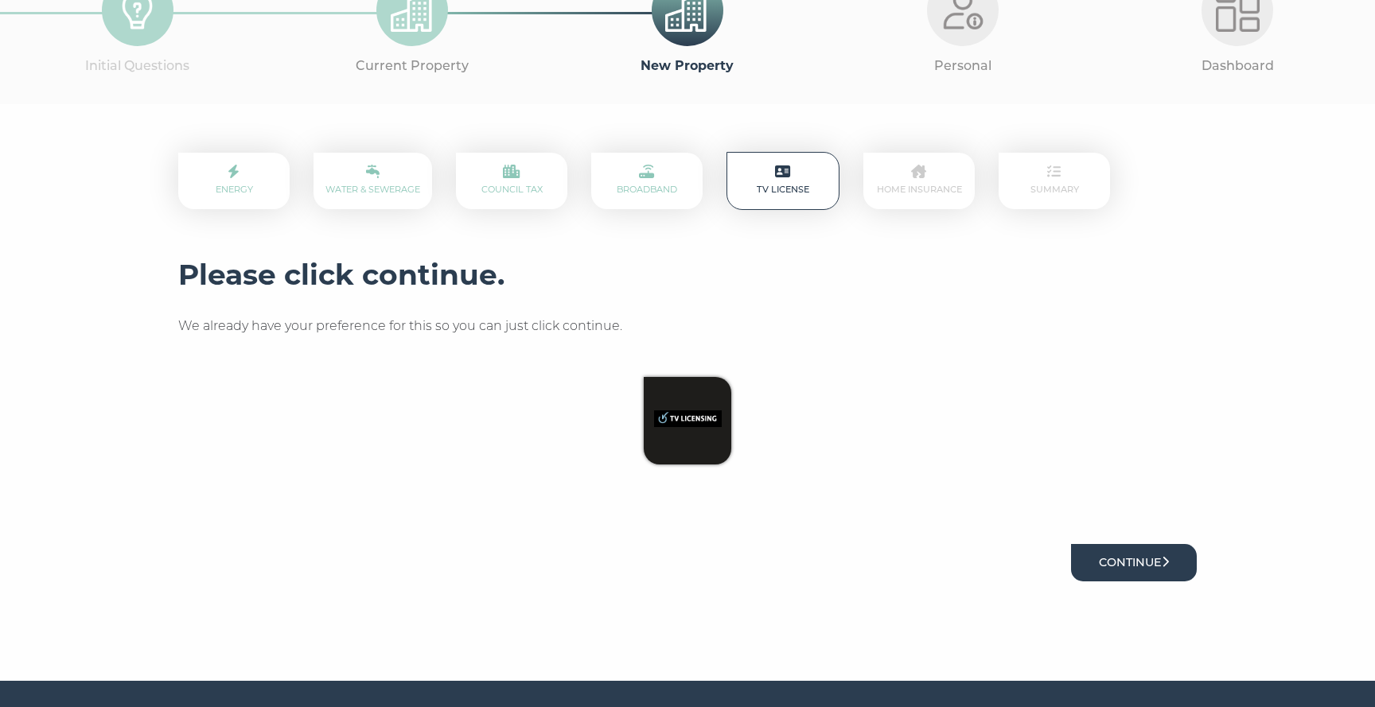
click at [1103, 554] on button "Continue" at bounding box center [1134, 562] width 126 height 37
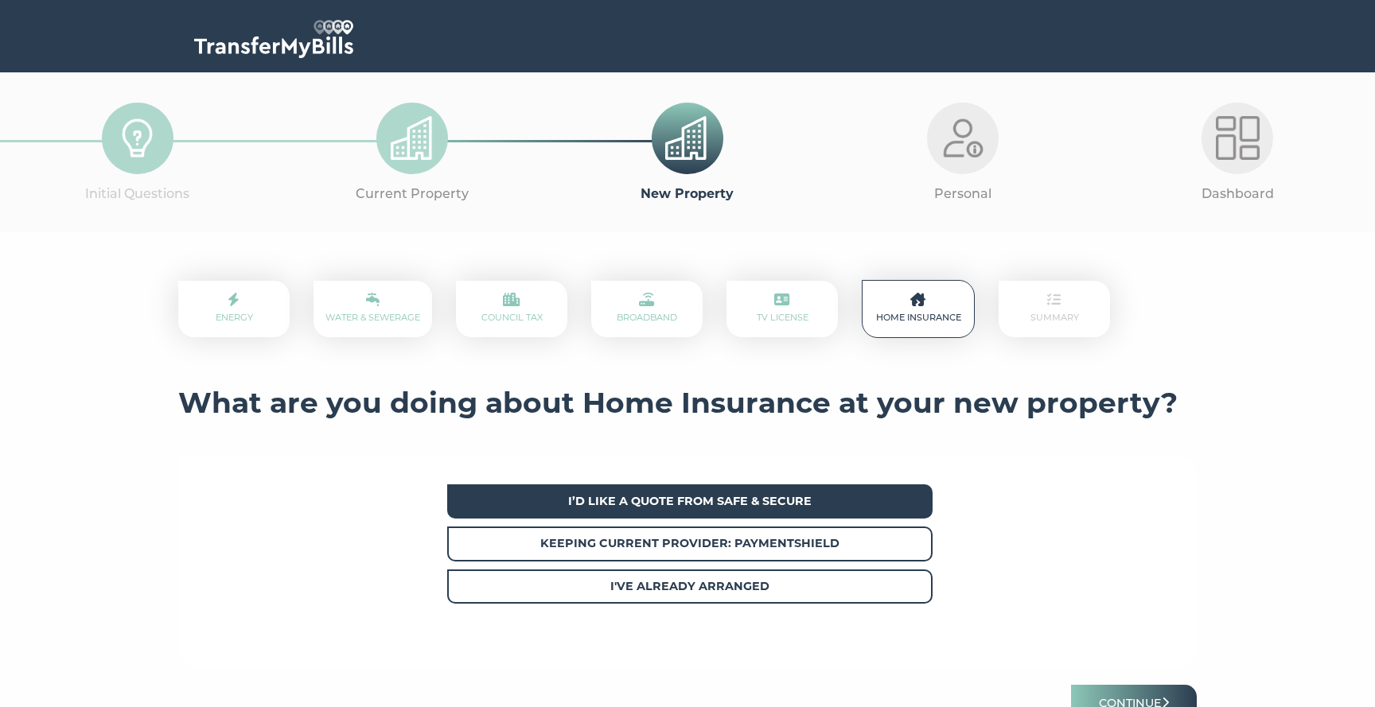
click at [907, 509] on span "I’d like a quote from Safe & Secure" at bounding box center [689, 501] width 485 height 34
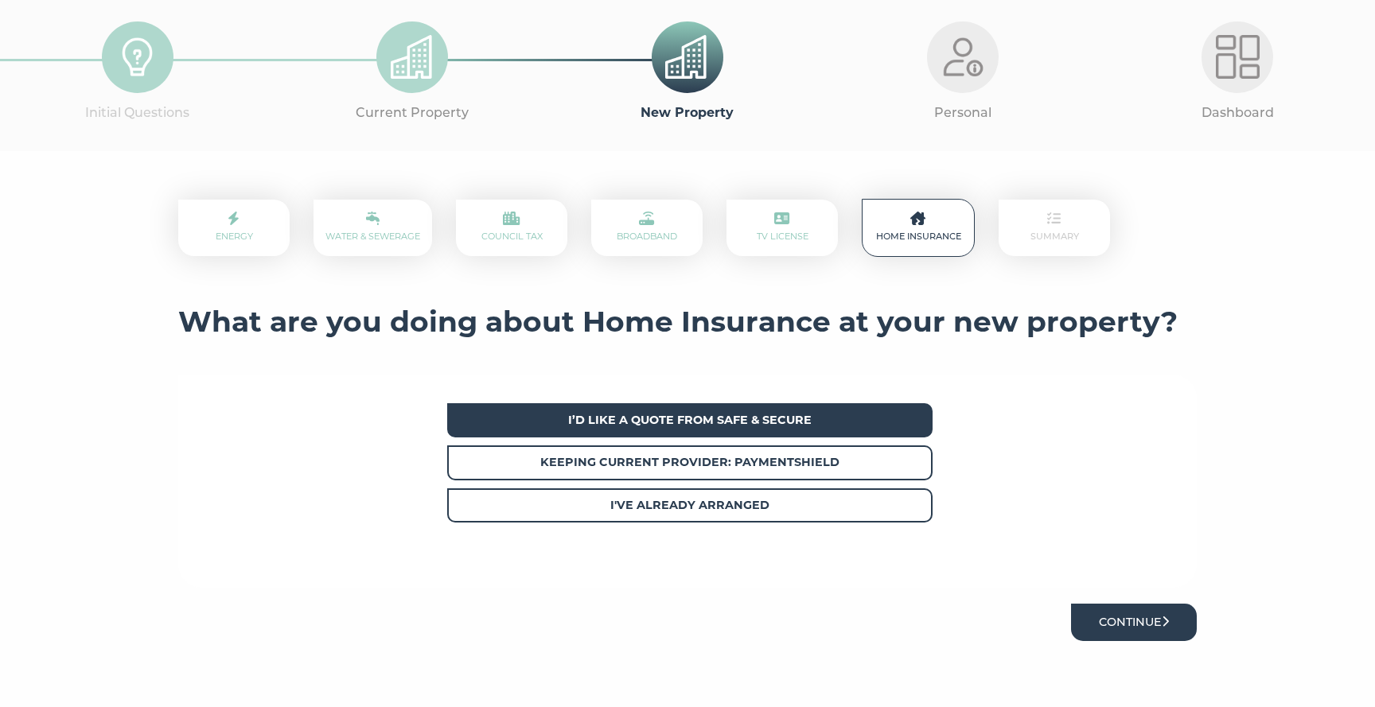
click at [1107, 613] on button "Continue" at bounding box center [1134, 622] width 126 height 37
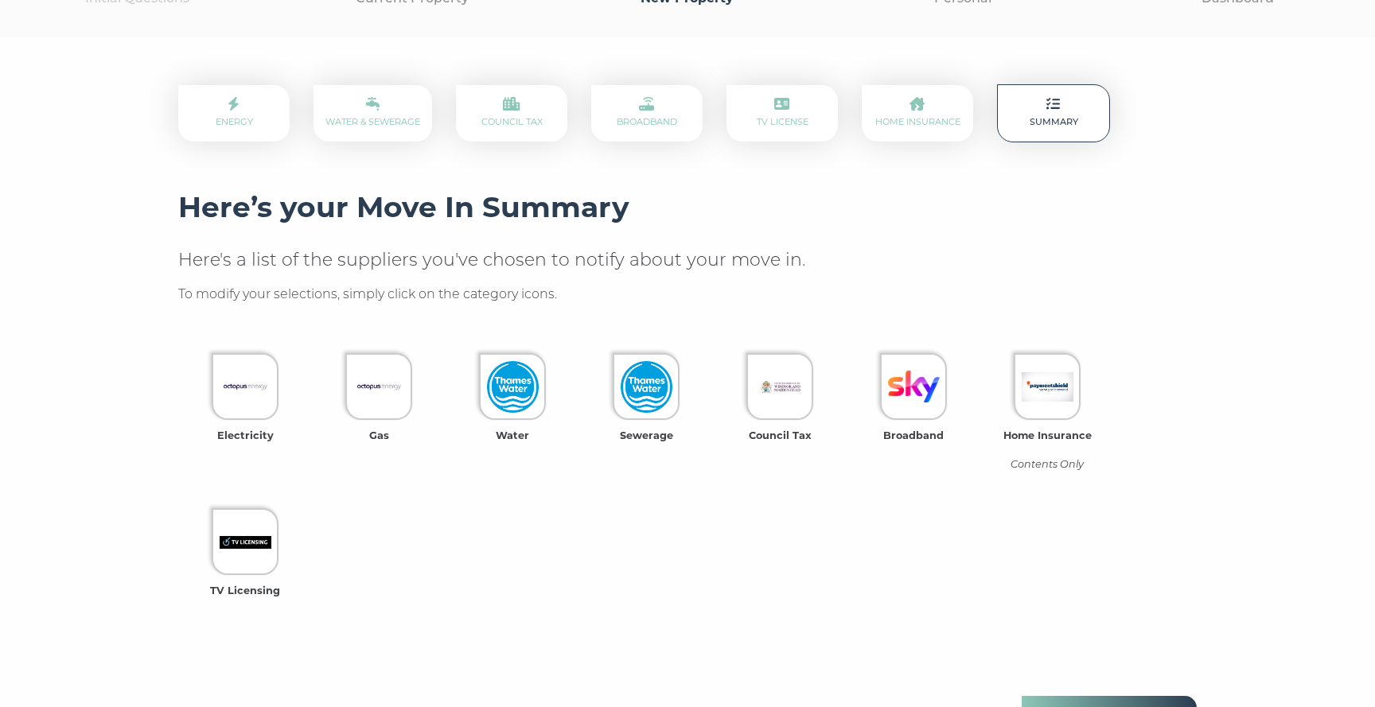
scroll to position [239, 0]
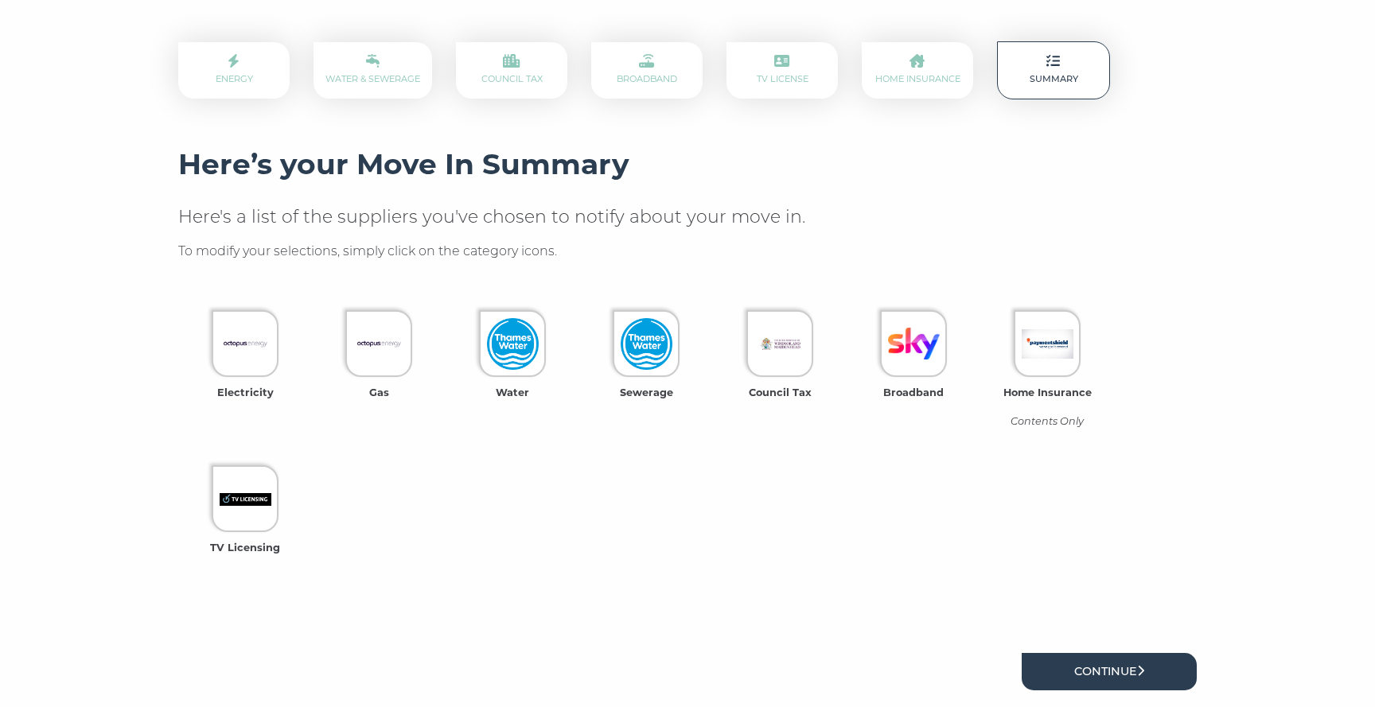
click at [1075, 667] on link "Continue" at bounding box center [1108, 671] width 175 height 37
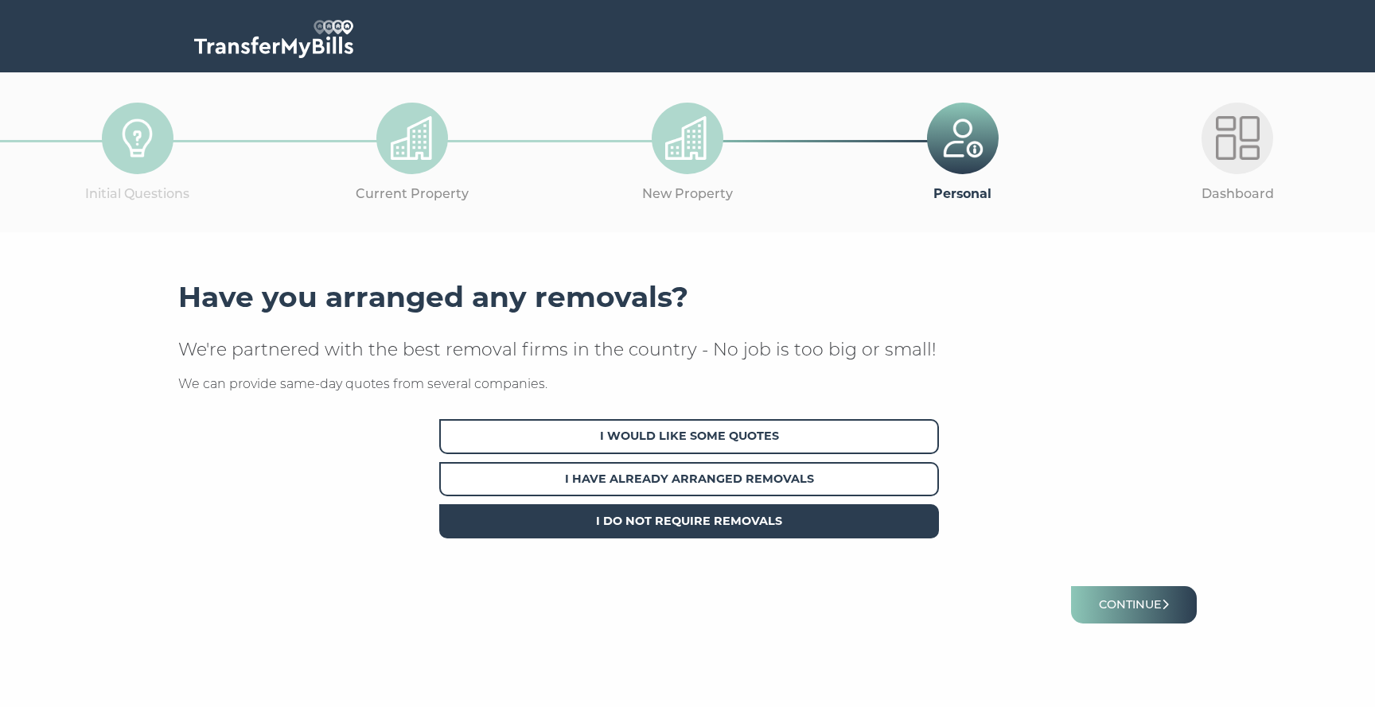
click at [884, 530] on span "I Do Not Require Removals" at bounding box center [689, 521] width 500 height 34
click at [1093, 599] on button "Continue" at bounding box center [1134, 604] width 126 height 37
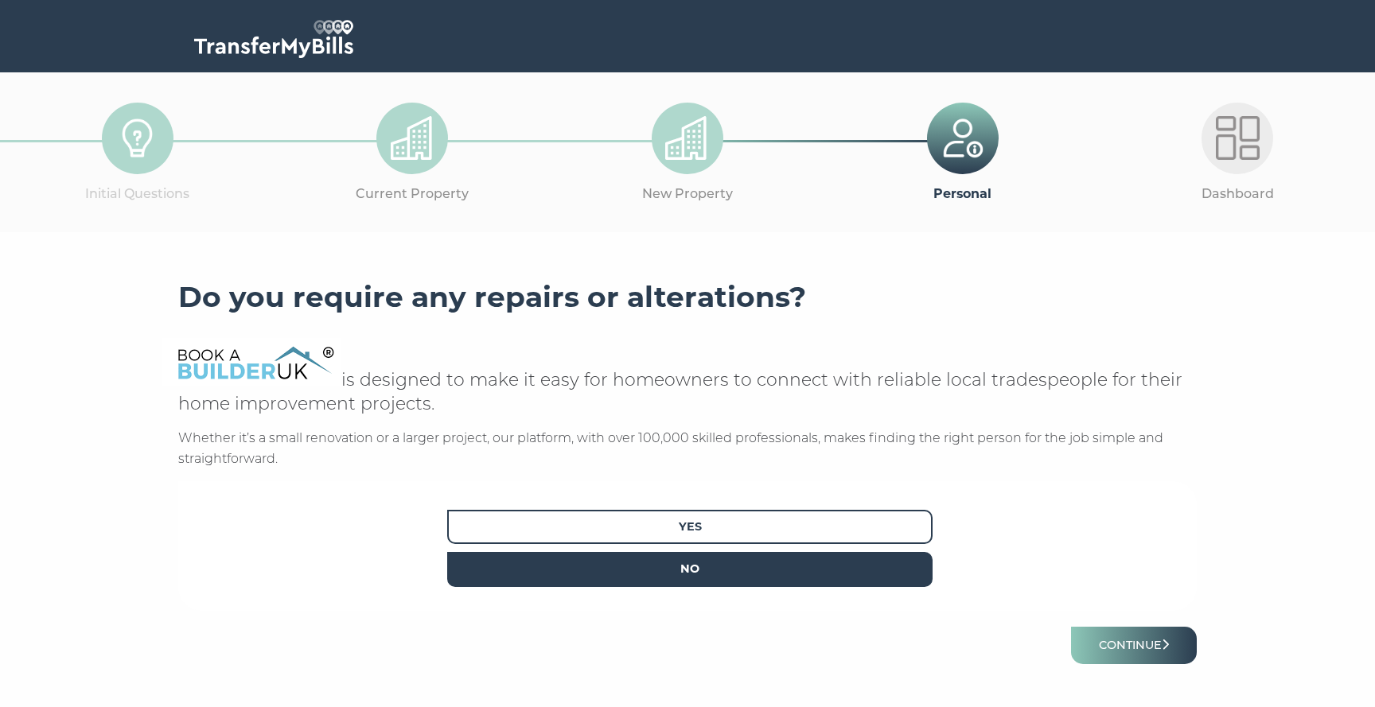
click at [903, 567] on span "No" at bounding box center [689, 569] width 485 height 34
click at [1104, 640] on button "Continue" at bounding box center [1134, 645] width 126 height 37
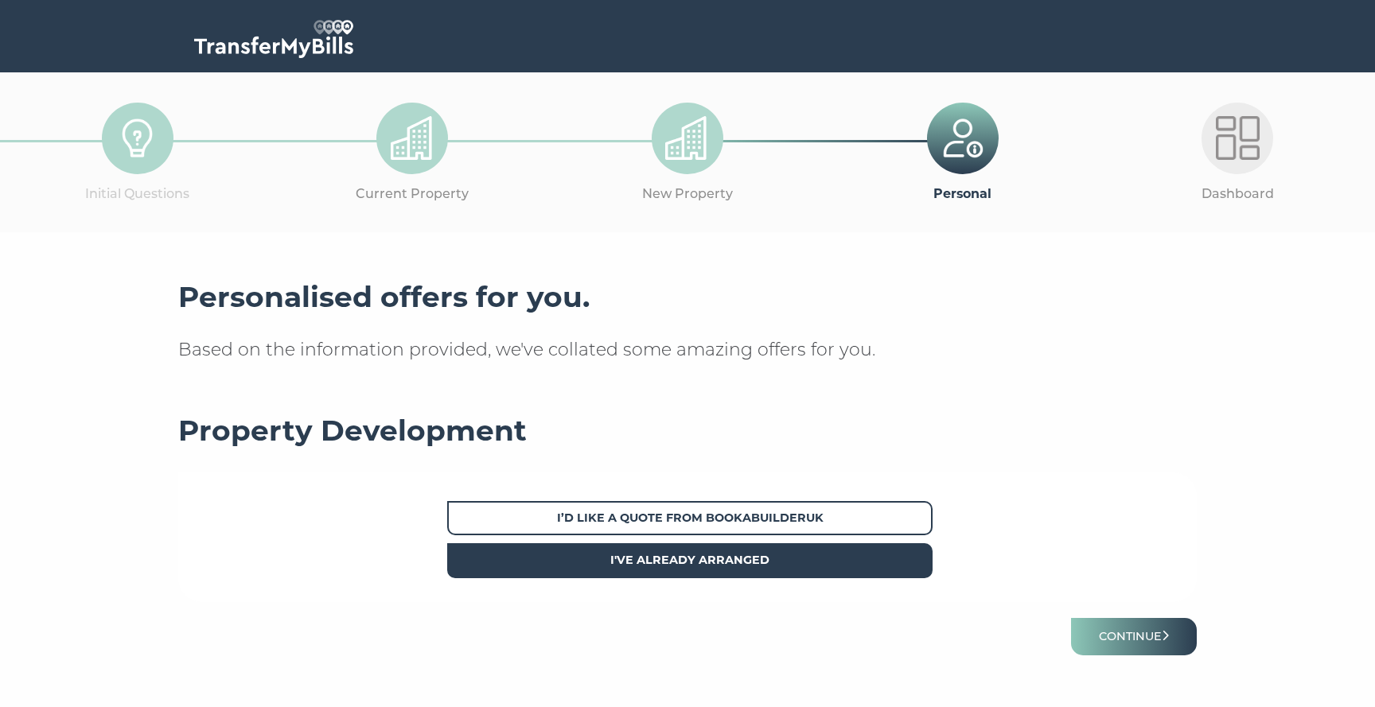
click at [909, 559] on span "I've already arranged" at bounding box center [689, 560] width 485 height 34
click at [1112, 628] on button "Continue" at bounding box center [1134, 636] width 126 height 37
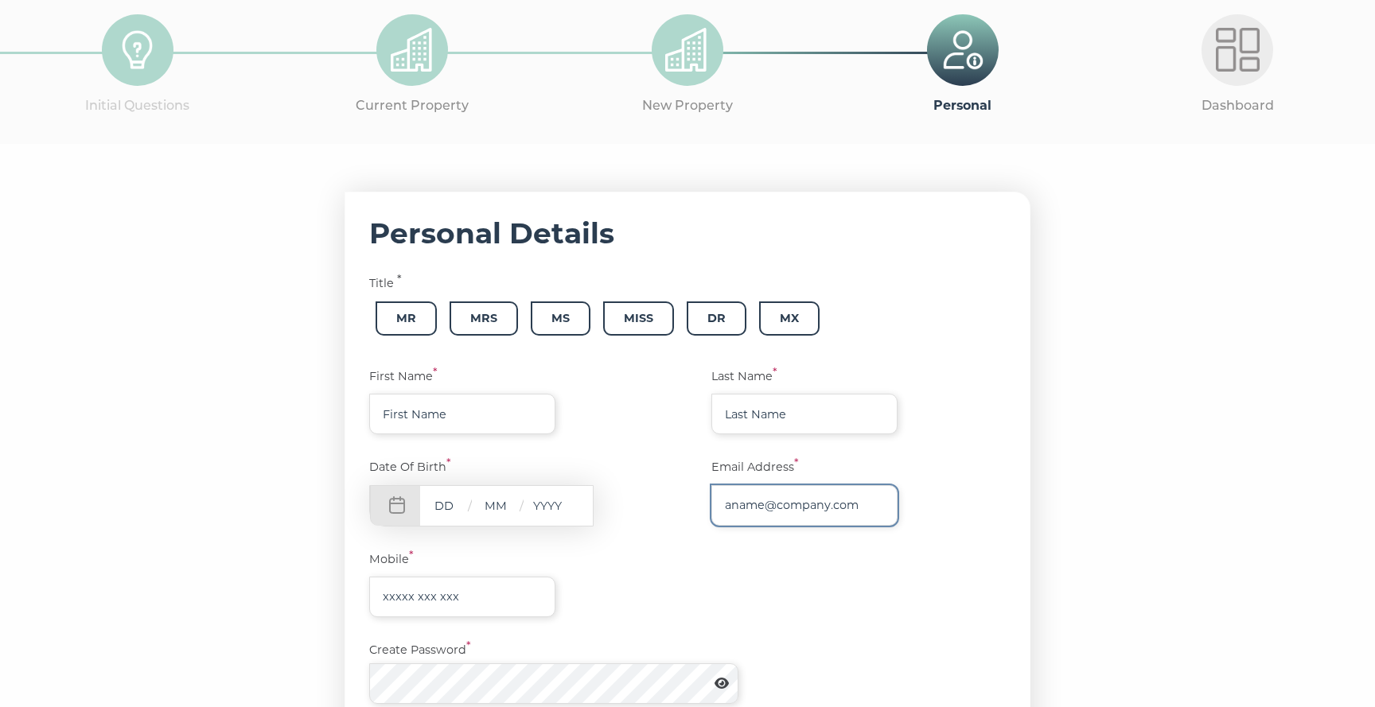
scroll to position [132, 0]
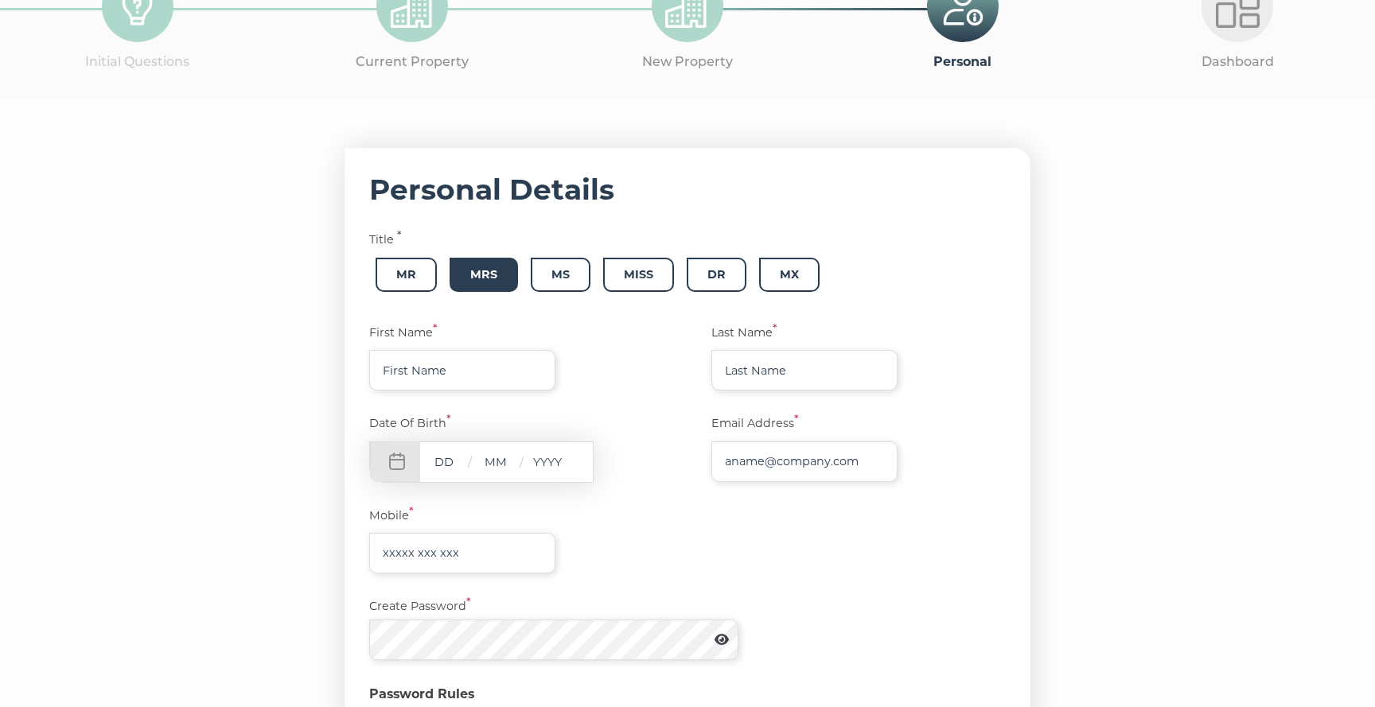
click at [490, 276] on span "Mrs" at bounding box center [483, 275] width 68 height 34
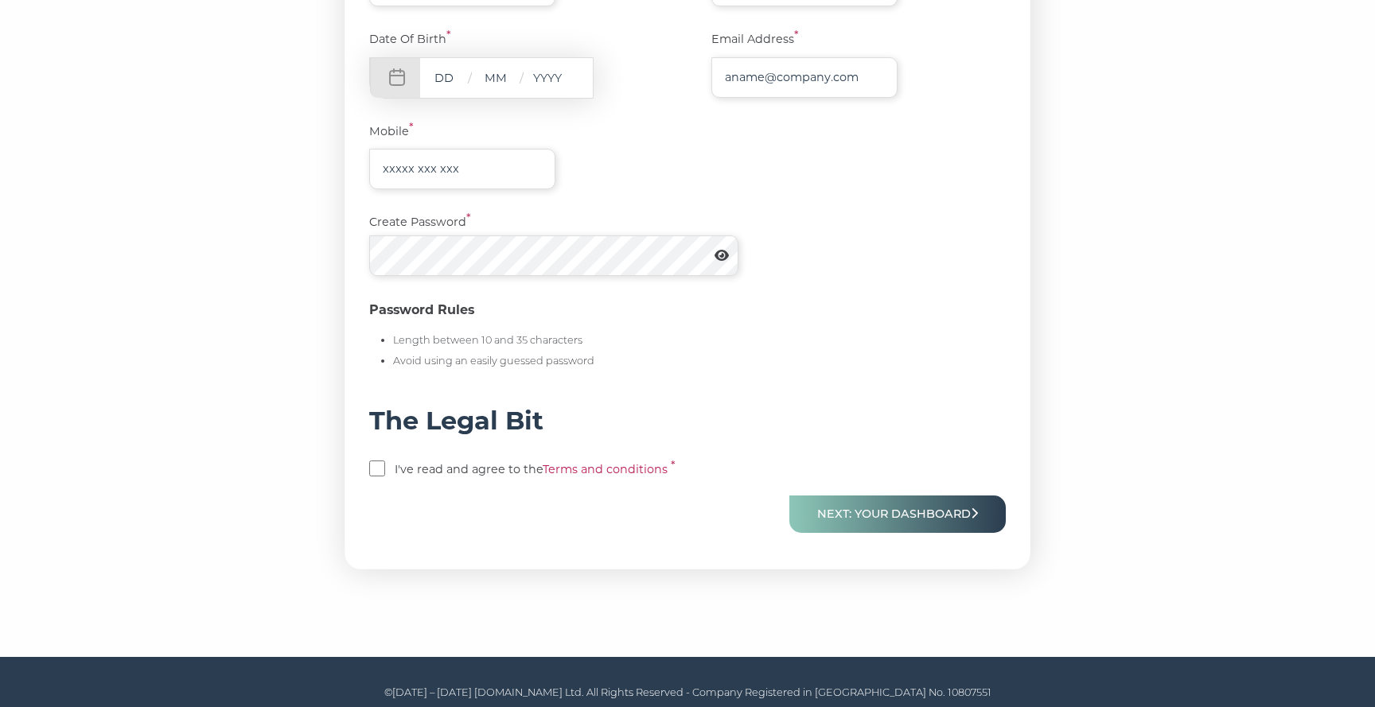
scroll to position [526, 0]
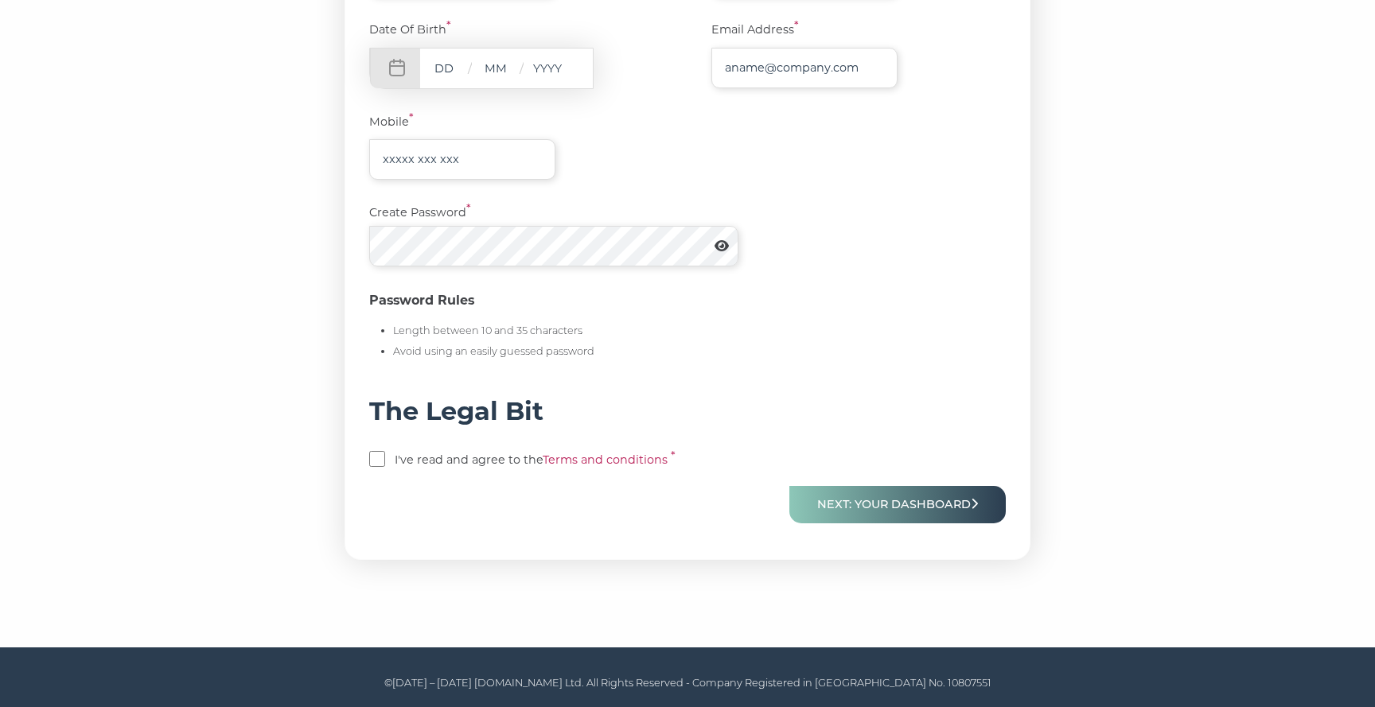
click at [377, 460] on input "checkbox" at bounding box center [377, 459] width 16 height 16
checkbox input "true"
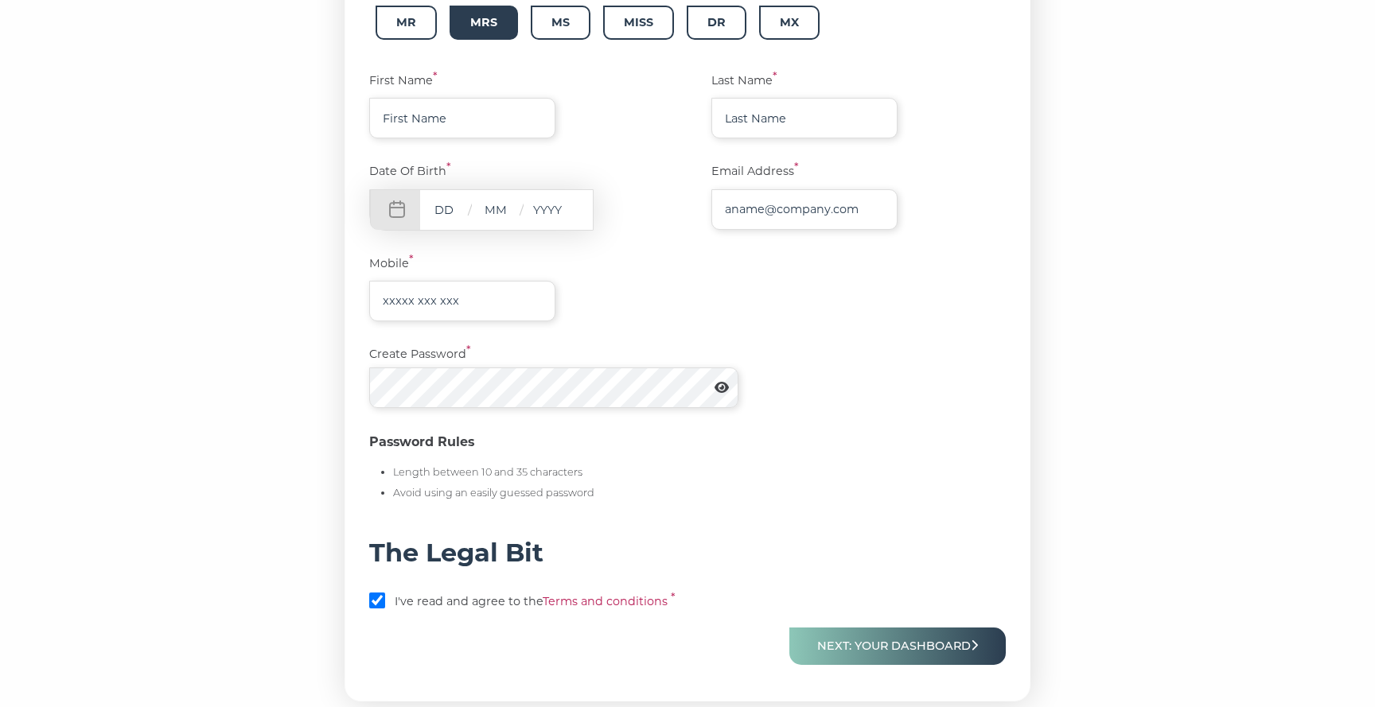
scroll to position [252, 0]
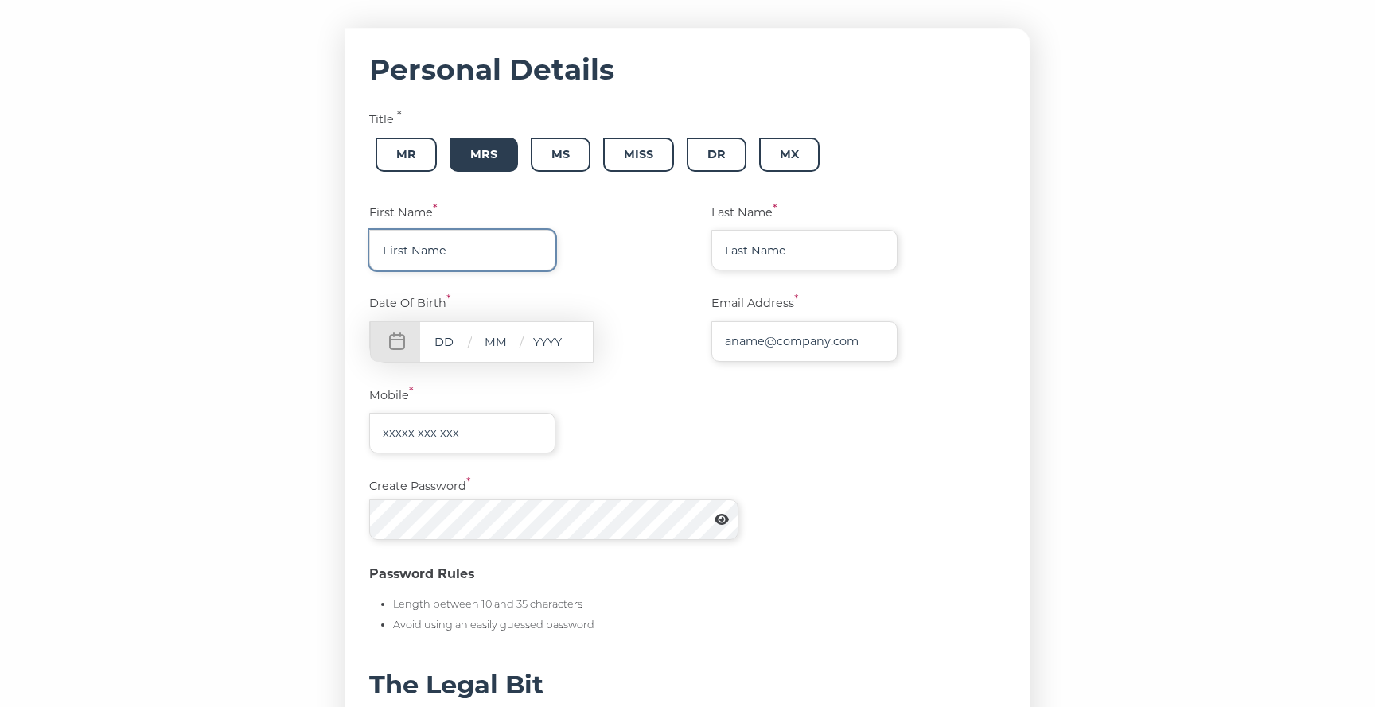
click at [451, 244] on input "text" at bounding box center [462, 250] width 186 height 41
click at [398, 252] on input "HAydée" at bounding box center [462, 250] width 186 height 41
type input "[PERSON_NAME]"
click at [766, 243] on input "text" at bounding box center [804, 250] width 186 height 41
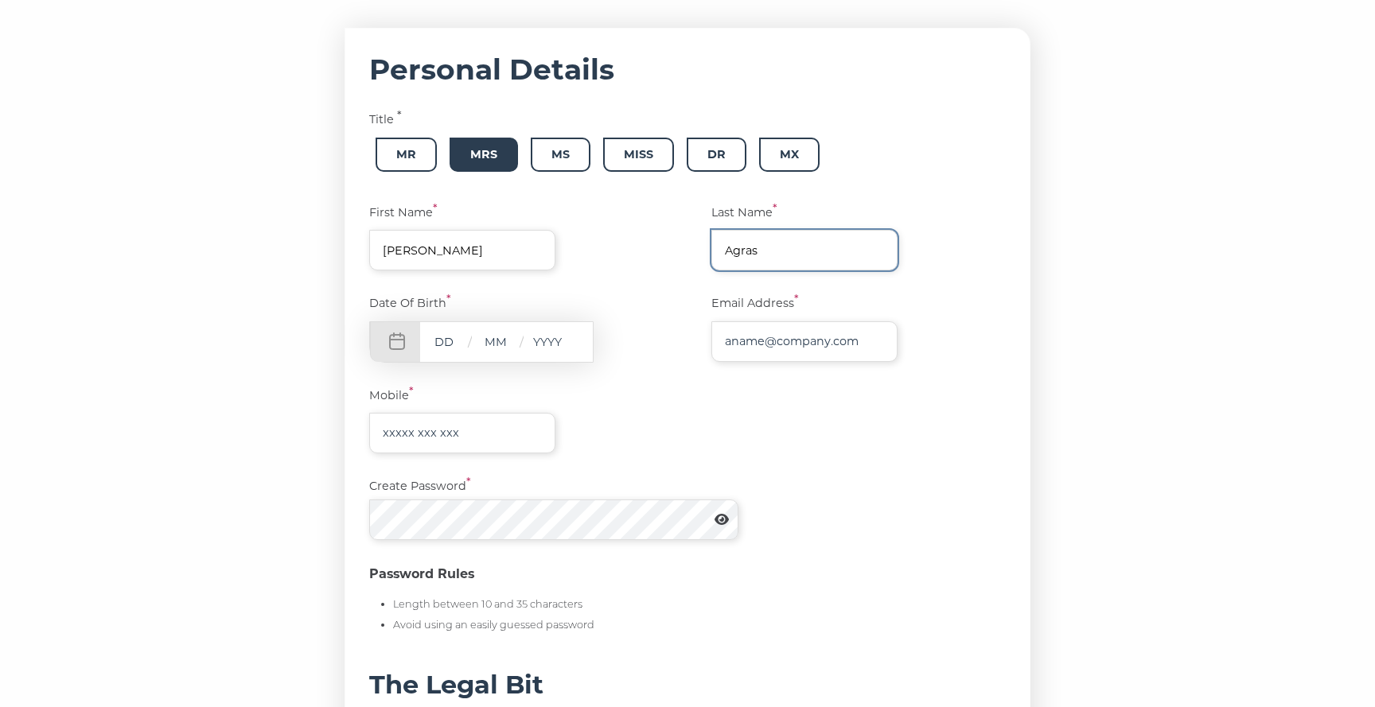
type input "Agras"
click at [436, 338] on input "text" at bounding box center [444, 342] width 48 height 20
type input "26"
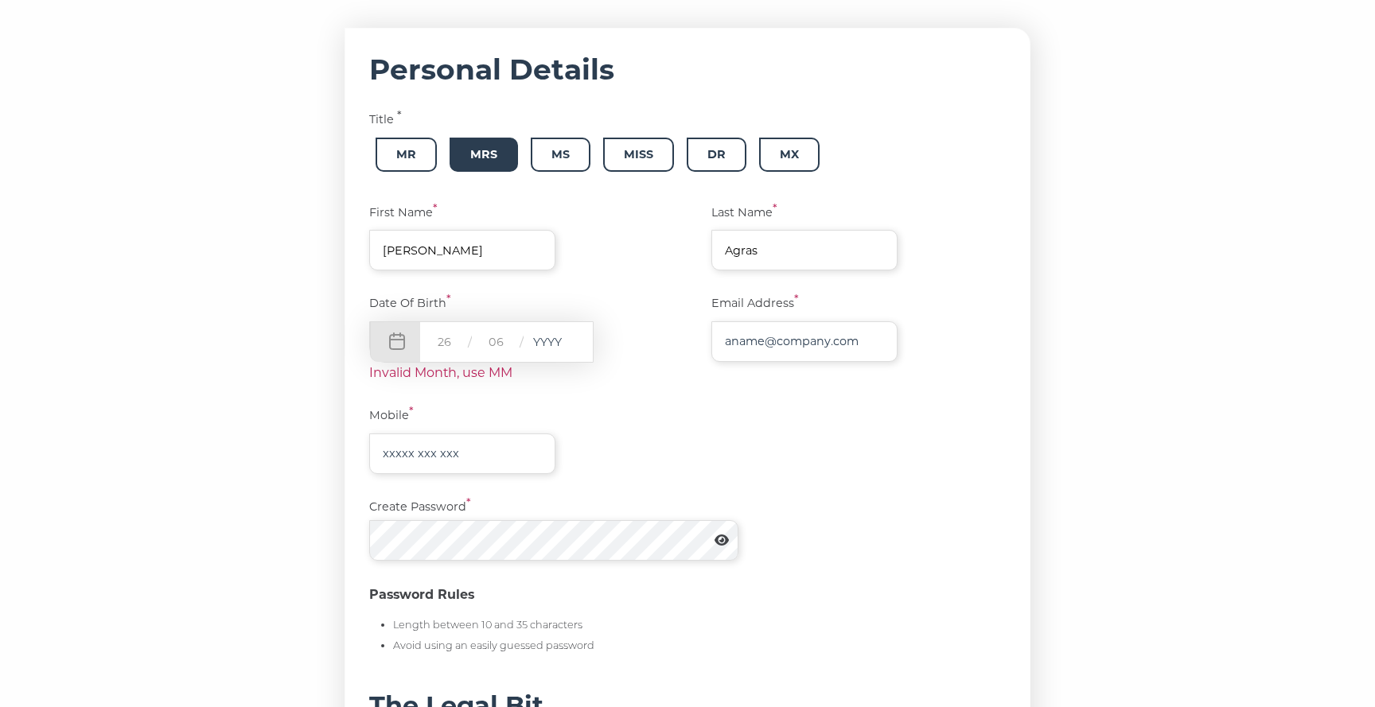
type input "06"
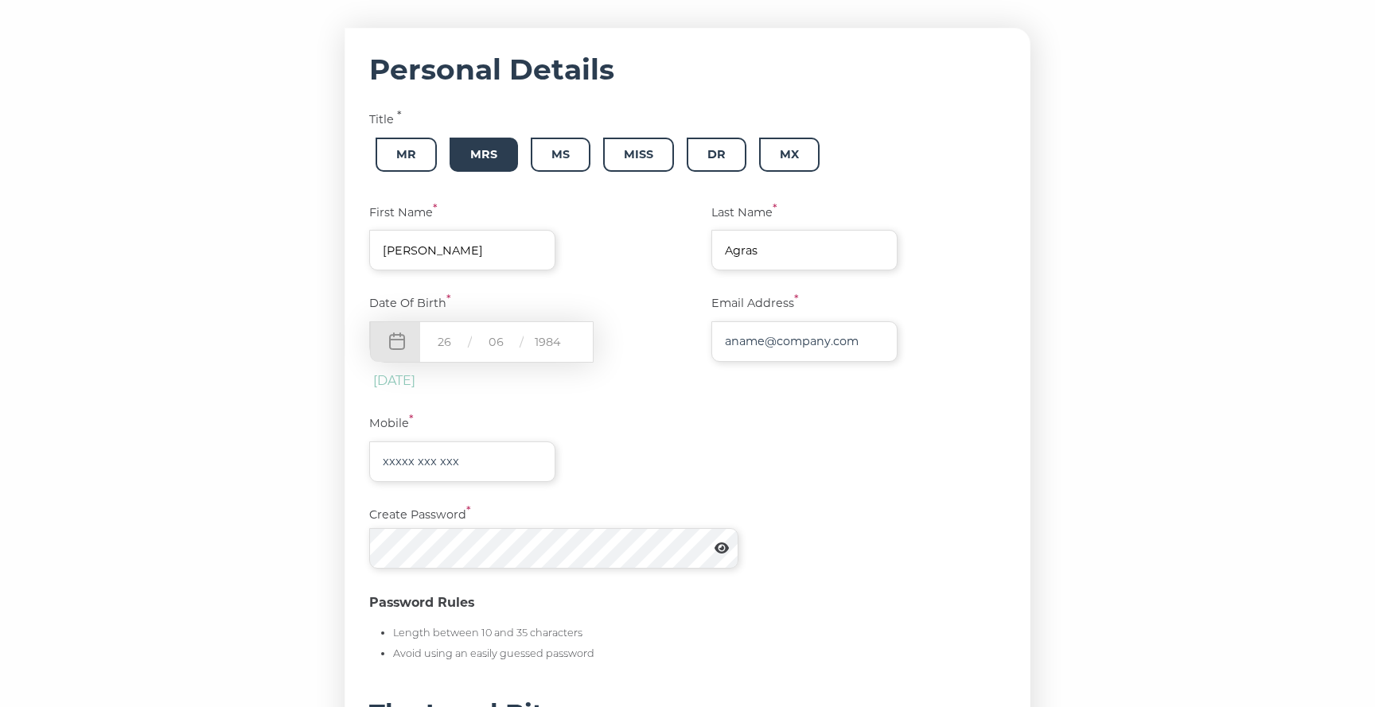
type input "1984"
click at [749, 342] on input "text" at bounding box center [804, 341] width 186 height 41
type input "[PERSON_NAME][EMAIL_ADDRESS][DOMAIN_NAME]"
click at [456, 451] on input "text" at bounding box center [462, 461] width 186 height 41
type input "07789642769"
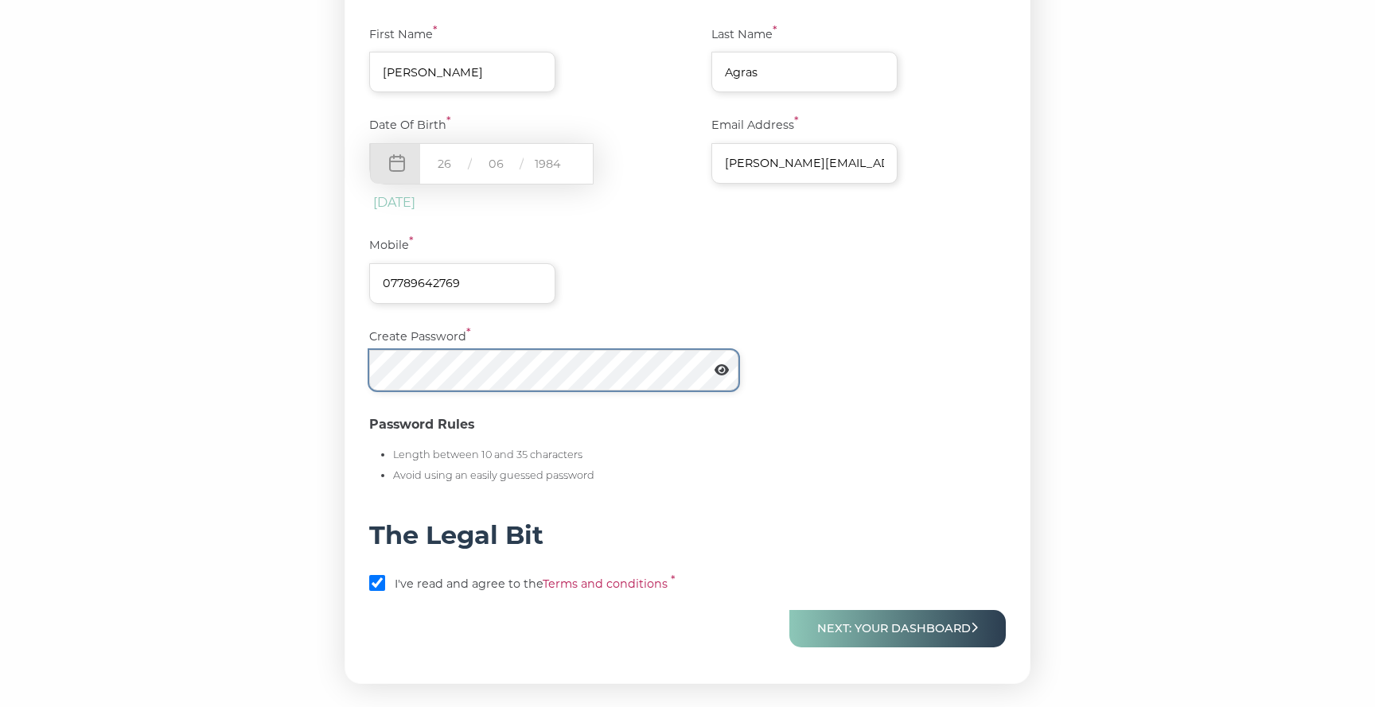
scroll to position [460, 0]
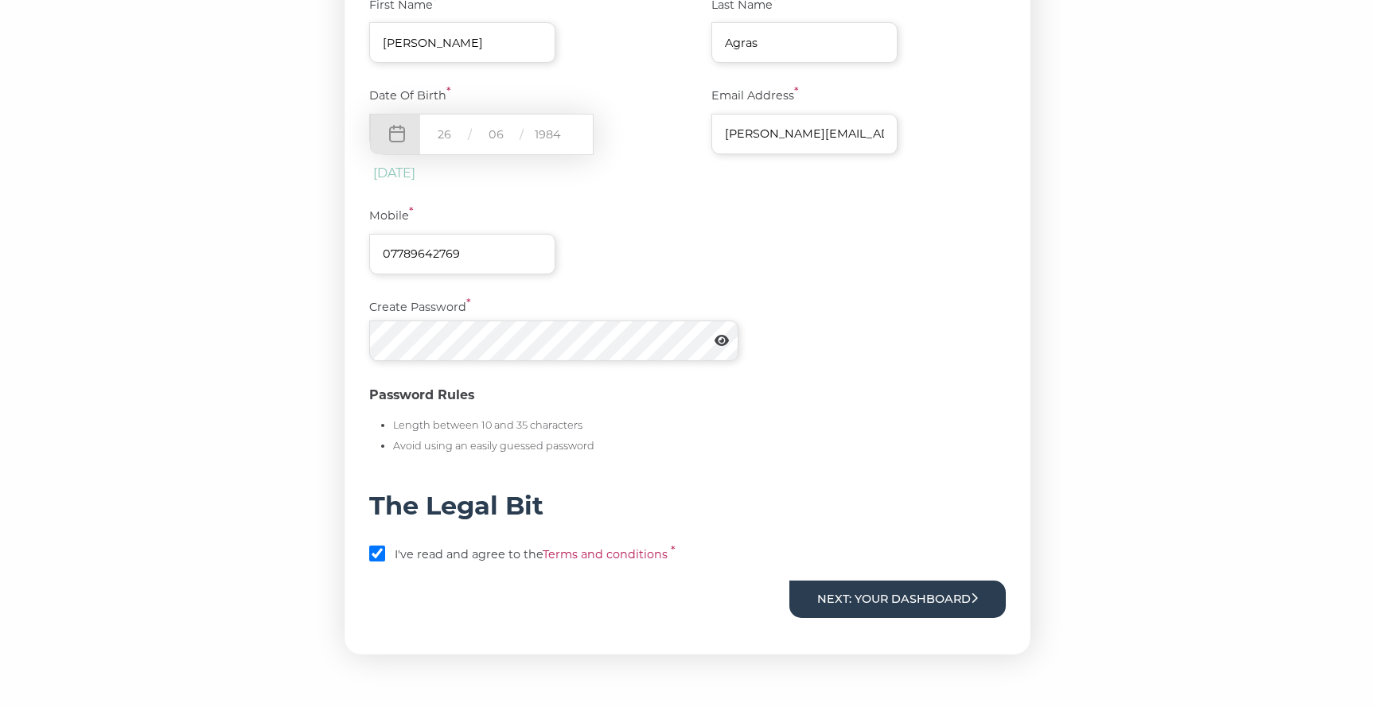
click at [868, 601] on button "Next: Your Dashboard" at bounding box center [897, 599] width 216 height 37
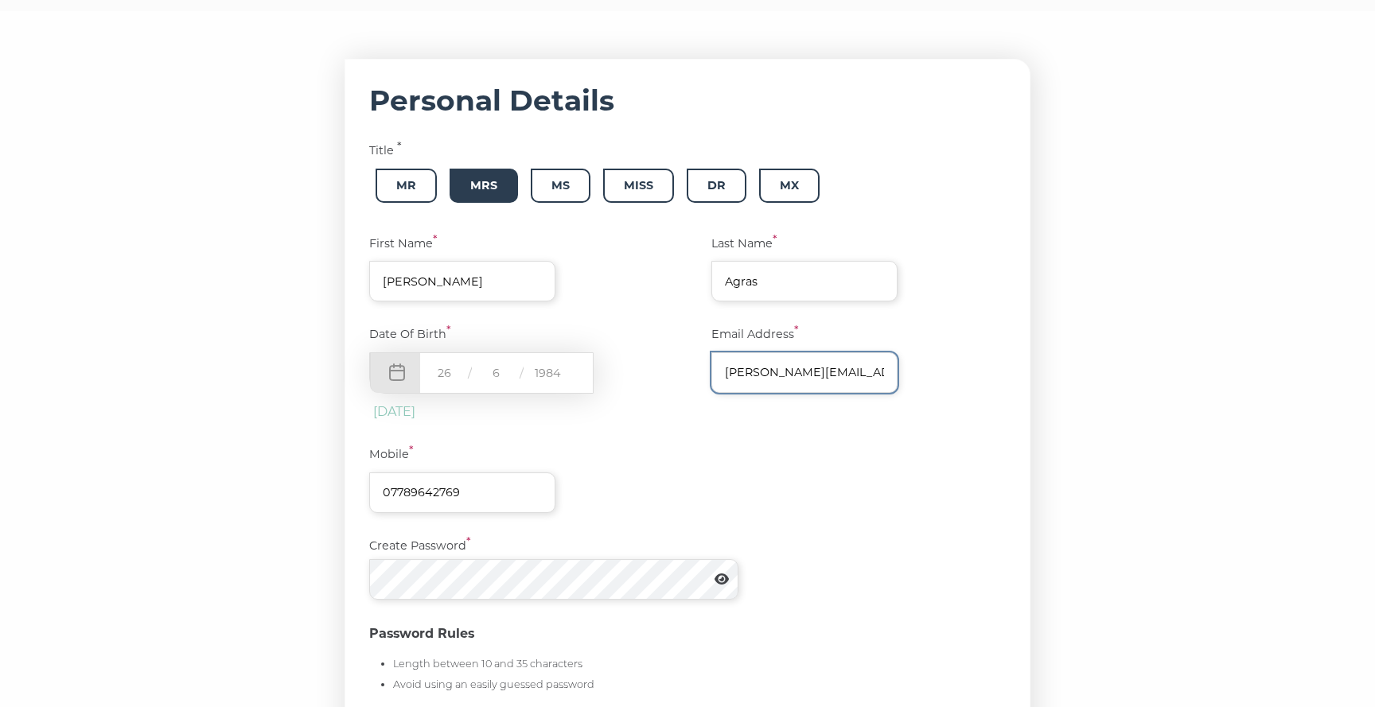
scroll to position [212, 0]
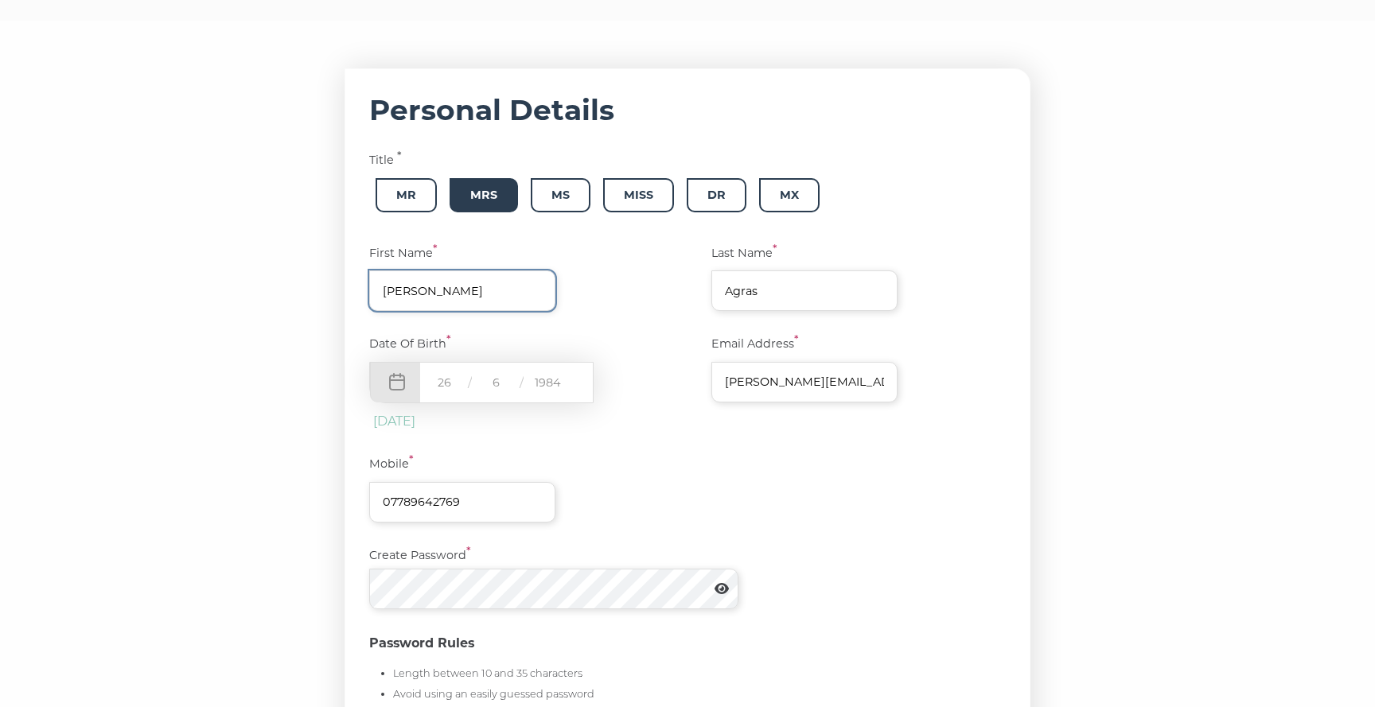
click at [519, 296] on input "[PERSON_NAME]" at bounding box center [462, 290] width 186 height 41
type input "[PERSON_NAME]"
click at [622, 442] on form "Personal Details Title * Mr Mrs Ms Miss Dr [PERSON_NAME] First Name * [PERSON_N…" at bounding box center [687, 485] width 686 height 834
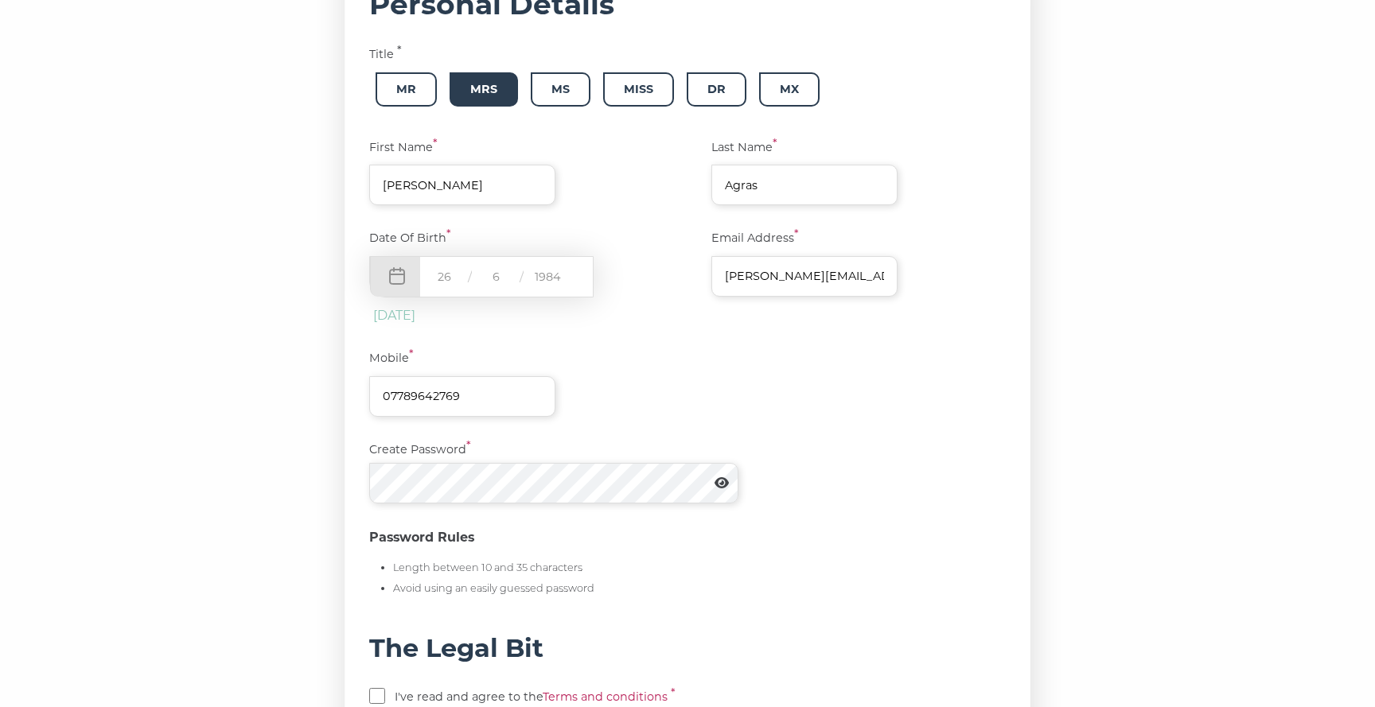
scroll to position [337, 0]
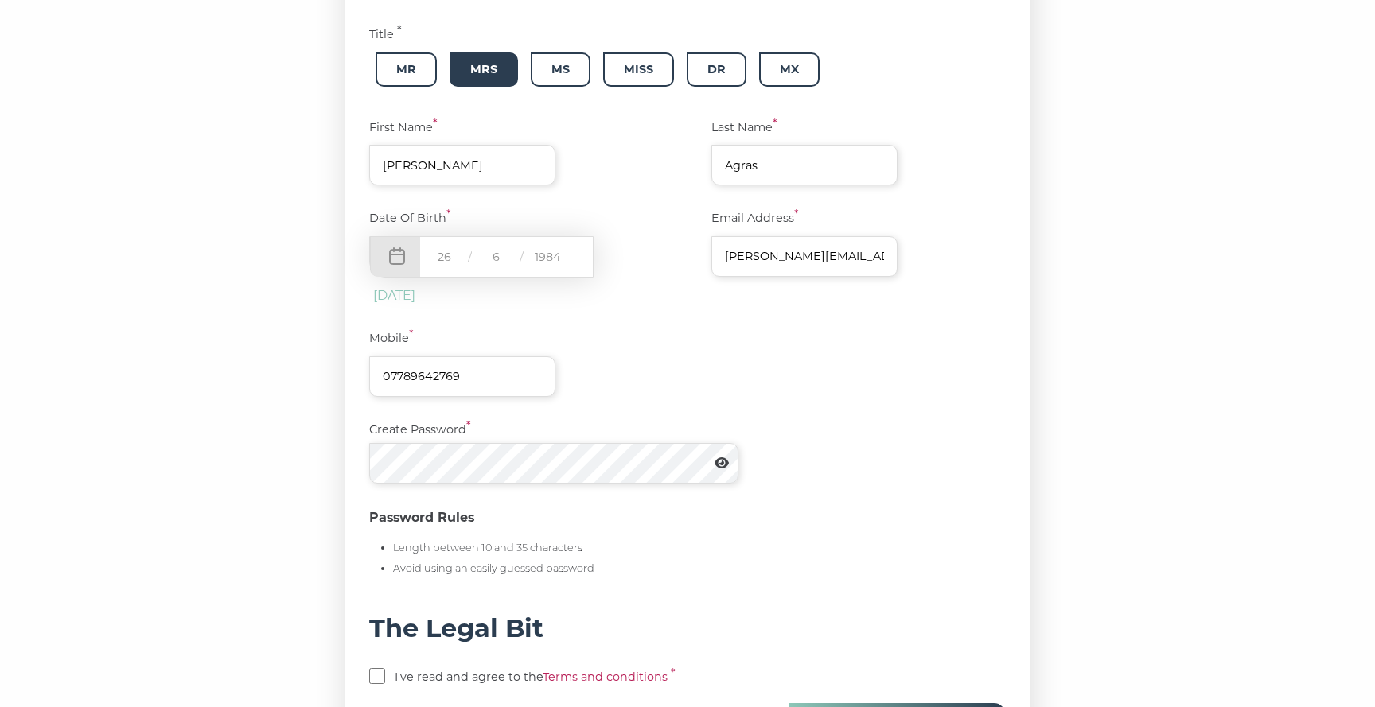
click at [726, 460] on icon at bounding box center [721, 462] width 14 height 11
click at [726, 460] on icon at bounding box center [722, 463] width 16 height 13
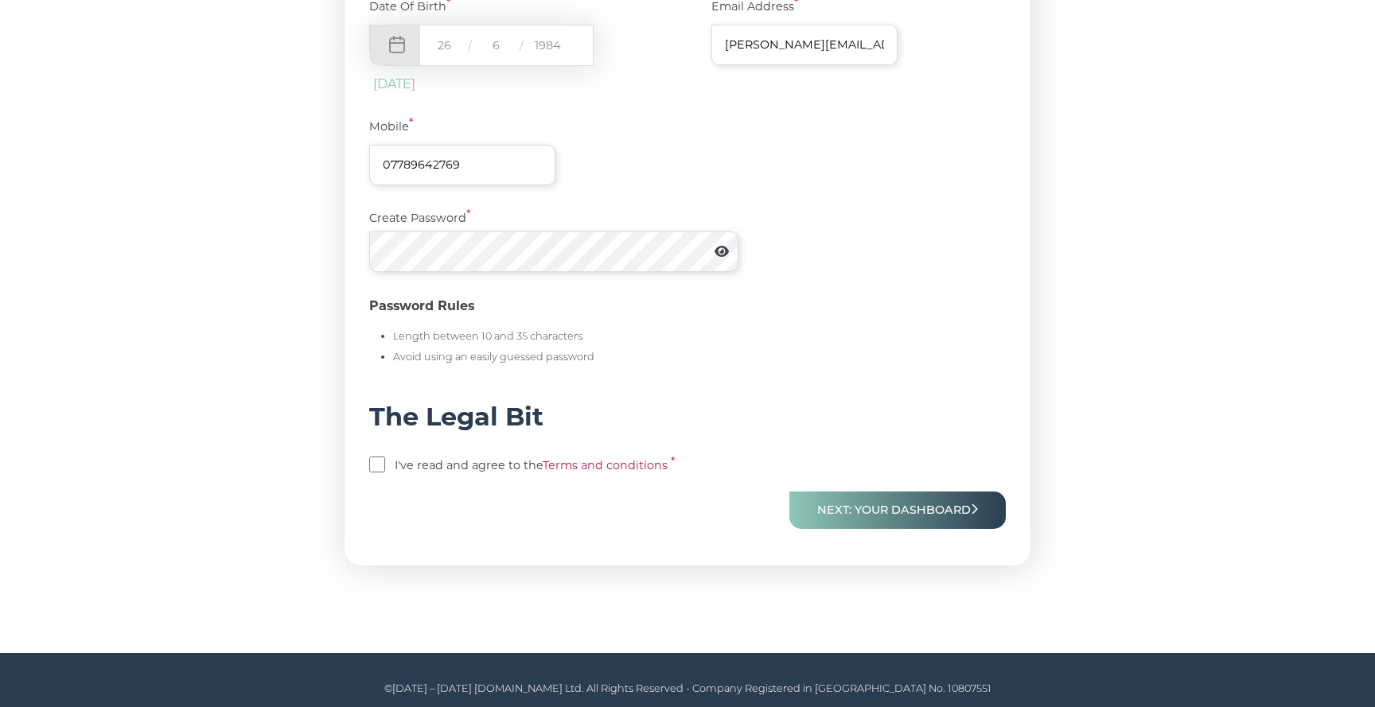
scroll to position [554, 0]
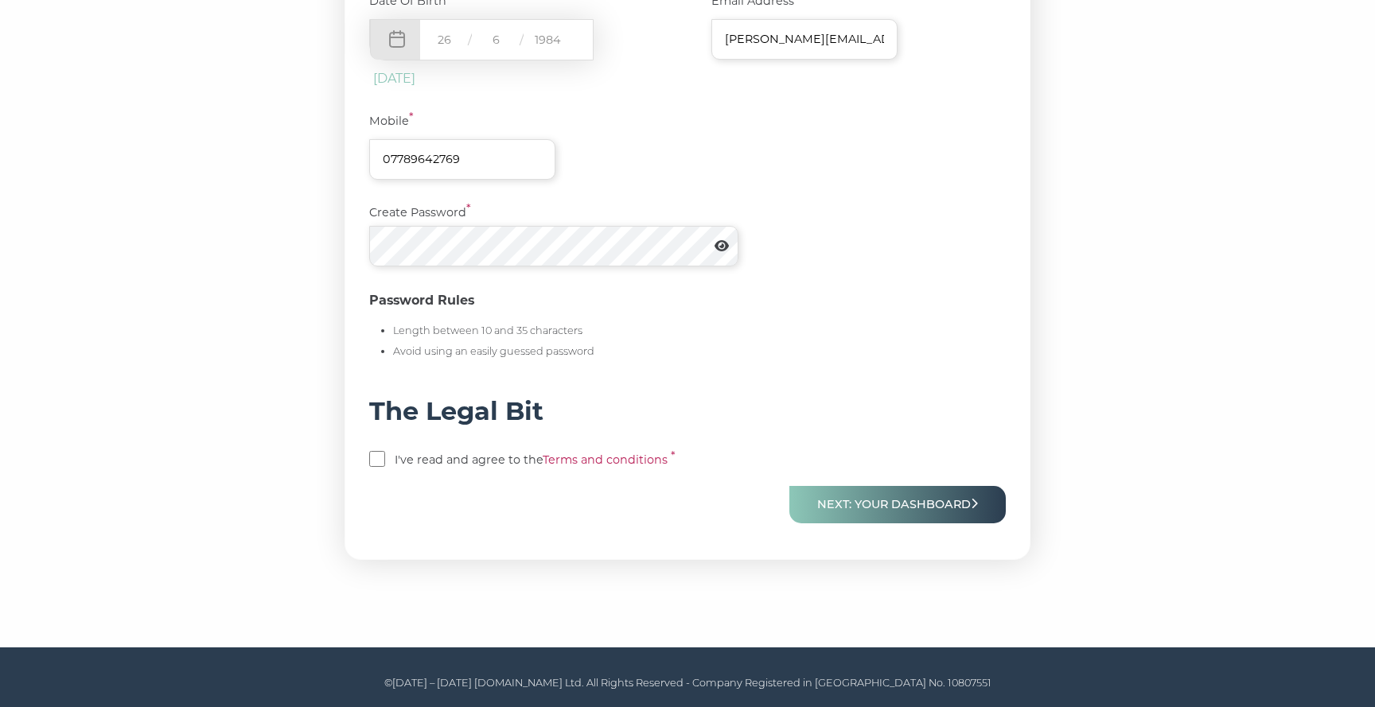
click at [378, 459] on input "checkbox" at bounding box center [377, 459] width 16 height 16
checkbox input "true"
click at [885, 515] on button "Next: Your Dashboard" at bounding box center [897, 504] width 216 height 37
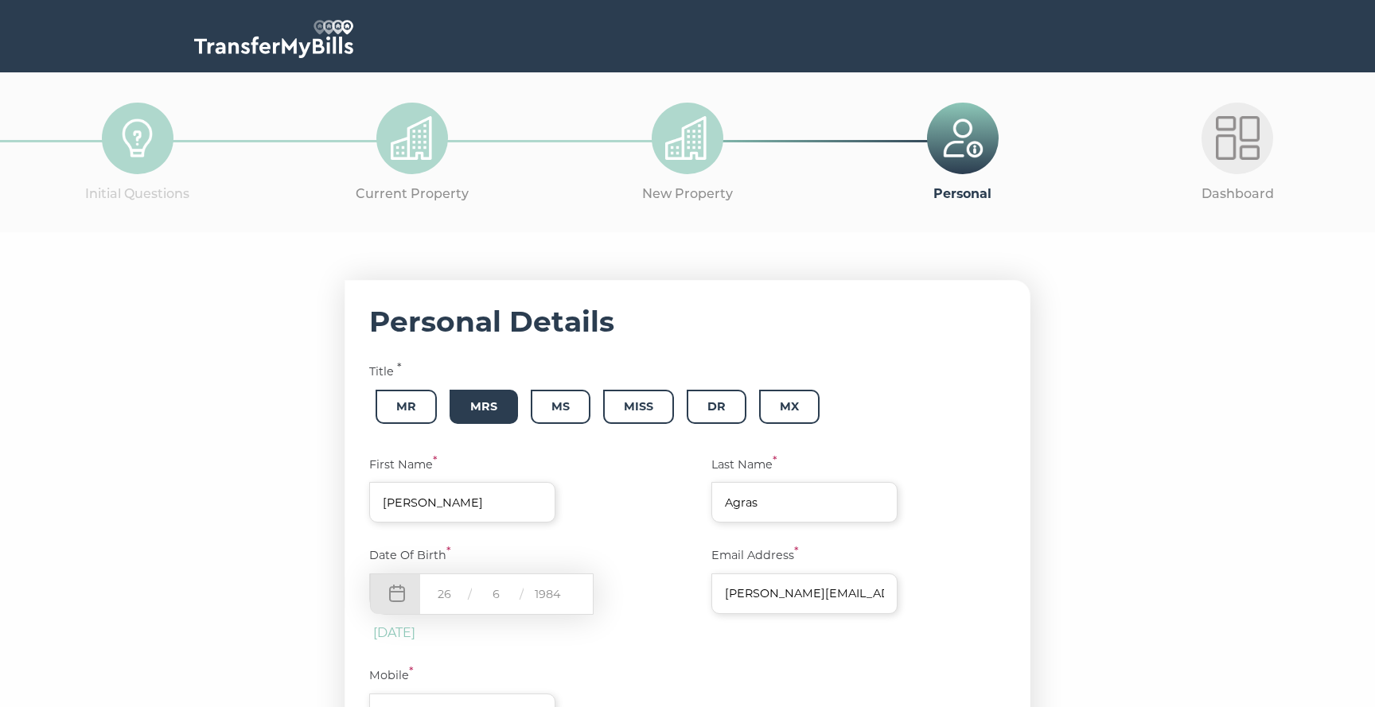
click at [871, 636] on div "Email Address * [PERSON_NAME][EMAIL_ADDRESS][DOMAIN_NAME]" at bounding box center [846, 594] width 318 height 96
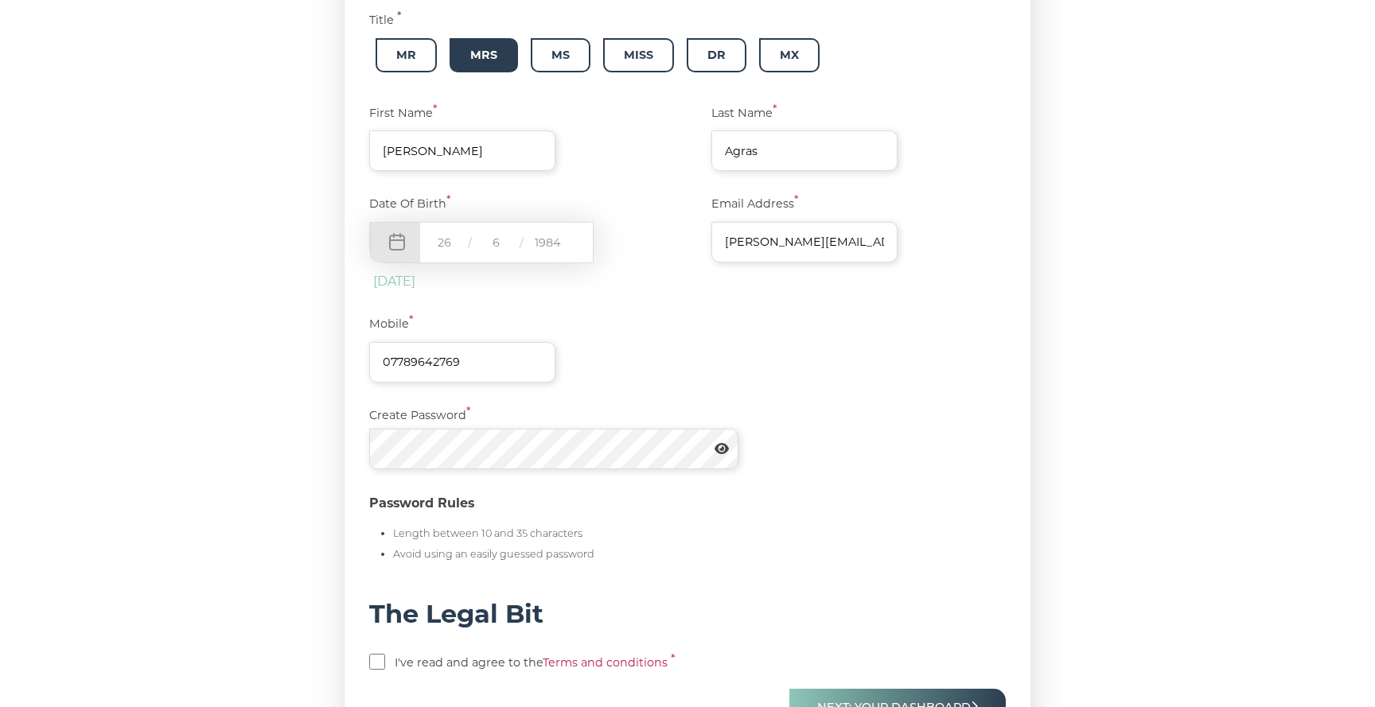
scroll to position [396, 0]
